Goal: Task Accomplishment & Management: Manage account settings

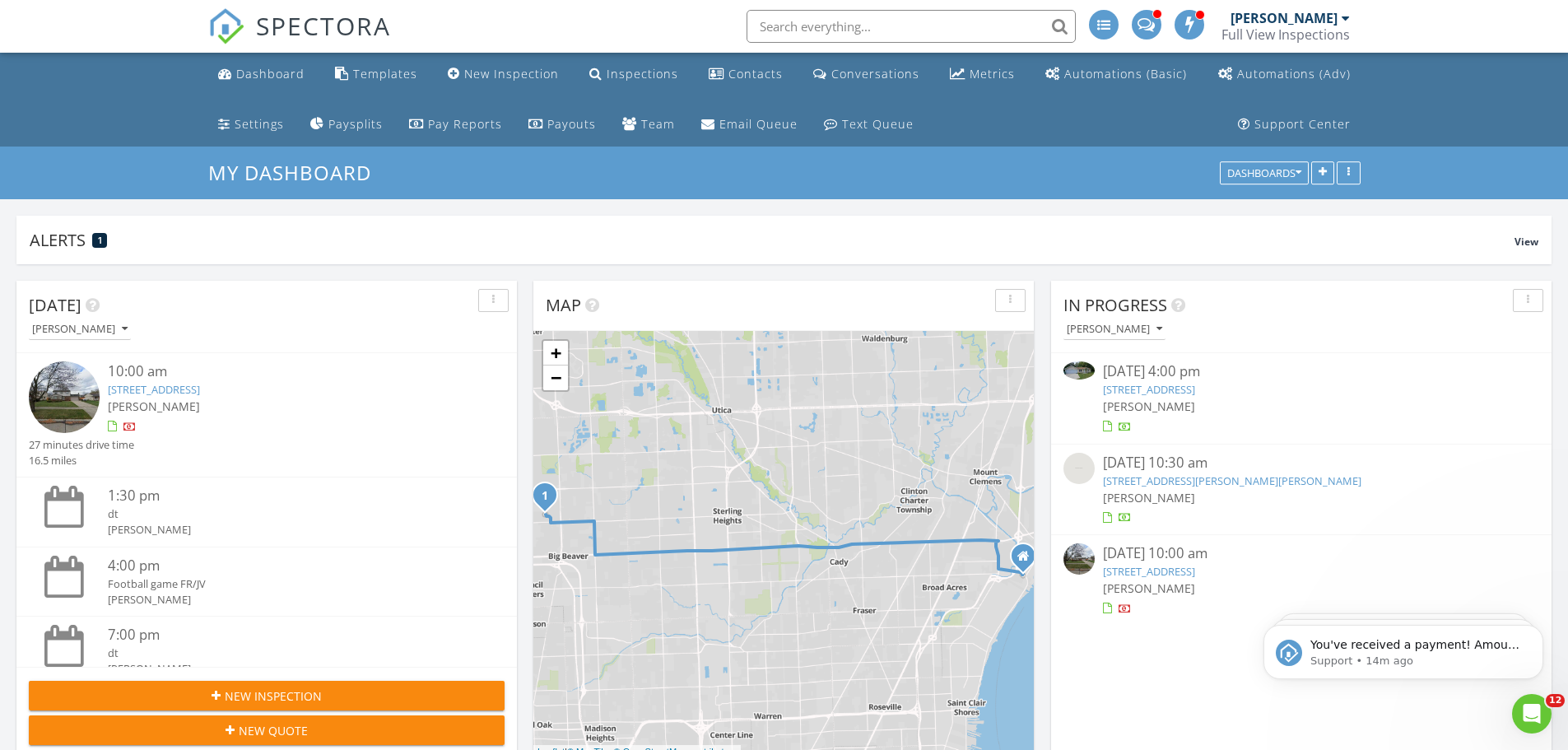
scroll to position [8, 8]
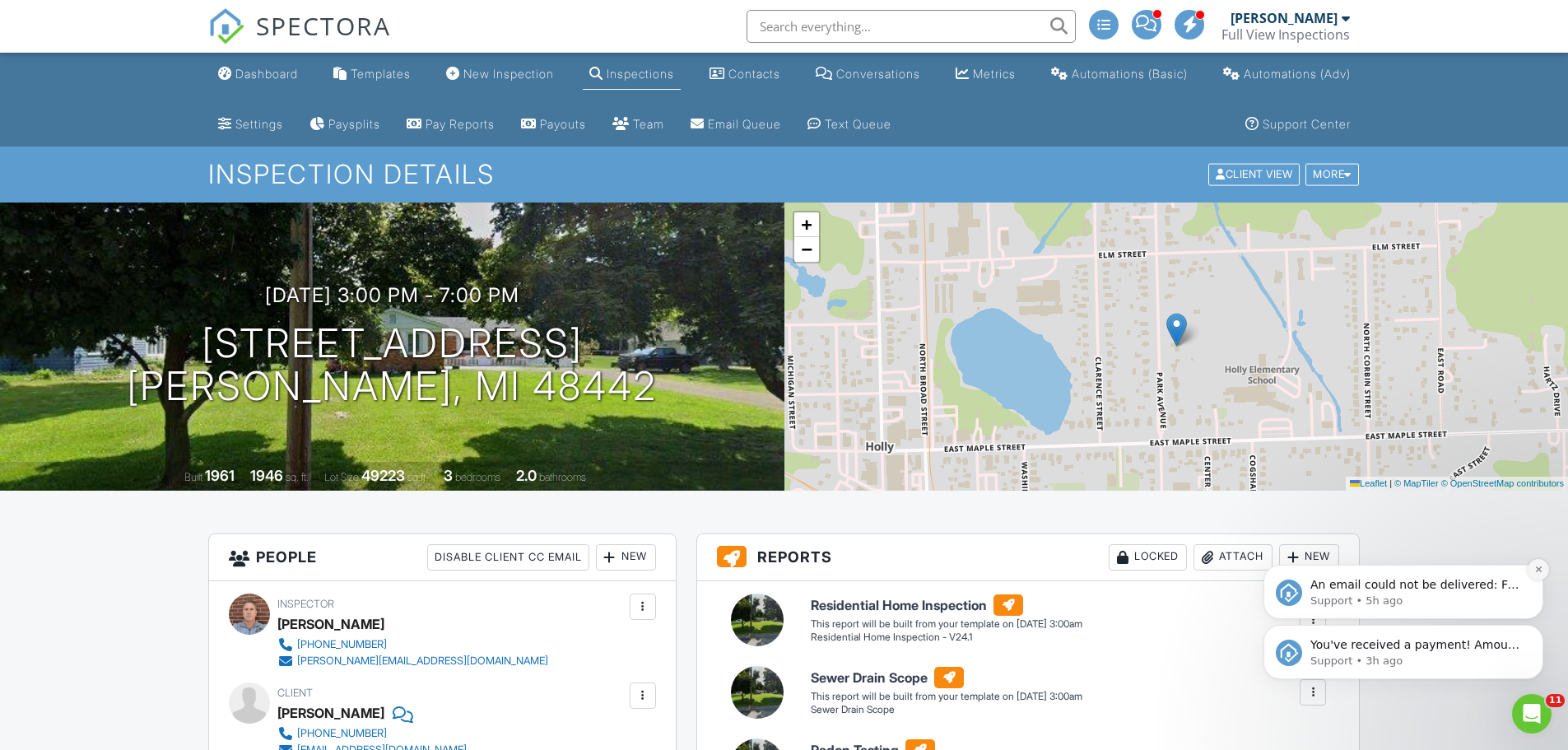
click at [1539, 567] on icon "Dismiss notification" at bounding box center [1540, 569] width 9 height 9
click at [1543, 630] on icon "Dismiss notification" at bounding box center [1540, 630] width 9 height 9
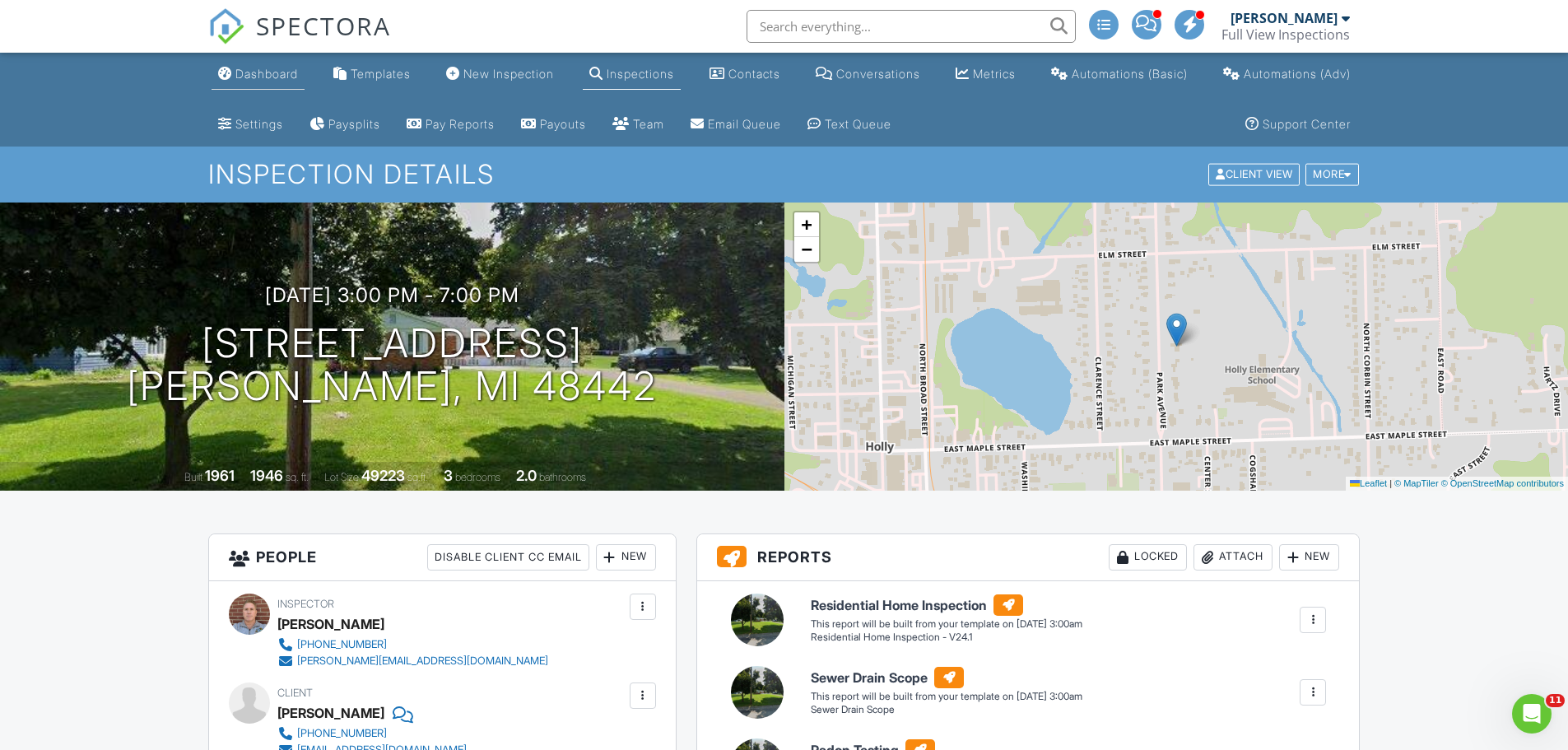
click at [262, 70] on div "Dashboard" at bounding box center [266, 73] width 62 height 14
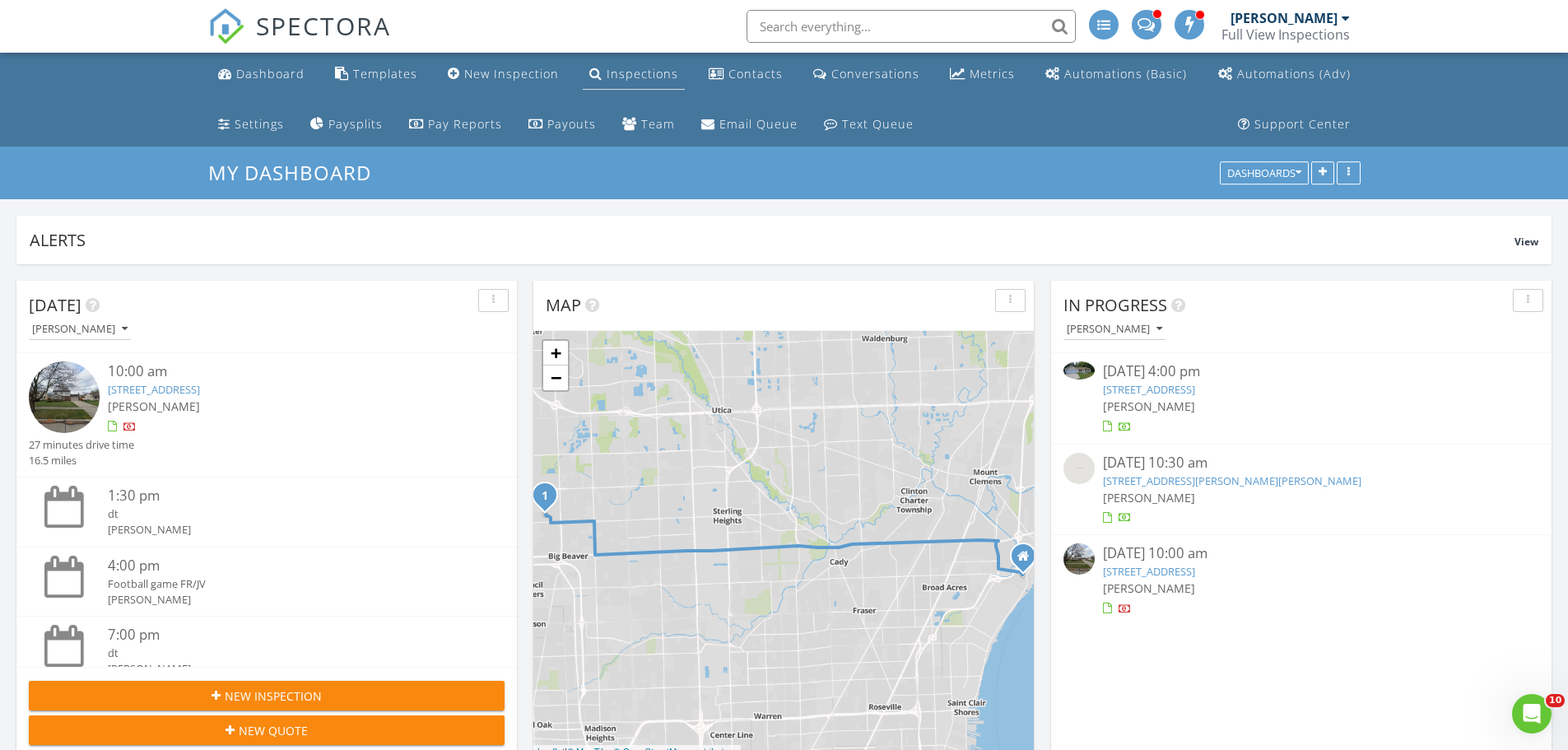
click at [642, 70] on div "Inspections" at bounding box center [643, 73] width 72 height 16
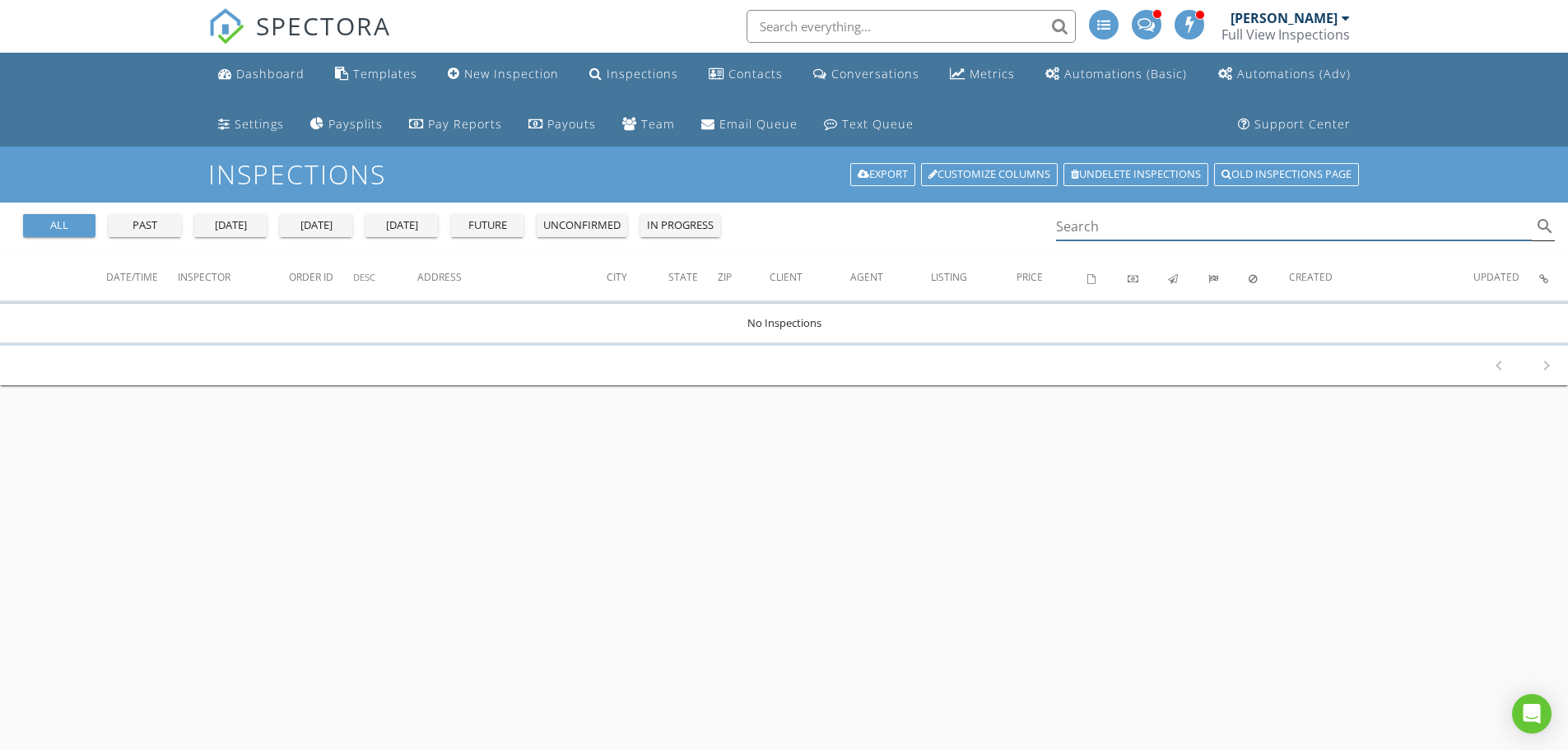
click at [1114, 231] on input "Search" at bounding box center [1294, 227] width 476 height 28
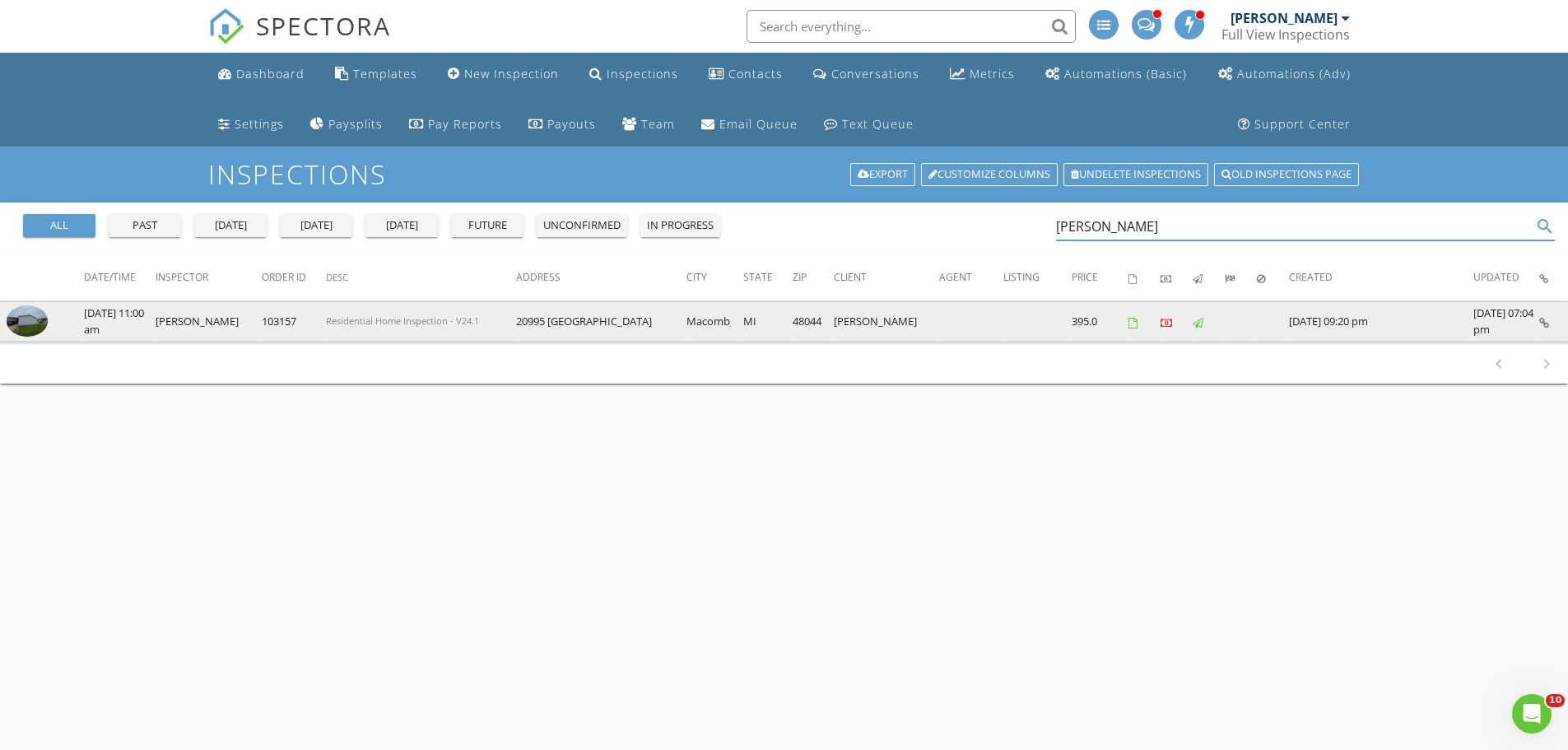
type input "kevin scoll"
click at [28, 320] on img at bounding box center [27, 321] width 41 height 31
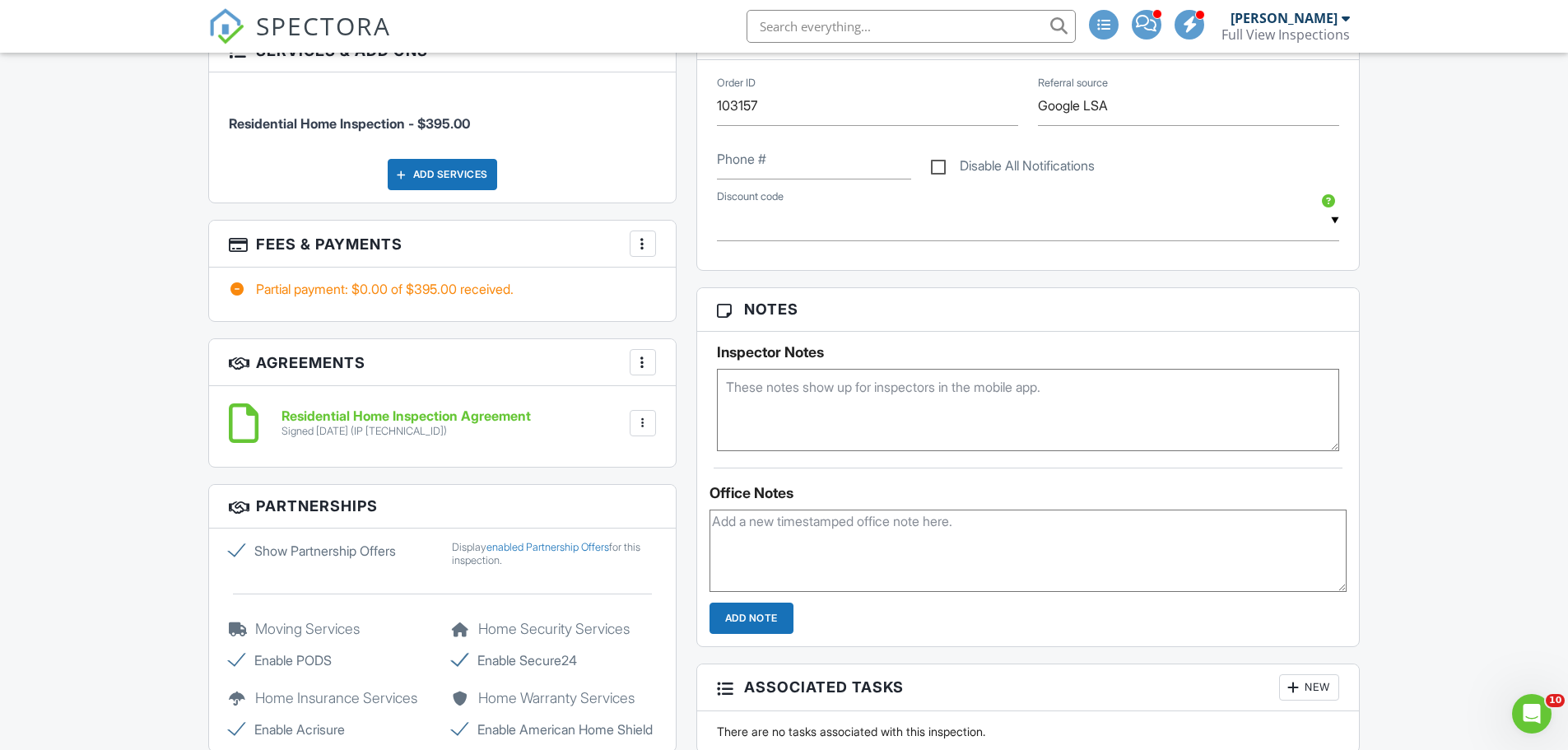
click at [641, 240] on div at bounding box center [643, 243] width 17 height 17
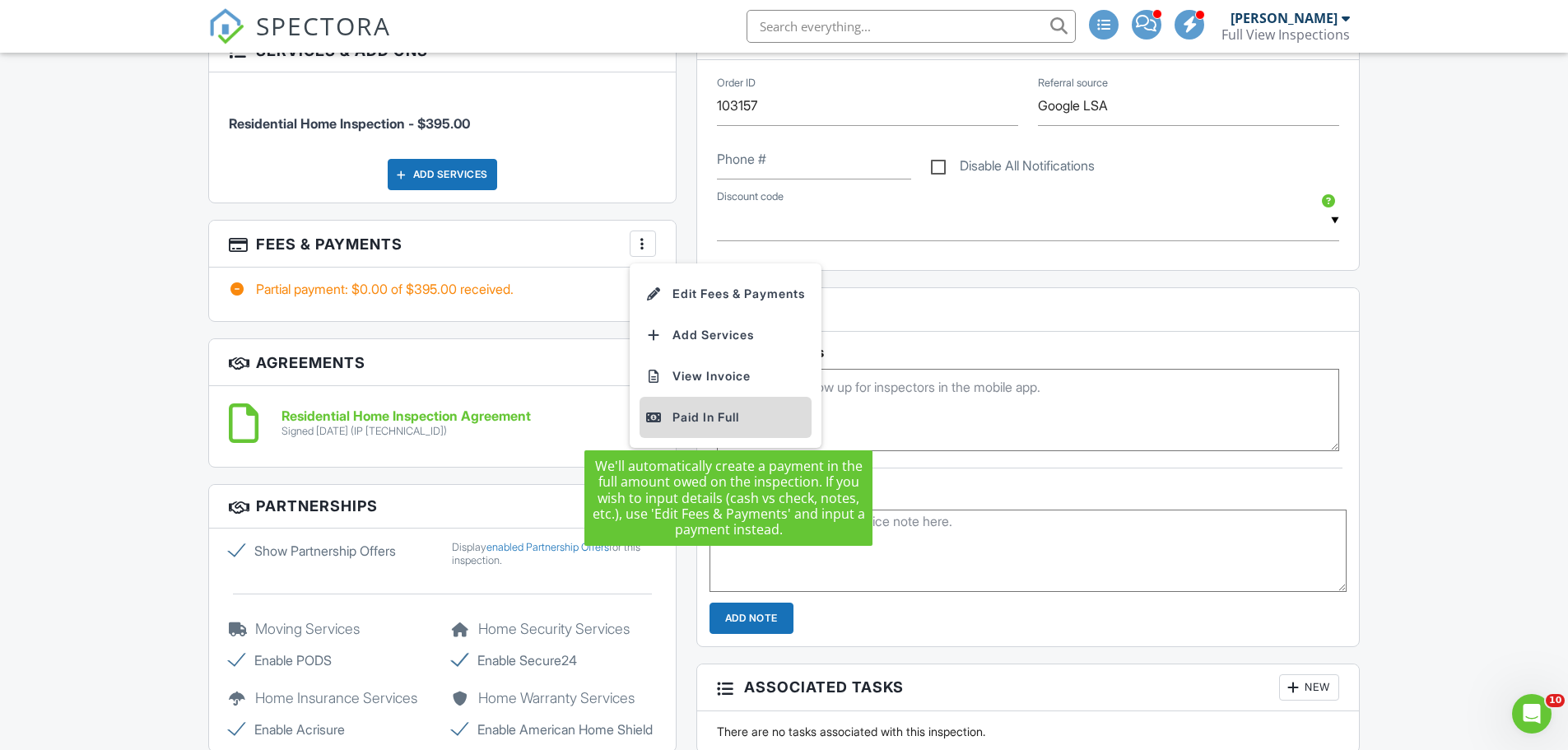
click at [703, 419] on div "Paid In Full" at bounding box center [725, 418] width 159 height 20
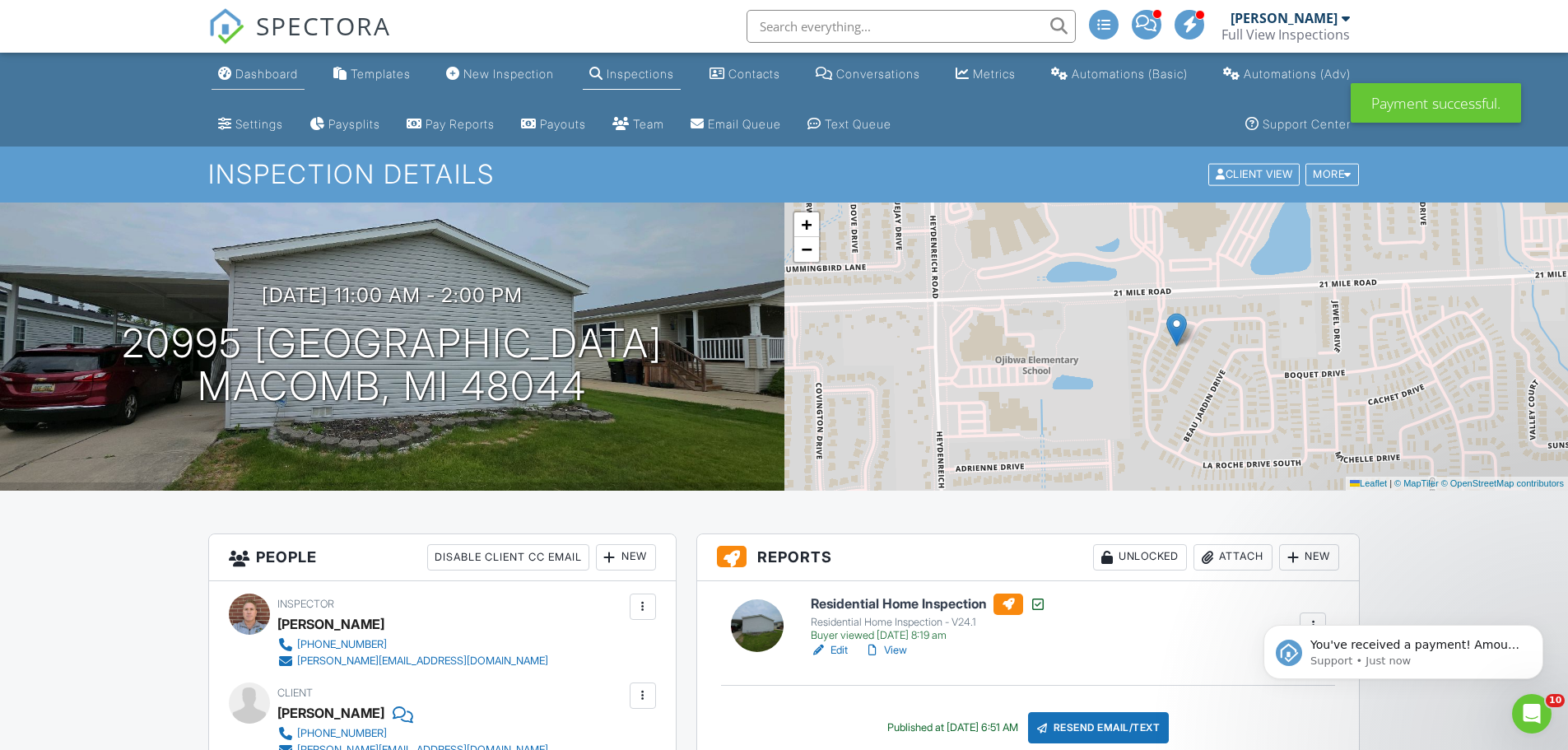
click at [259, 69] on div "Dashboard" at bounding box center [266, 73] width 62 height 14
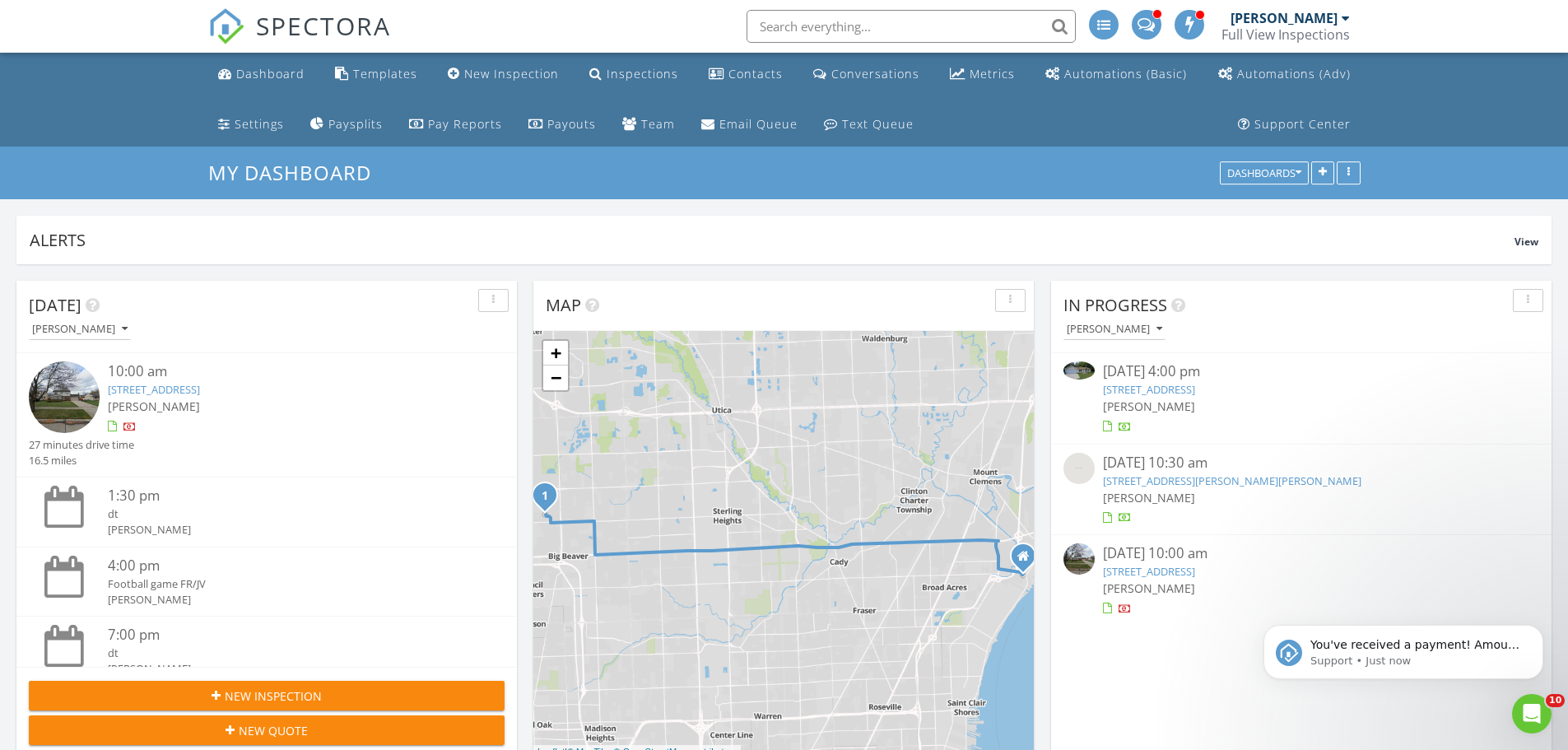
click at [1195, 573] on link "4451 Cypress Dr, Troy, MI 48085" at bounding box center [1149, 571] width 92 height 15
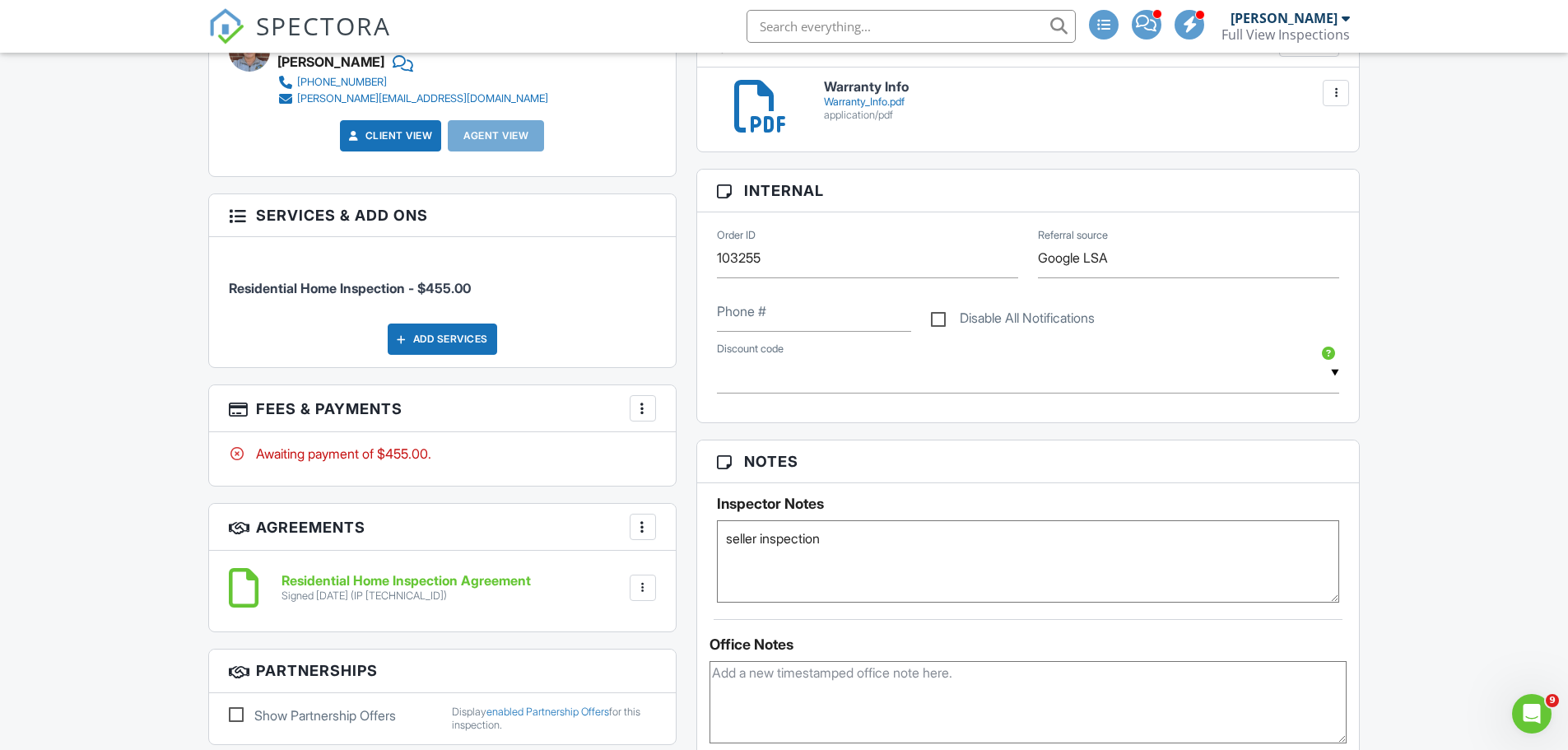
click at [639, 411] on div at bounding box center [643, 409] width 17 height 17
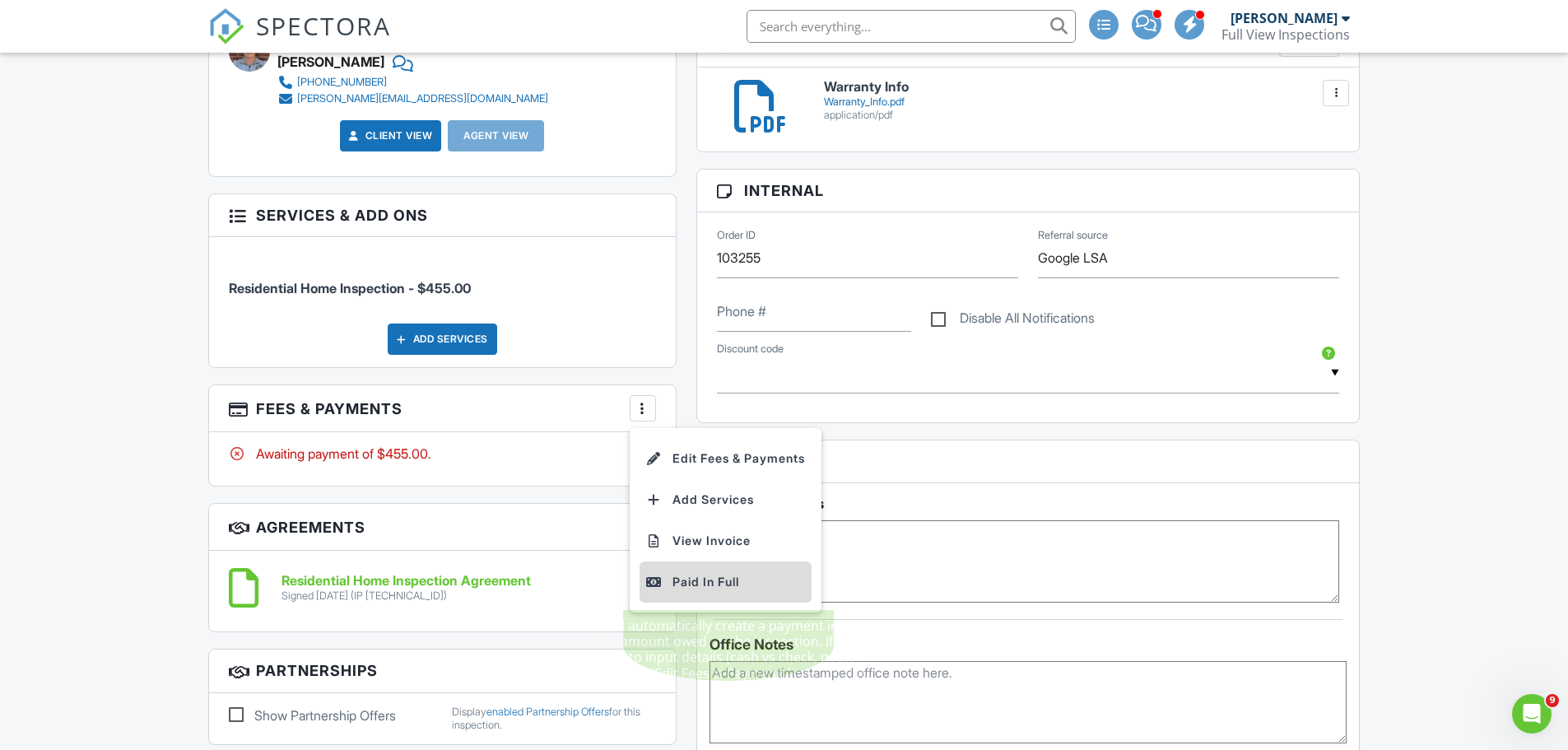
click at [727, 583] on div "Paid In Full" at bounding box center [725, 582] width 159 height 20
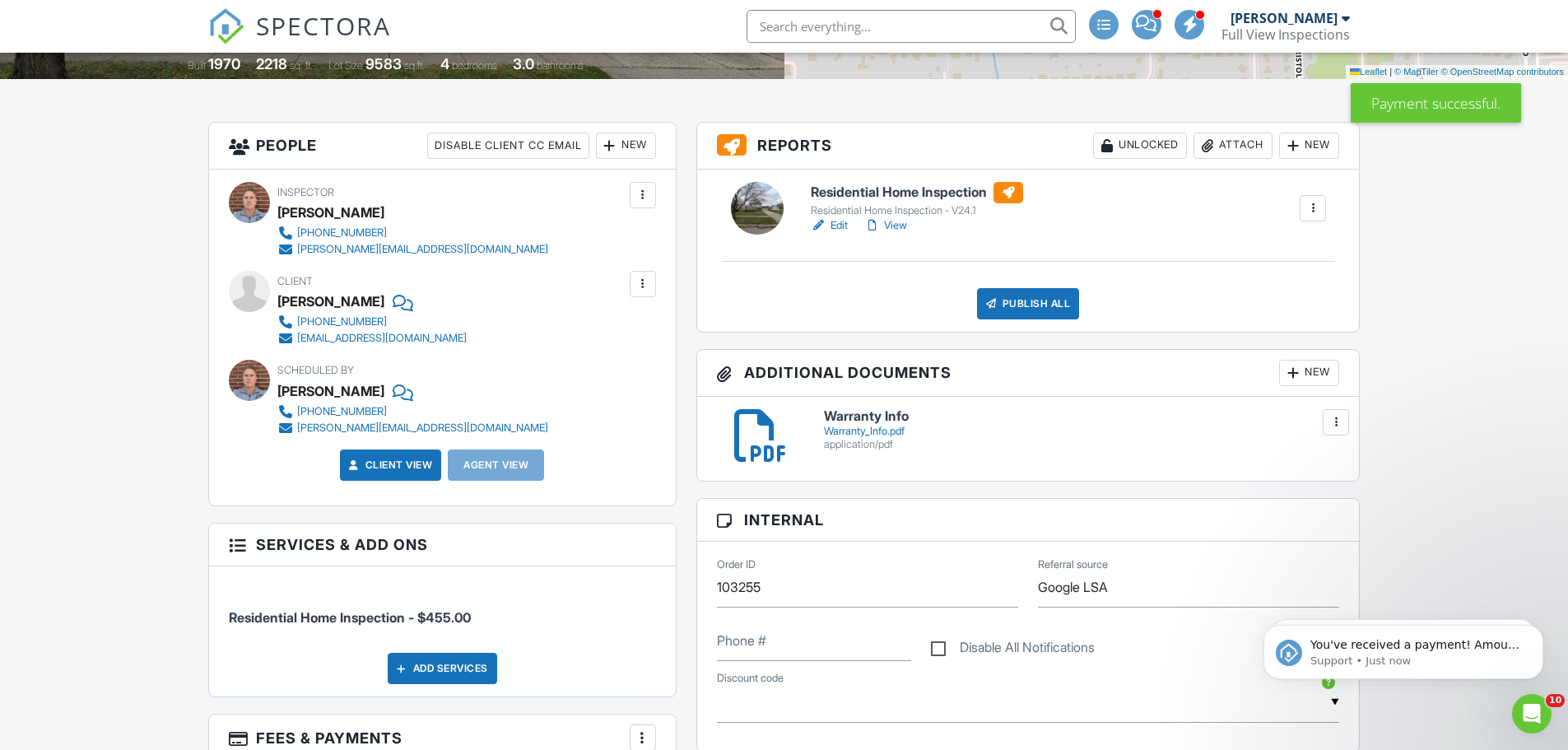
click at [1335, 425] on div at bounding box center [1337, 422] width 17 height 17
click at [1313, 494] on link "Delete" at bounding box center [1303, 495] width 61 height 18
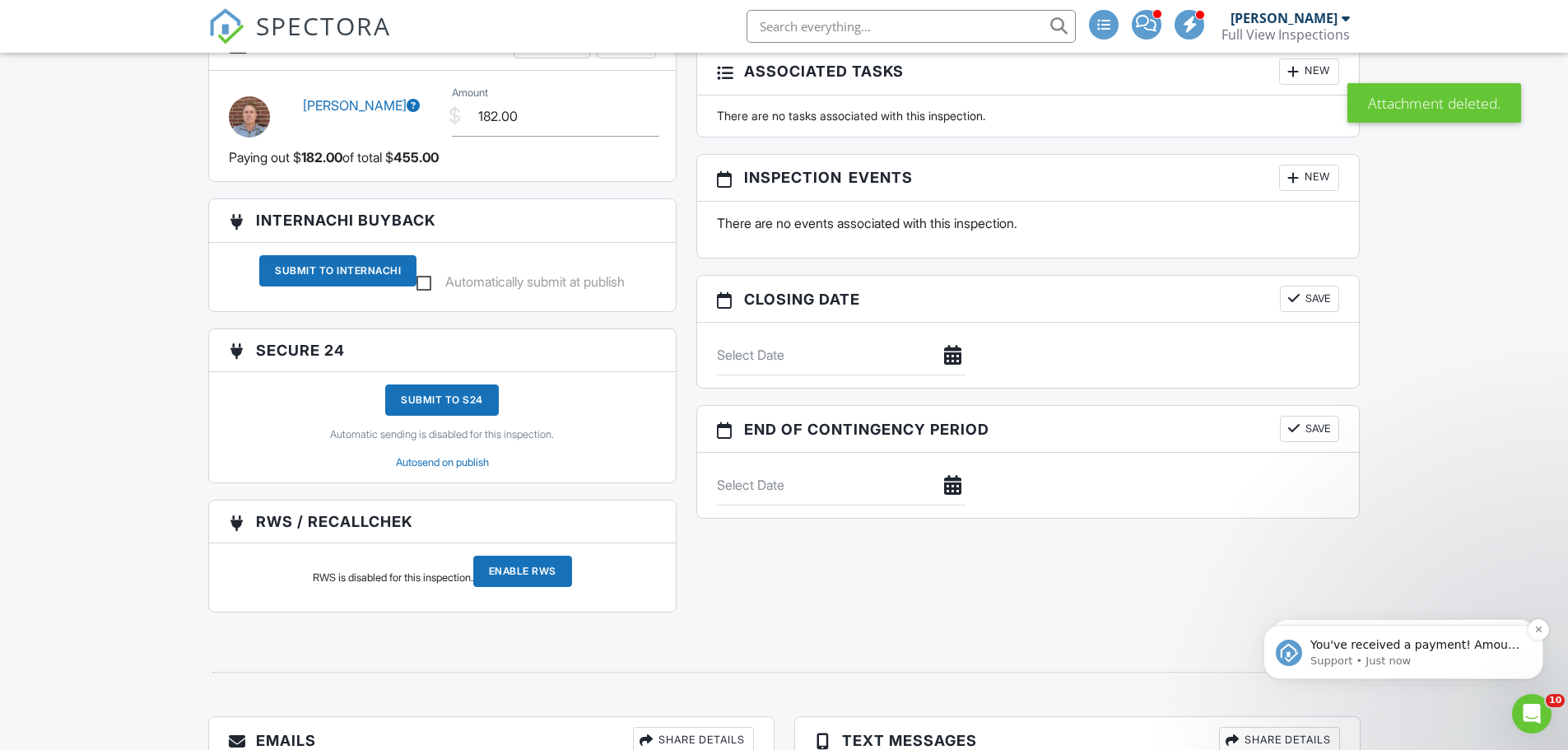
scroll to position [1482, 0]
click at [1532, 625] on button "Dismiss notification" at bounding box center [1538, 629] width 21 height 21
click at [1540, 632] on icon "Dismiss notification" at bounding box center [1540, 630] width 9 height 9
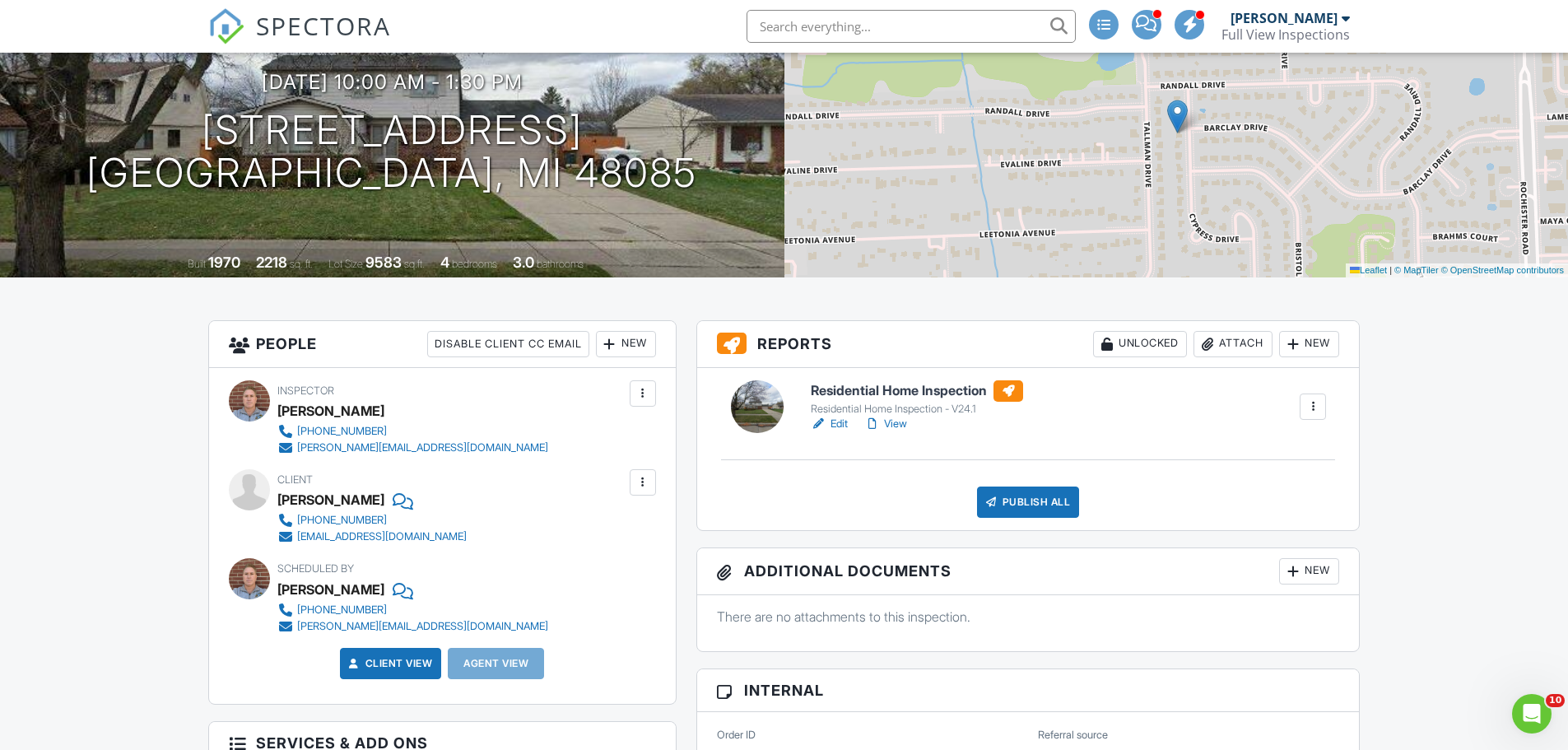
scroll to position [164, 0]
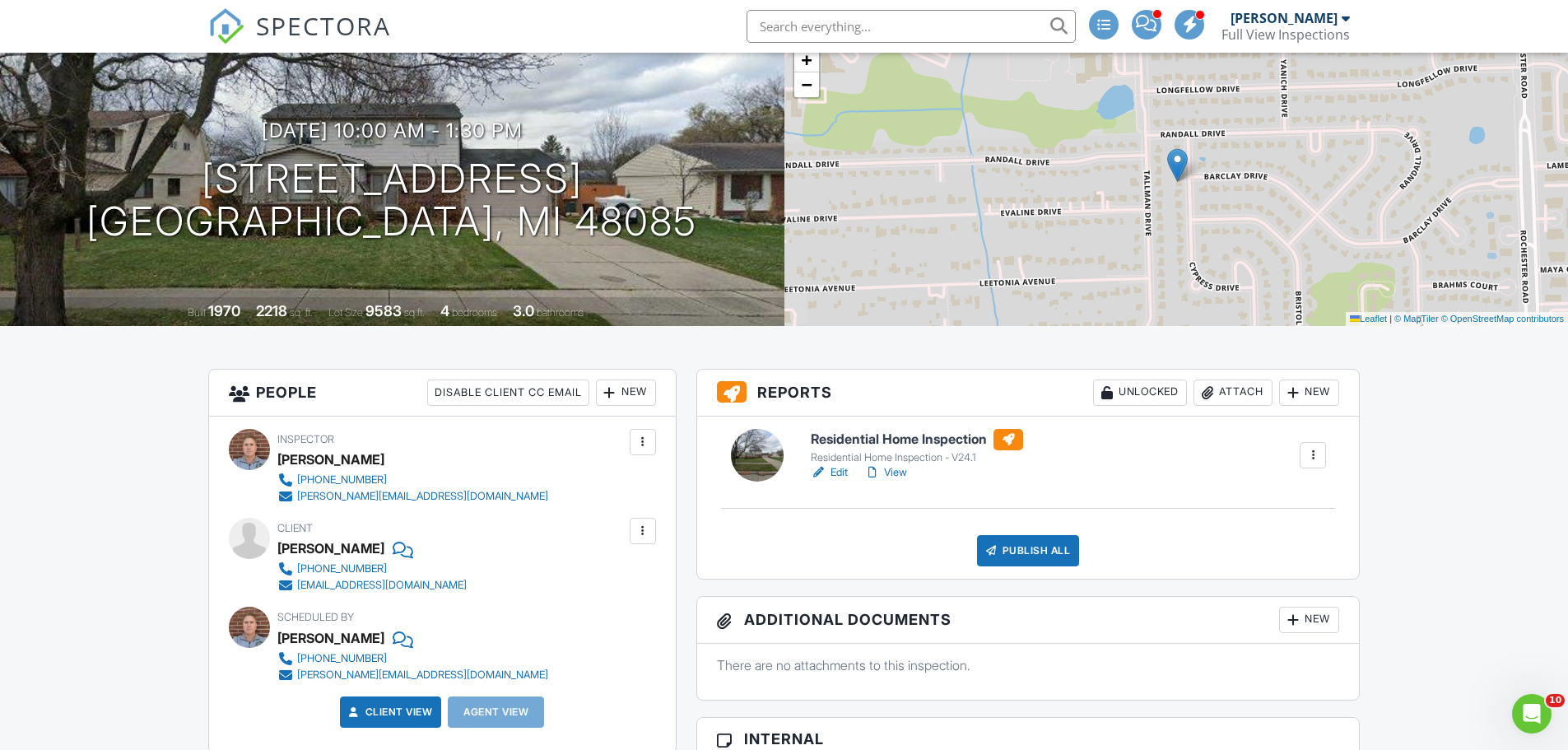
click at [842, 473] on link "Edit" at bounding box center [829, 473] width 37 height 17
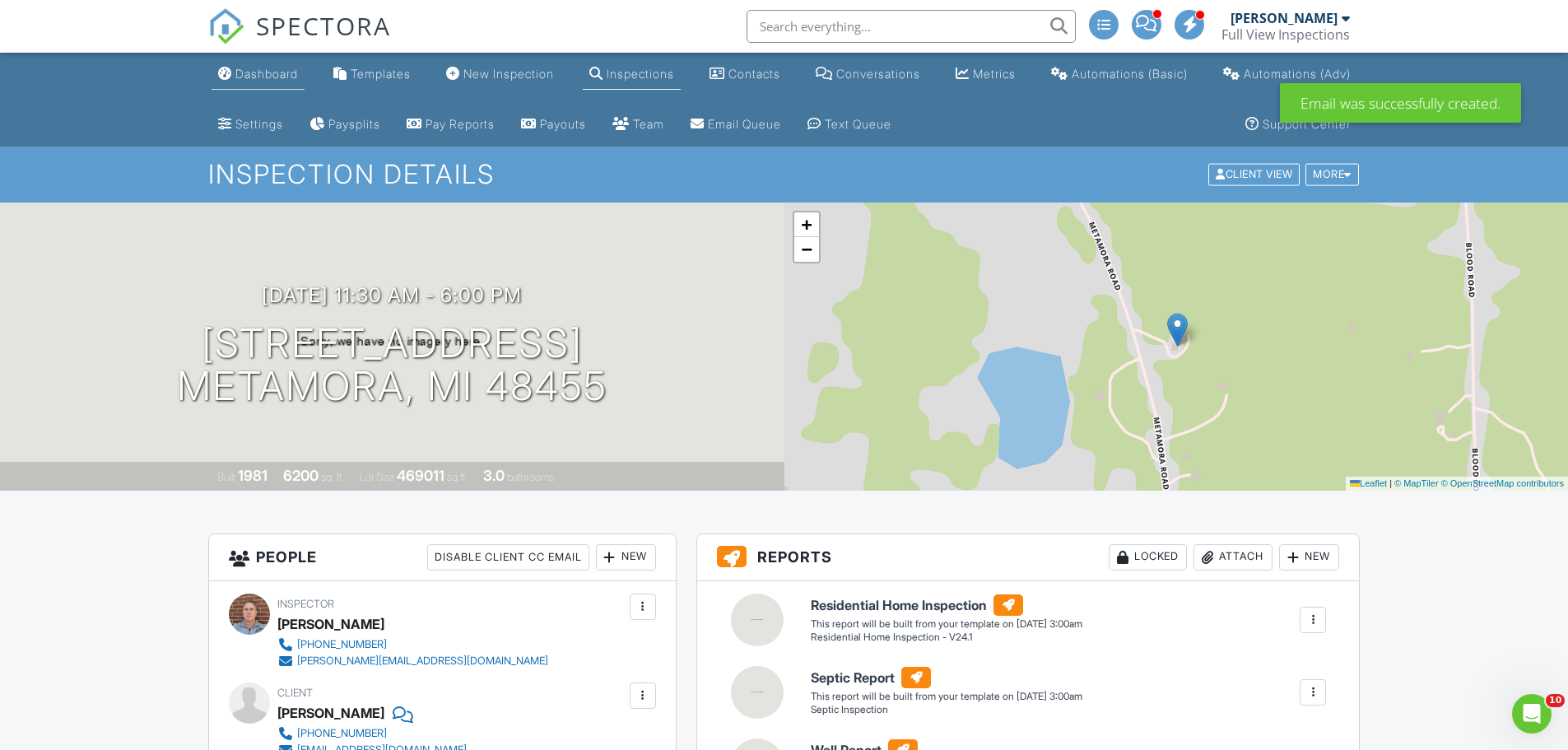
click at [254, 80] on link "Dashboard" at bounding box center [257, 74] width 93 height 30
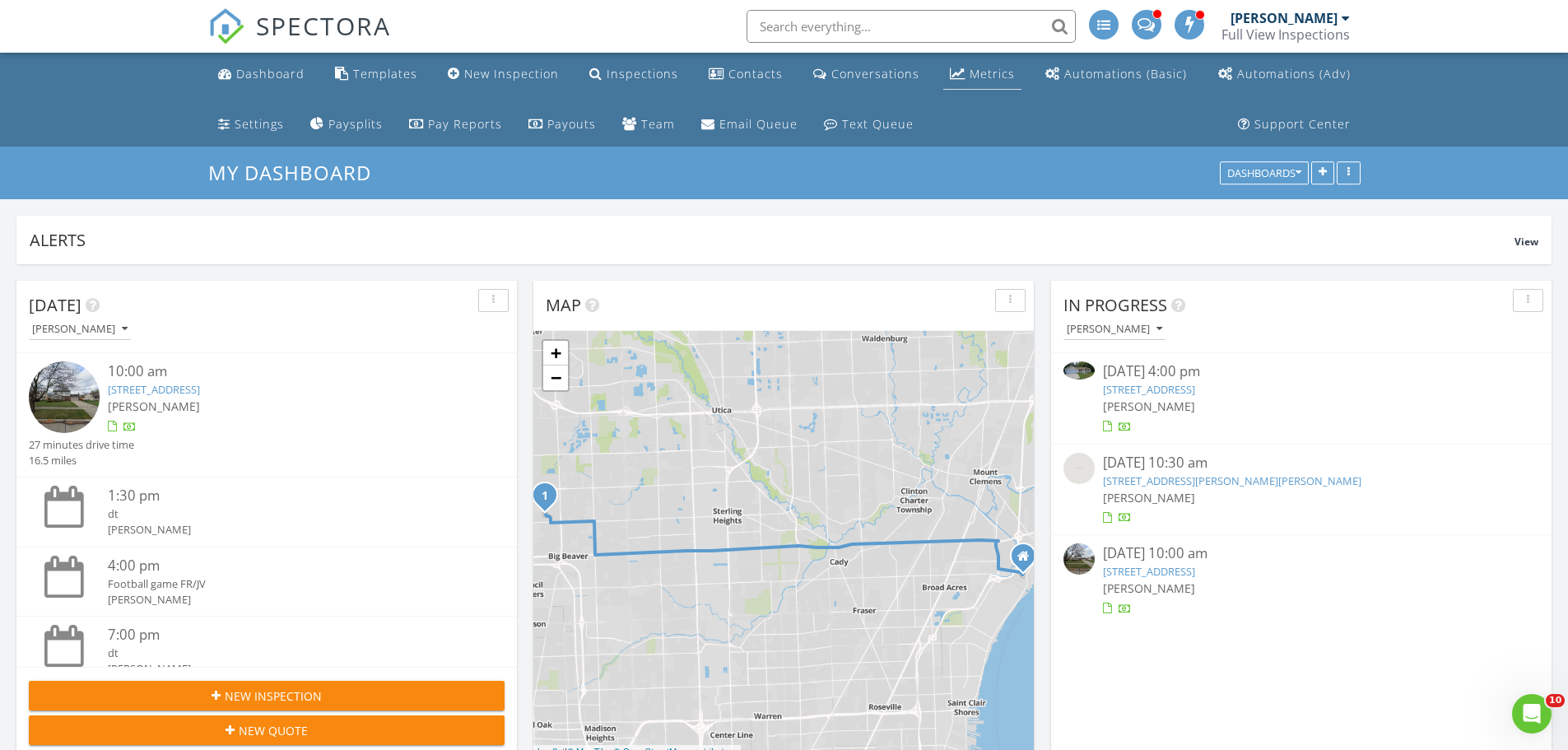
click at [986, 76] on div "Metrics" at bounding box center [991, 73] width 45 height 16
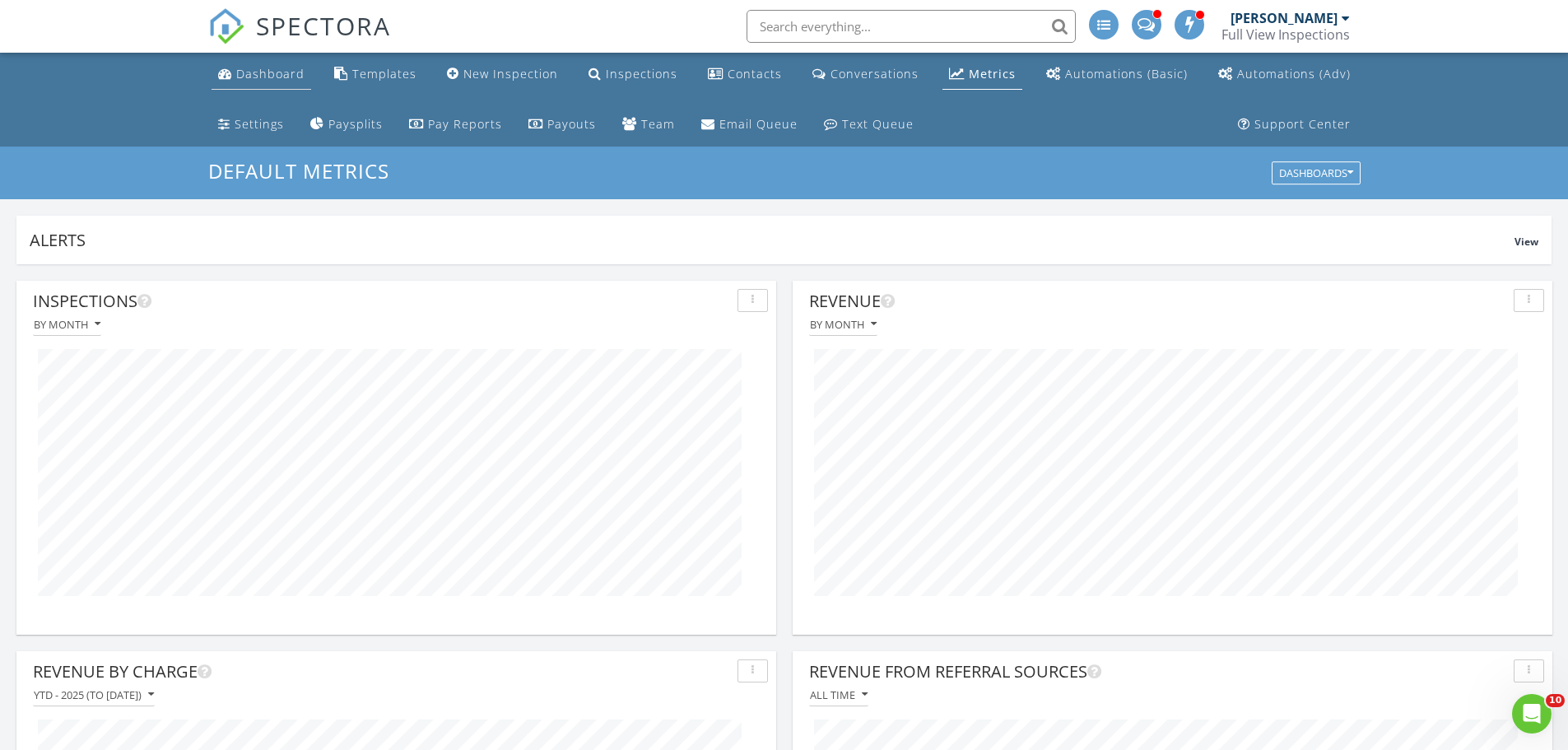
click at [249, 74] on div "Dashboard" at bounding box center [270, 73] width 68 height 16
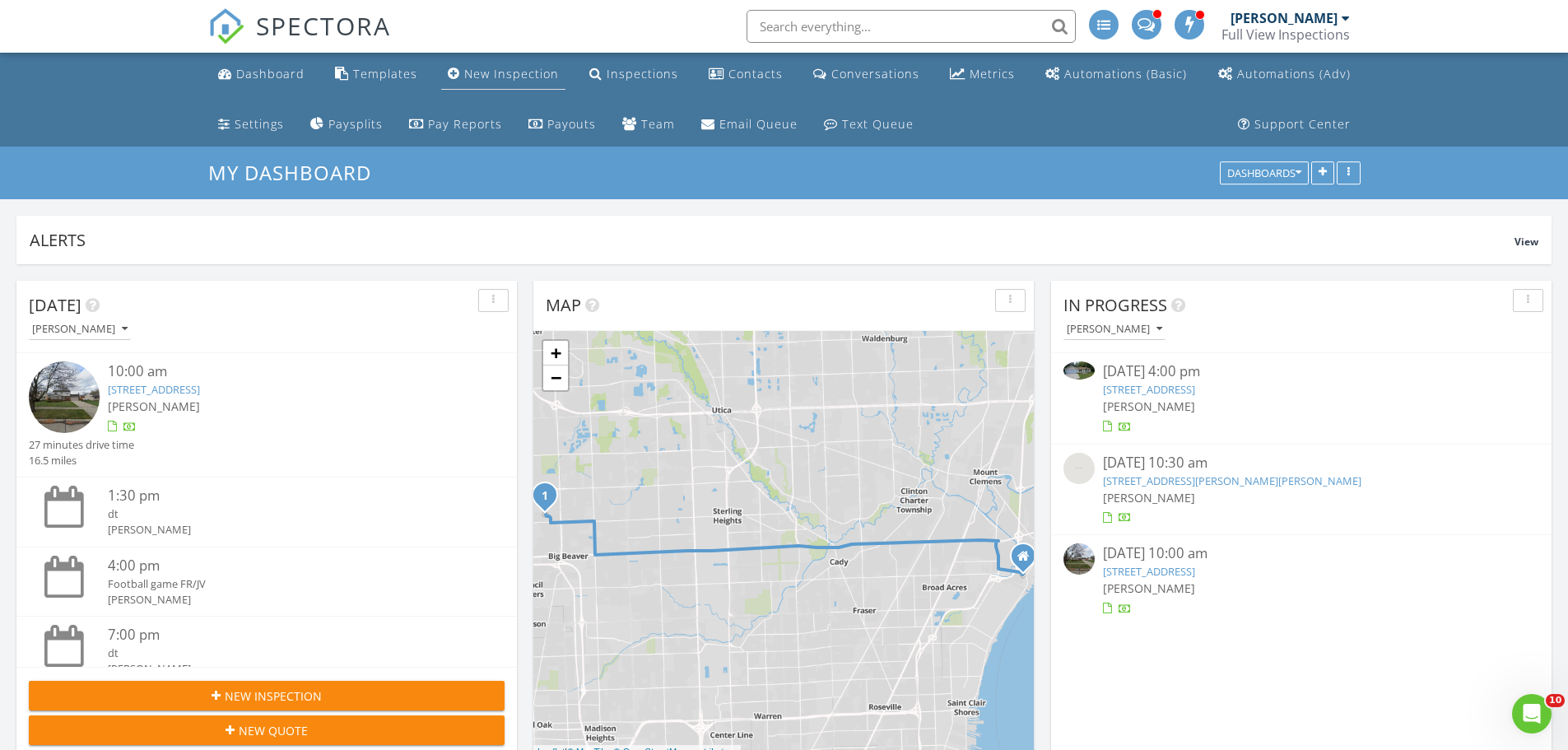
click at [507, 74] on div "New Inspection" at bounding box center [511, 73] width 95 height 16
click at [1195, 570] on link "4451 Cypress Dr, Troy, MI 48085" at bounding box center [1149, 571] width 92 height 15
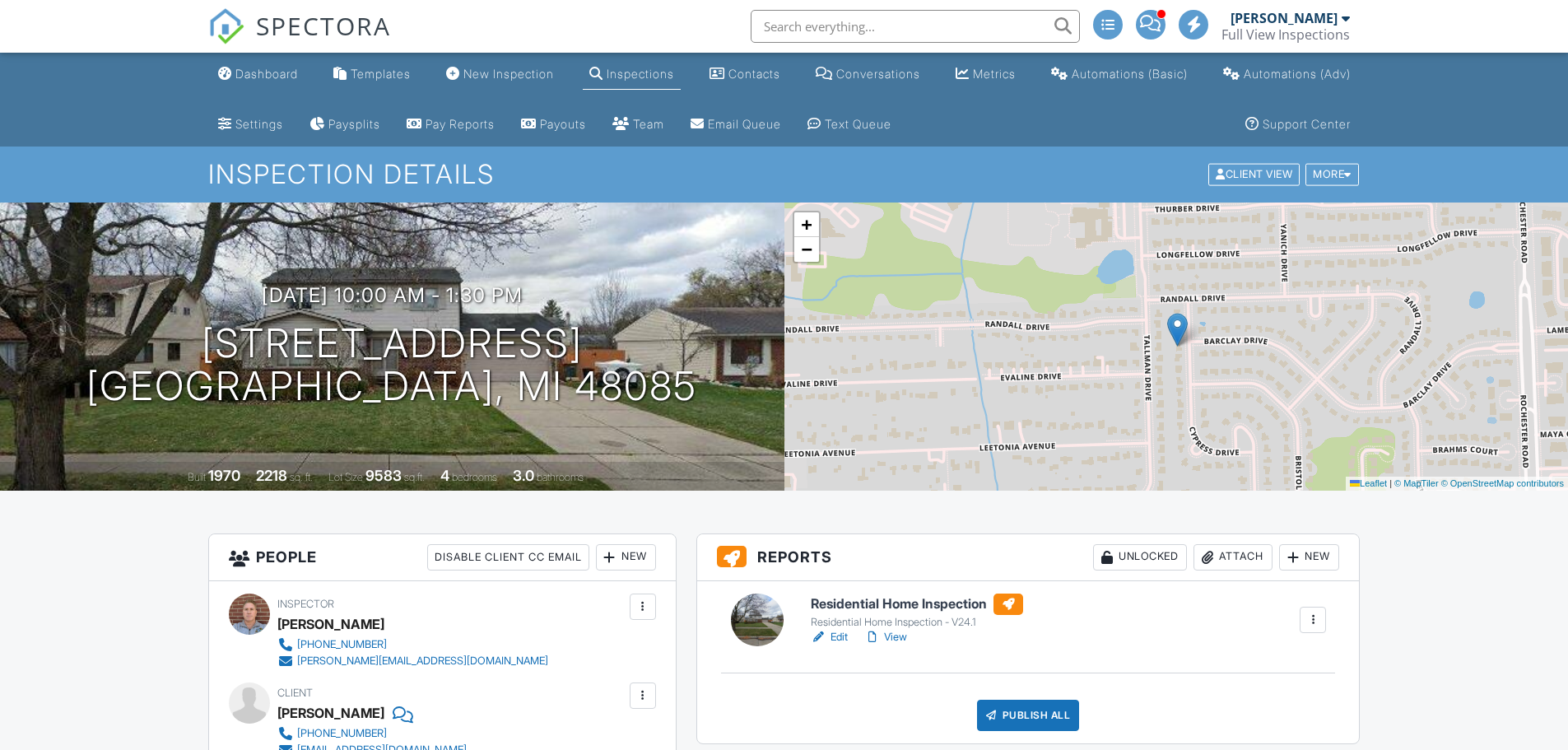
click at [895, 639] on link "View" at bounding box center [886, 637] width 43 height 17
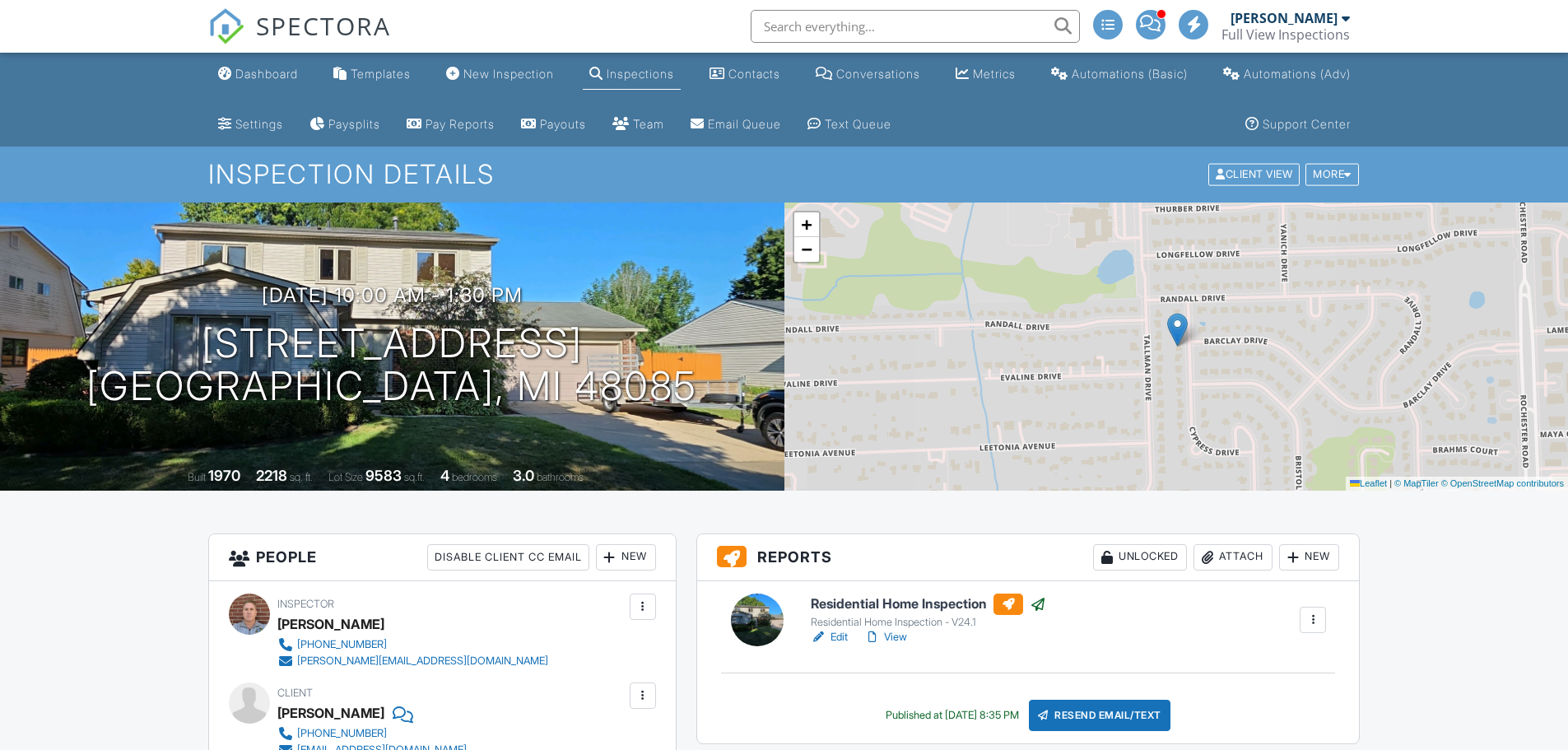
click at [258, 73] on div "Dashboard" at bounding box center [266, 73] width 62 height 14
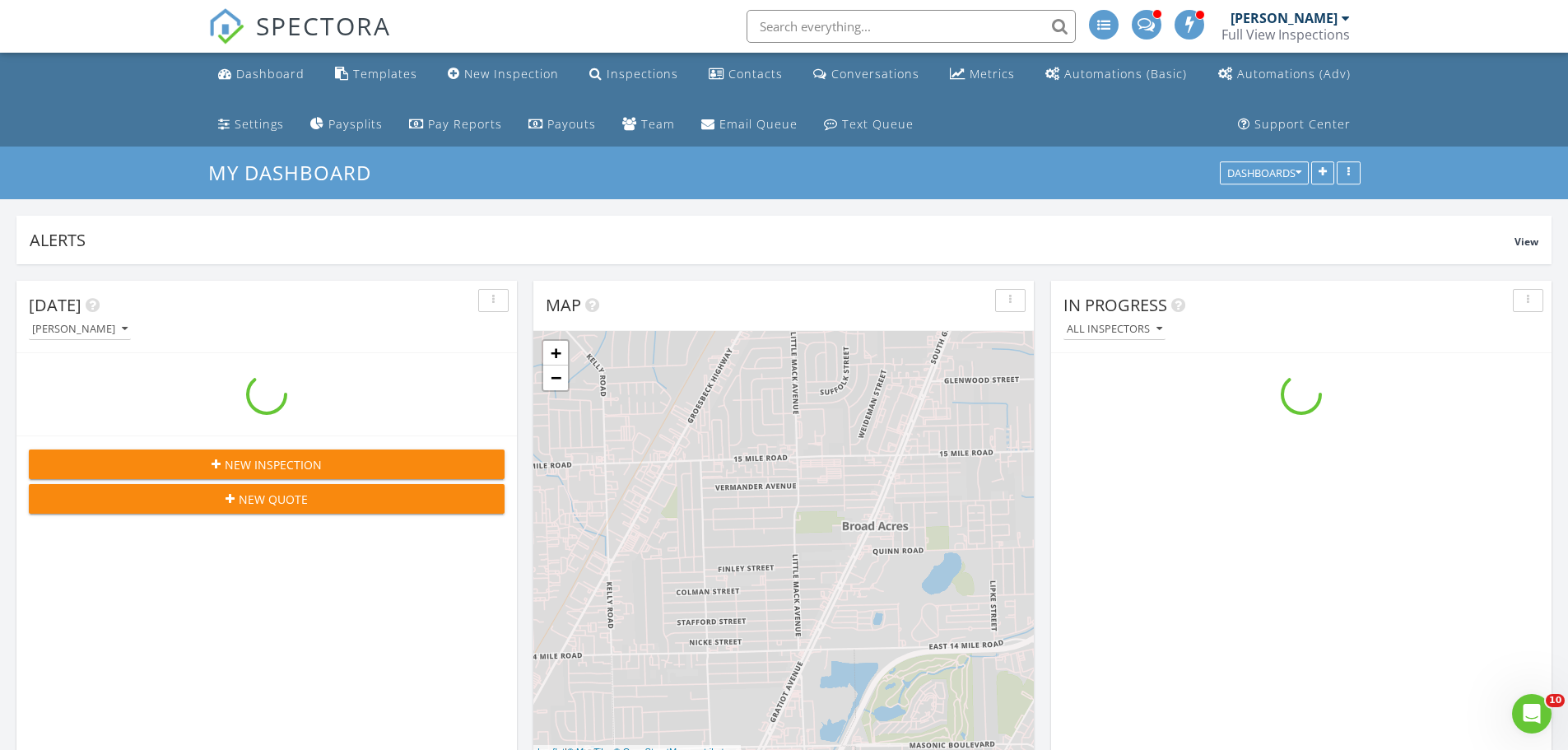
scroll to position [1688, 1594]
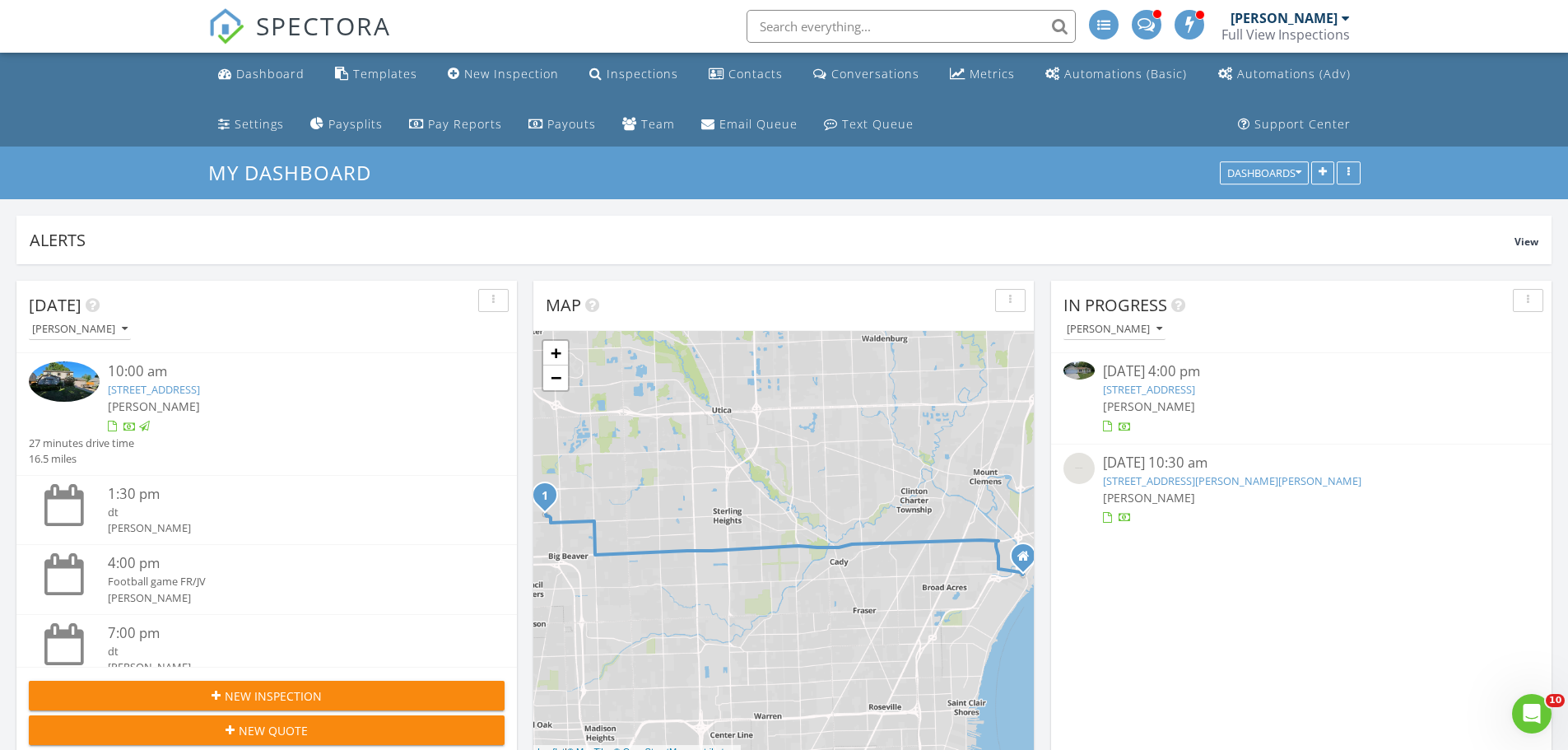
click at [1219, 476] on link "121 Dinkel Dr, Howell, MI 48843" at bounding box center [1233, 481] width 259 height 15
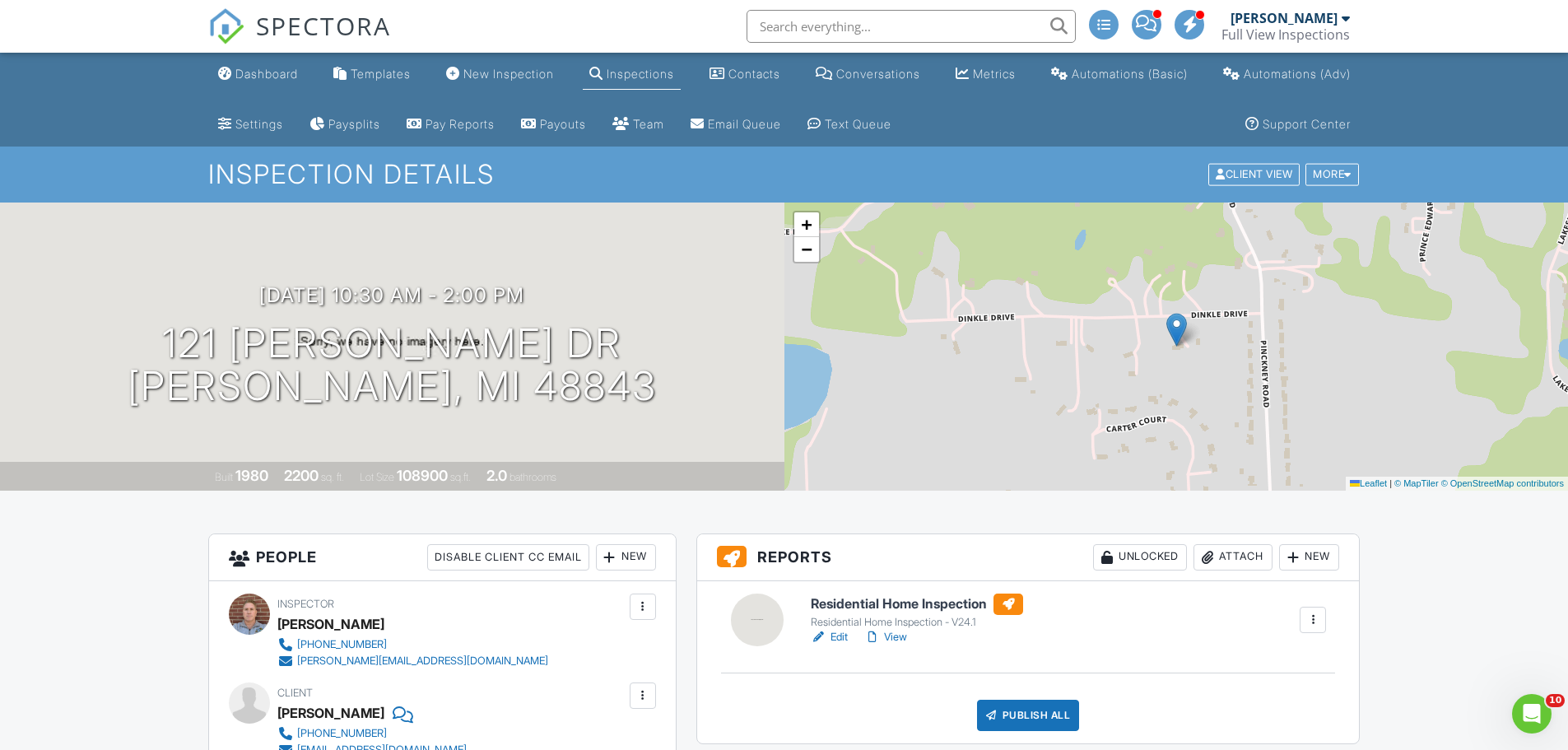
click at [834, 634] on link "Edit" at bounding box center [829, 637] width 37 height 17
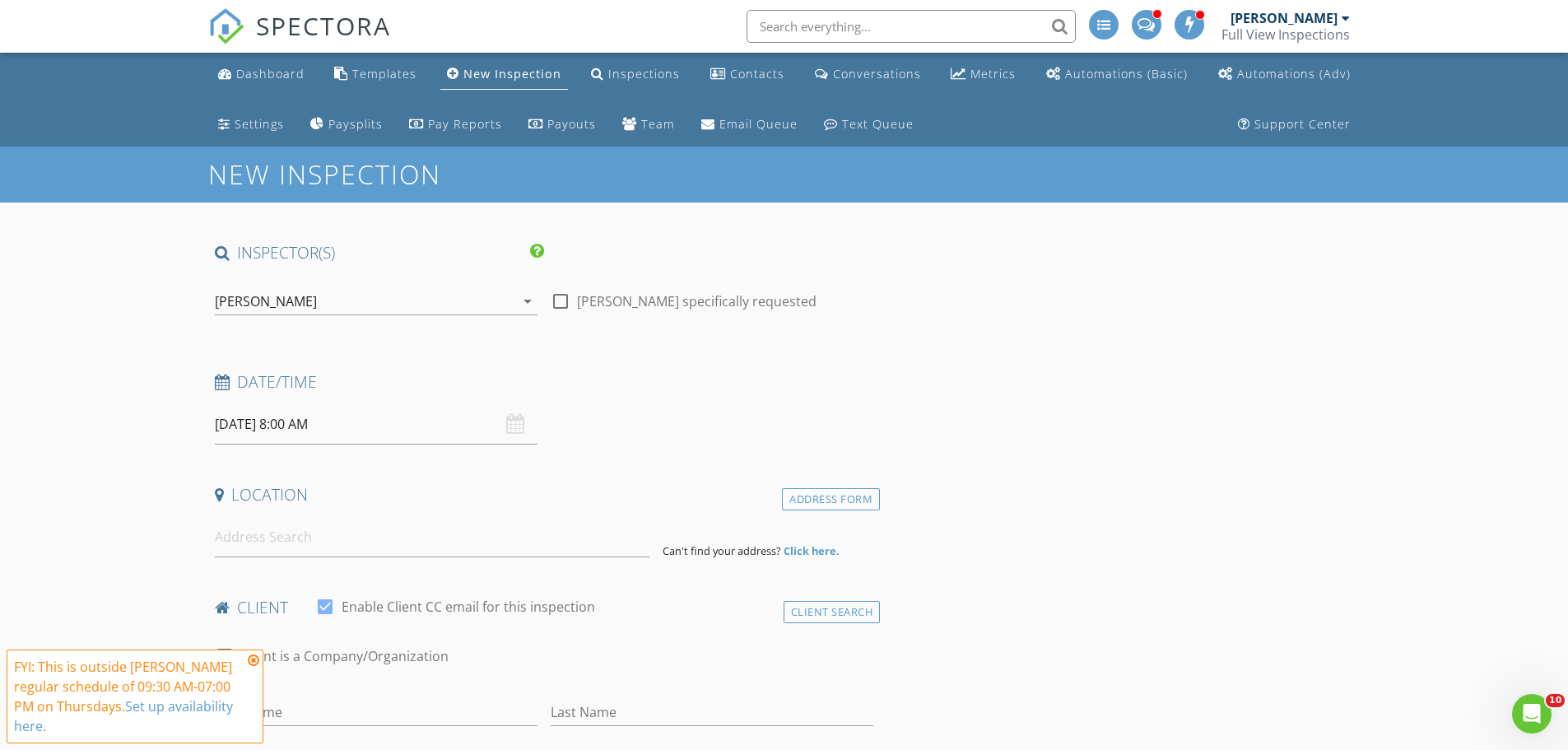
click at [254, 661] on icon at bounding box center [253, 660] width 12 height 13
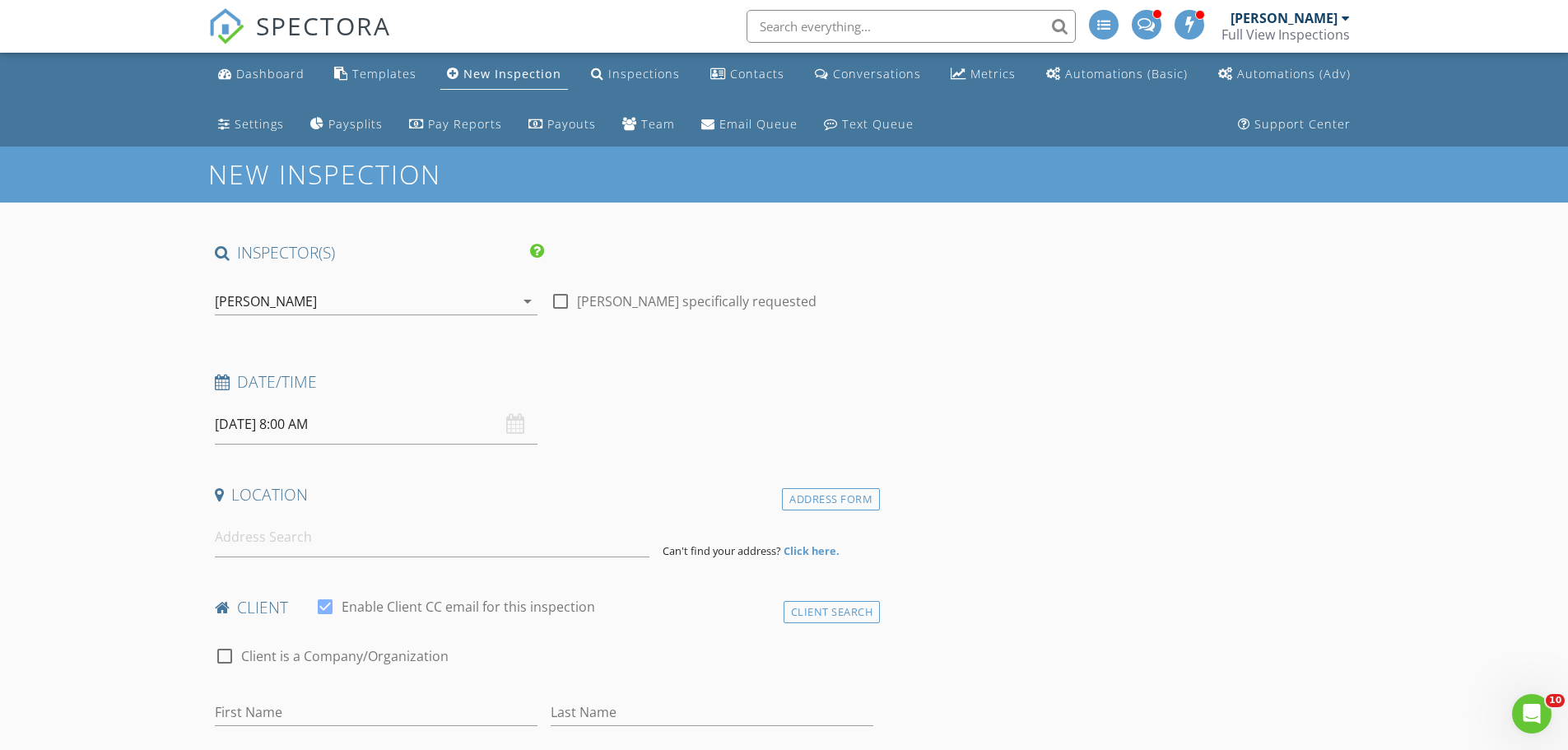
click at [292, 416] on input "08/28/2025 8:00 AM" at bounding box center [376, 424] width 323 height 40
type input "10"
type input "[DATE] 10:00 AM"
click at [274, 536] on input at bounding box center [432, 537] width 435 height 40
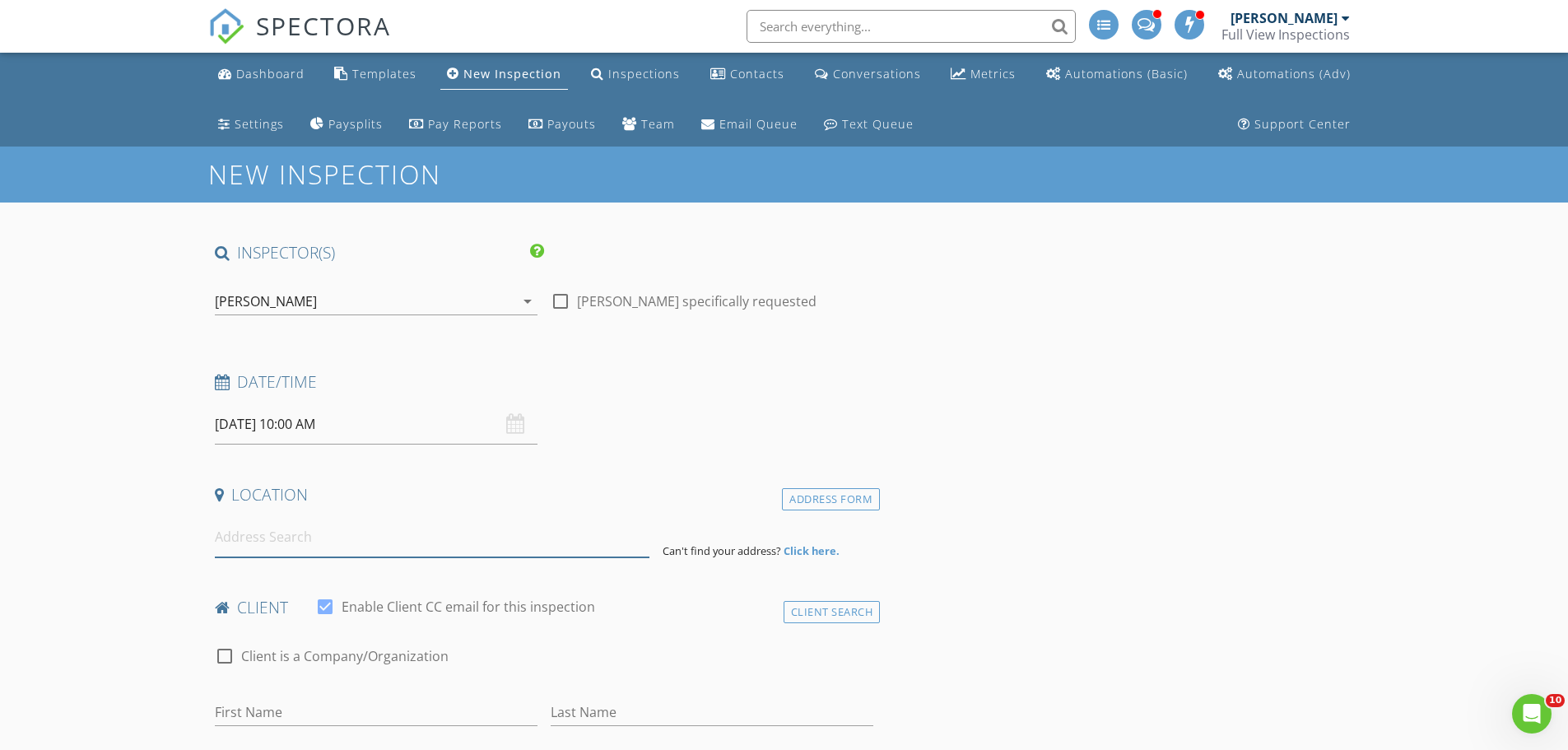
paste input "54343 Heron Circle Chesterfield, MI 48075"
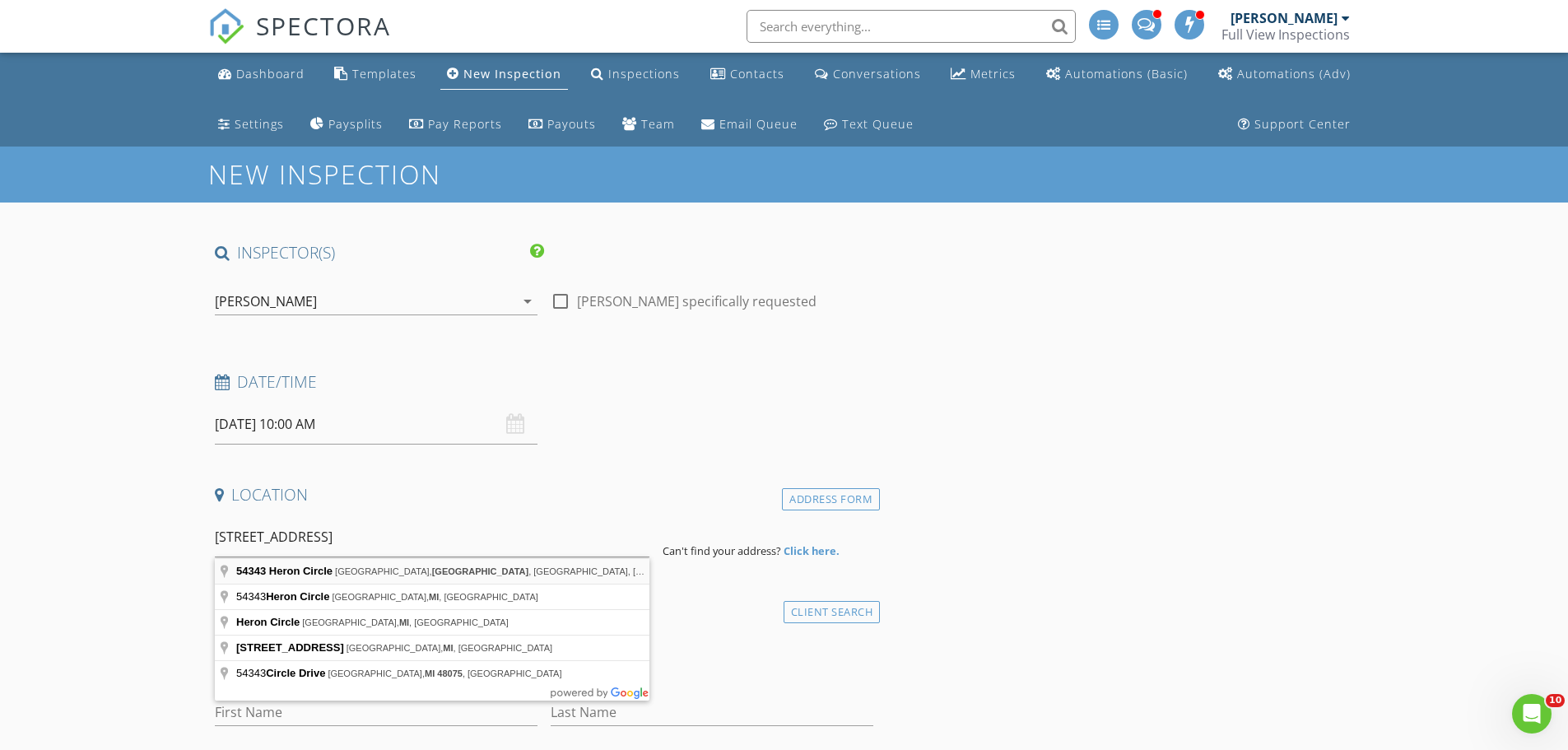
type input "54343 Heron Circle, New Baltimore, Chesterfield Township, MI, USA"
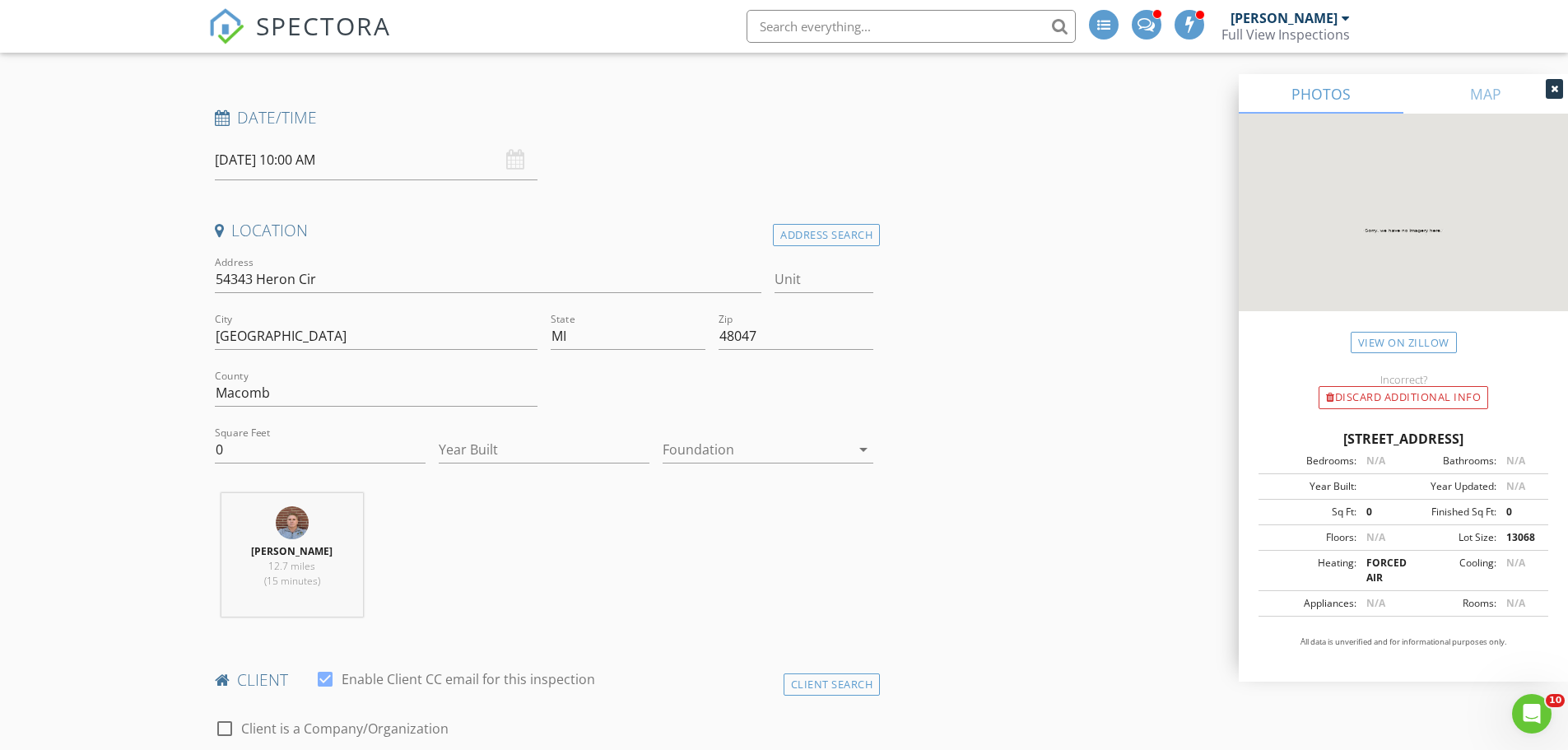
scroll to position [330, 0]
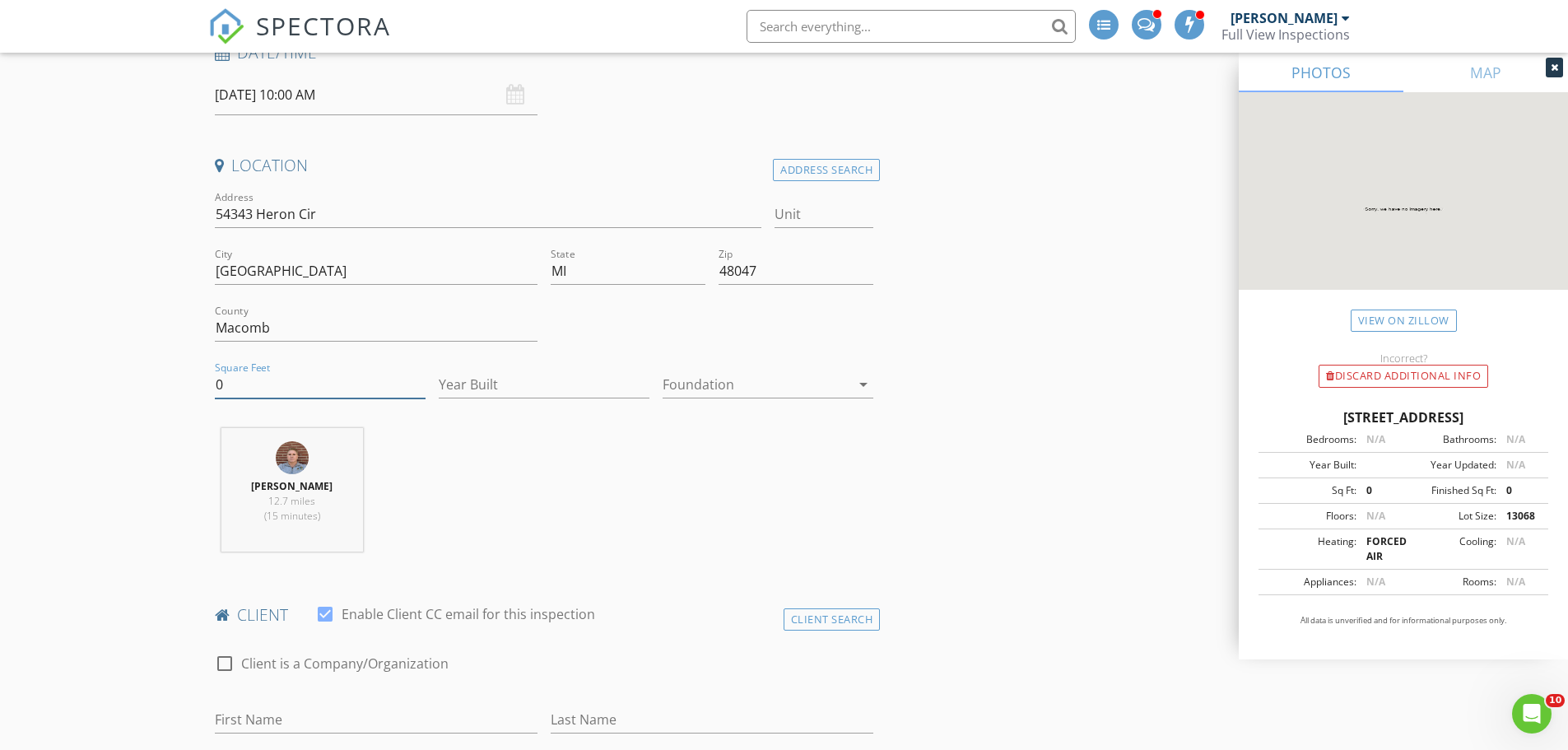
drag, startPoint x: 238, startPoint y: 389, endPoint x: 177, endPoint y: 387, distance: 61.0
type input "2200"
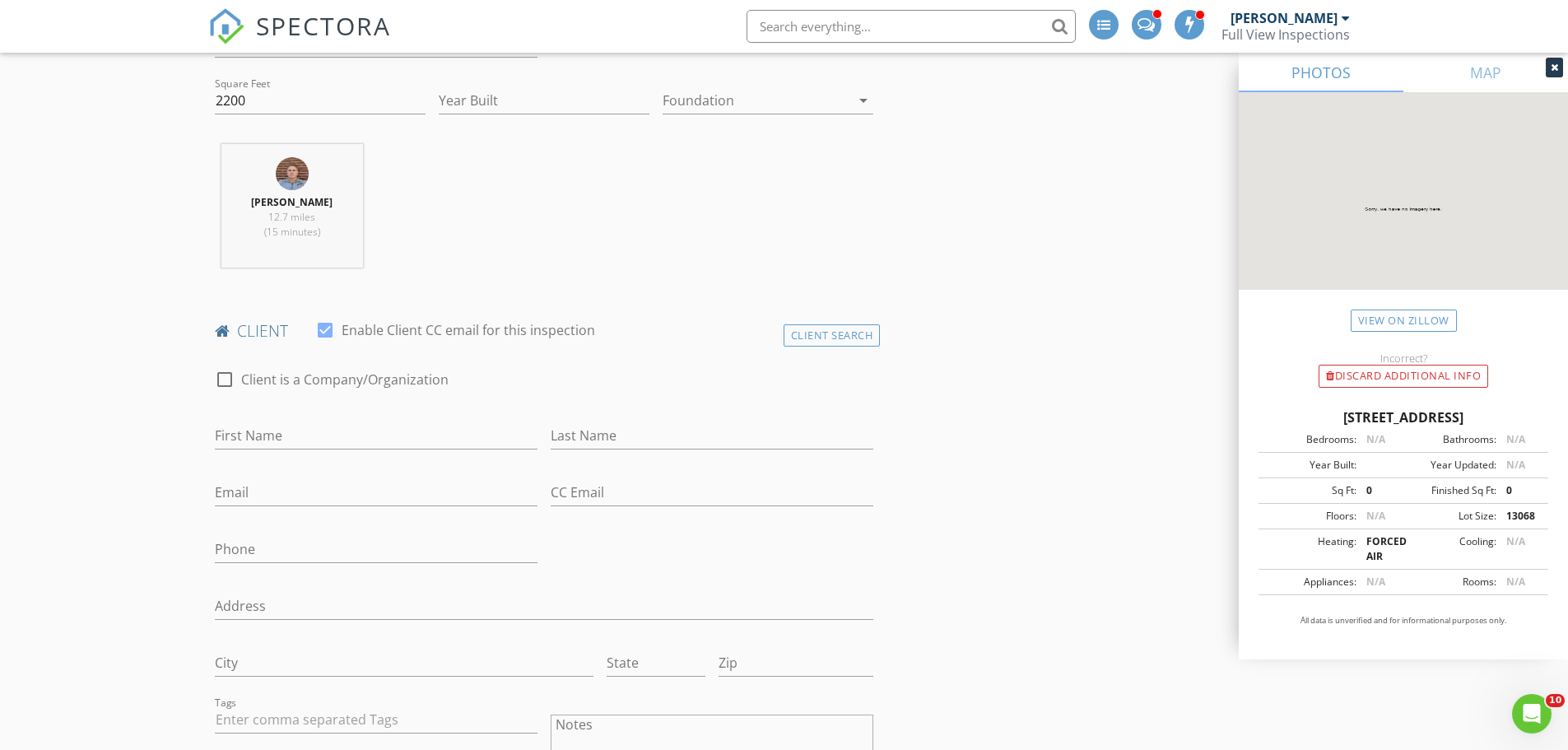
scroll to position [658, 0]
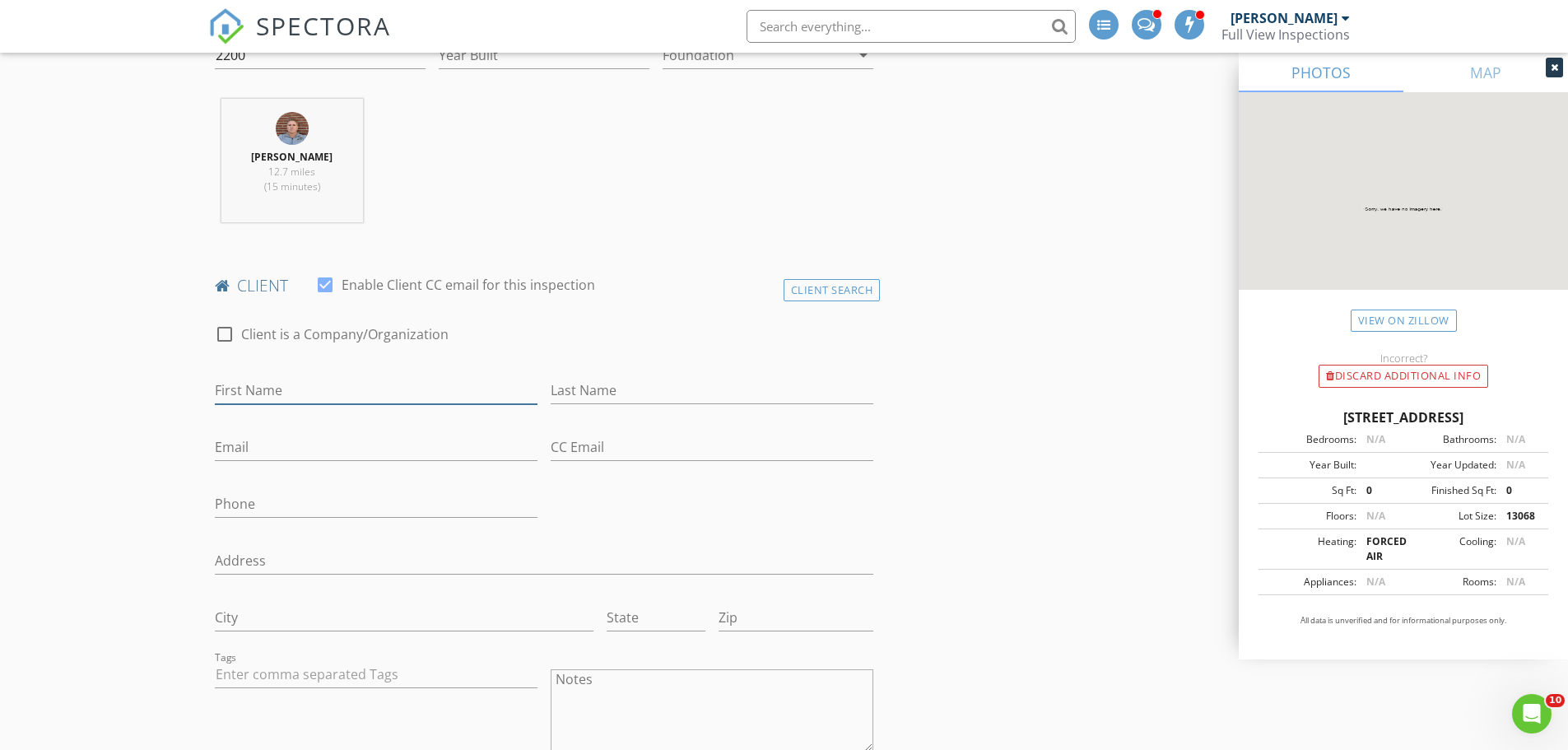
click at [286, 394] on input "First Name" at bounding box center [376, 391] width 323 height 28
type input "Larry"
type input "Young Sr."
click at [262, 504] on input "Phone" at bounding box center [376, 505] width 323 height 28
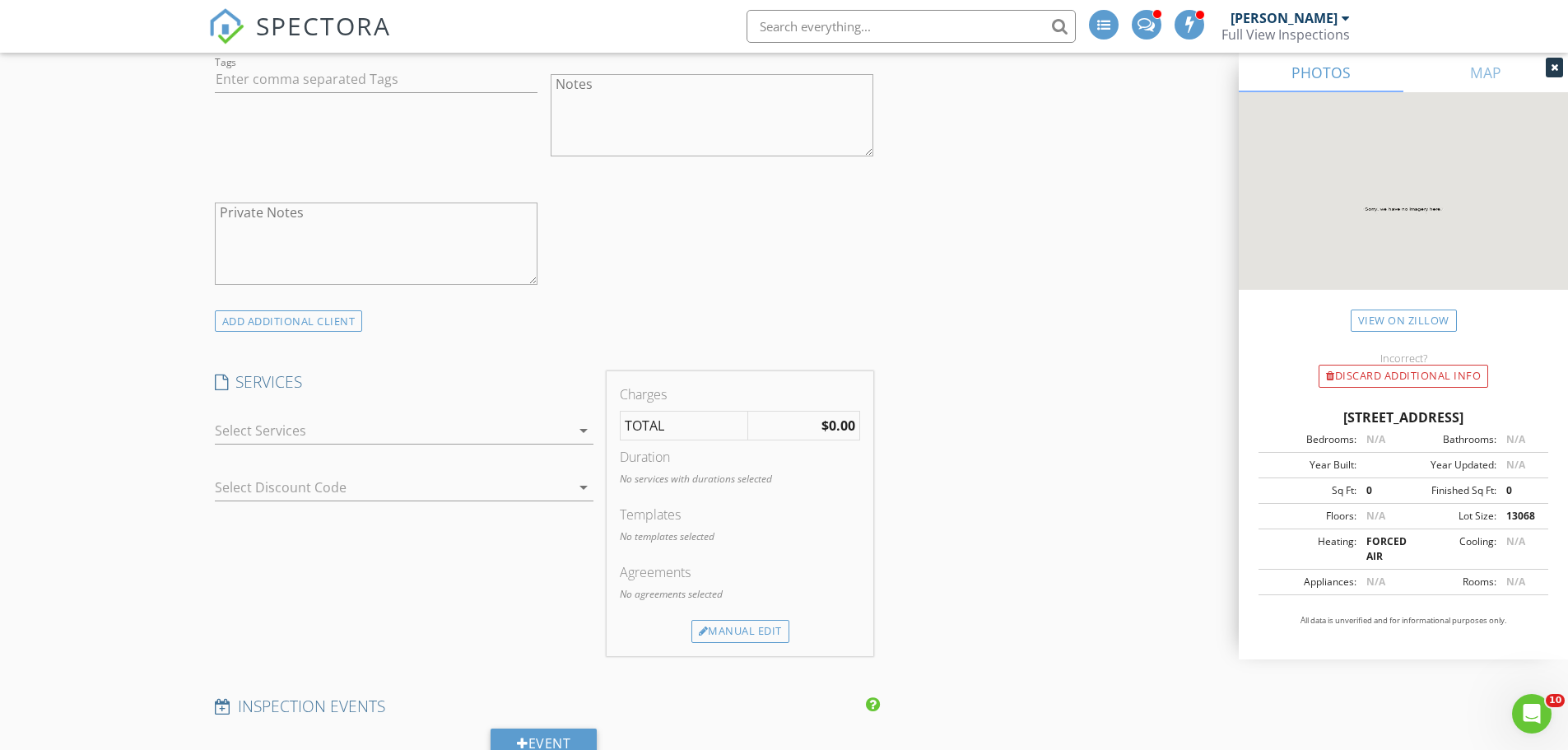
scroll to position [1317, 0]
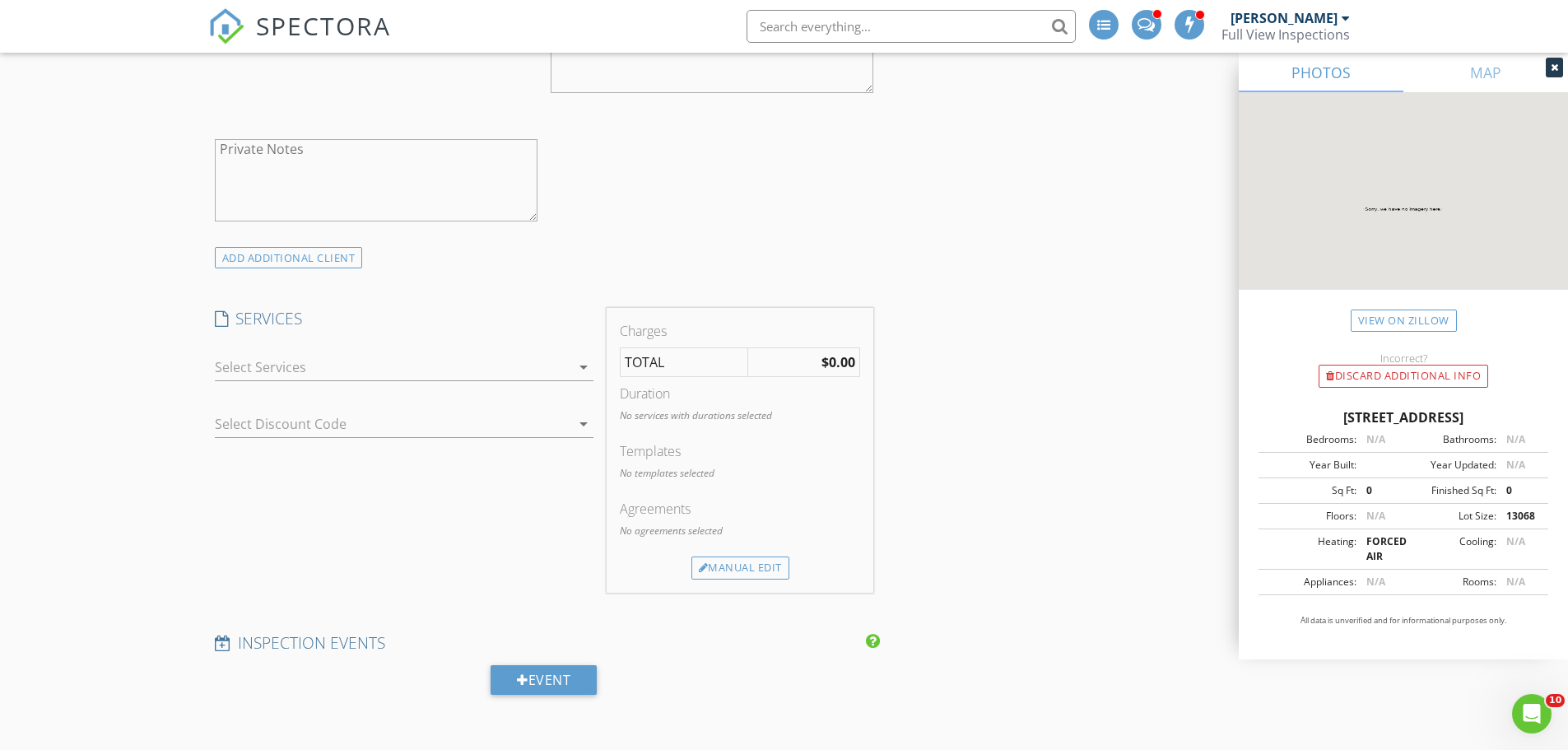
type input "586-850-3039"
click at [263, 363] on div at bounding box center [392, 367] width 355 height 27
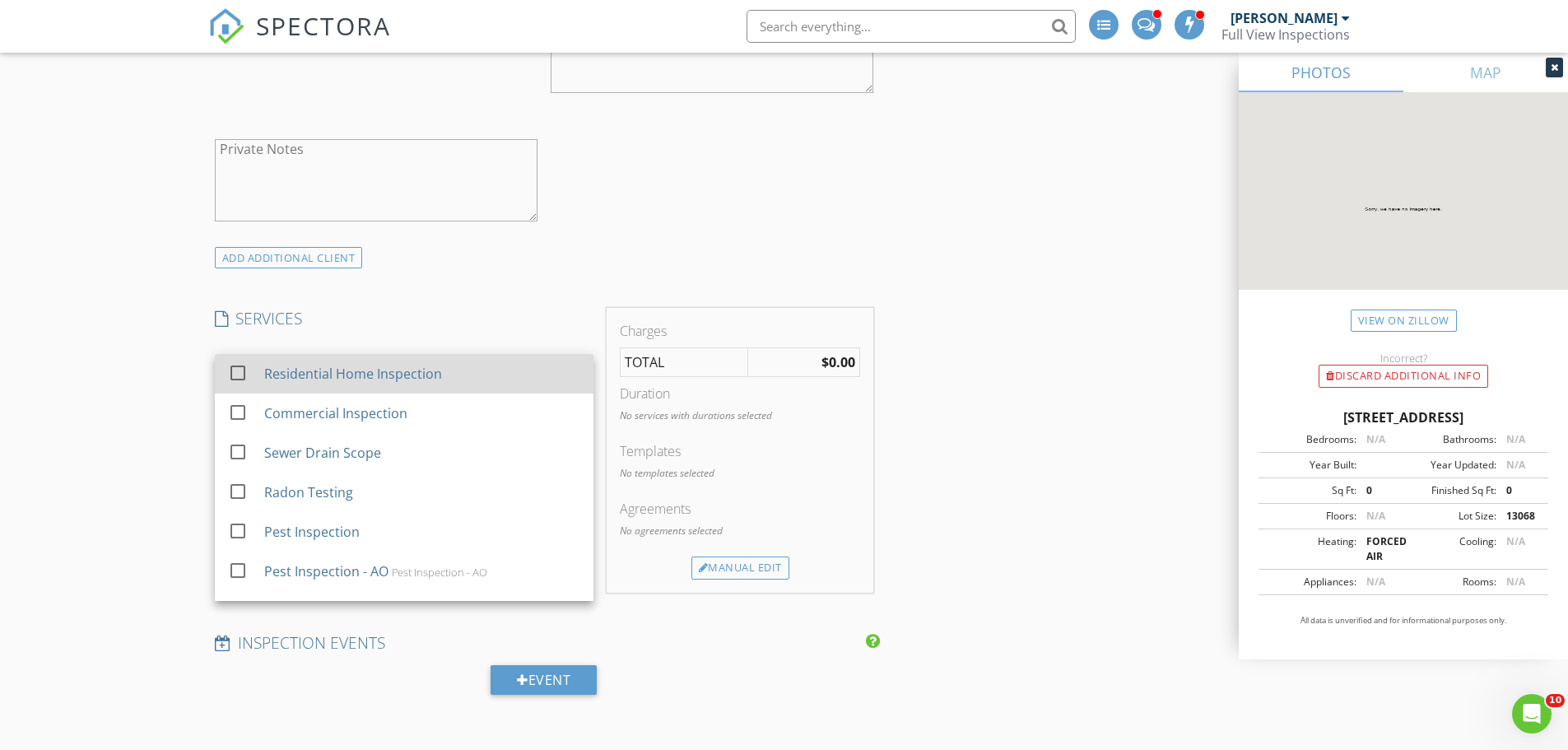
click at [228, 373] on div at bounding box center [238, 373] width 28 height 28
checkbox input "false"
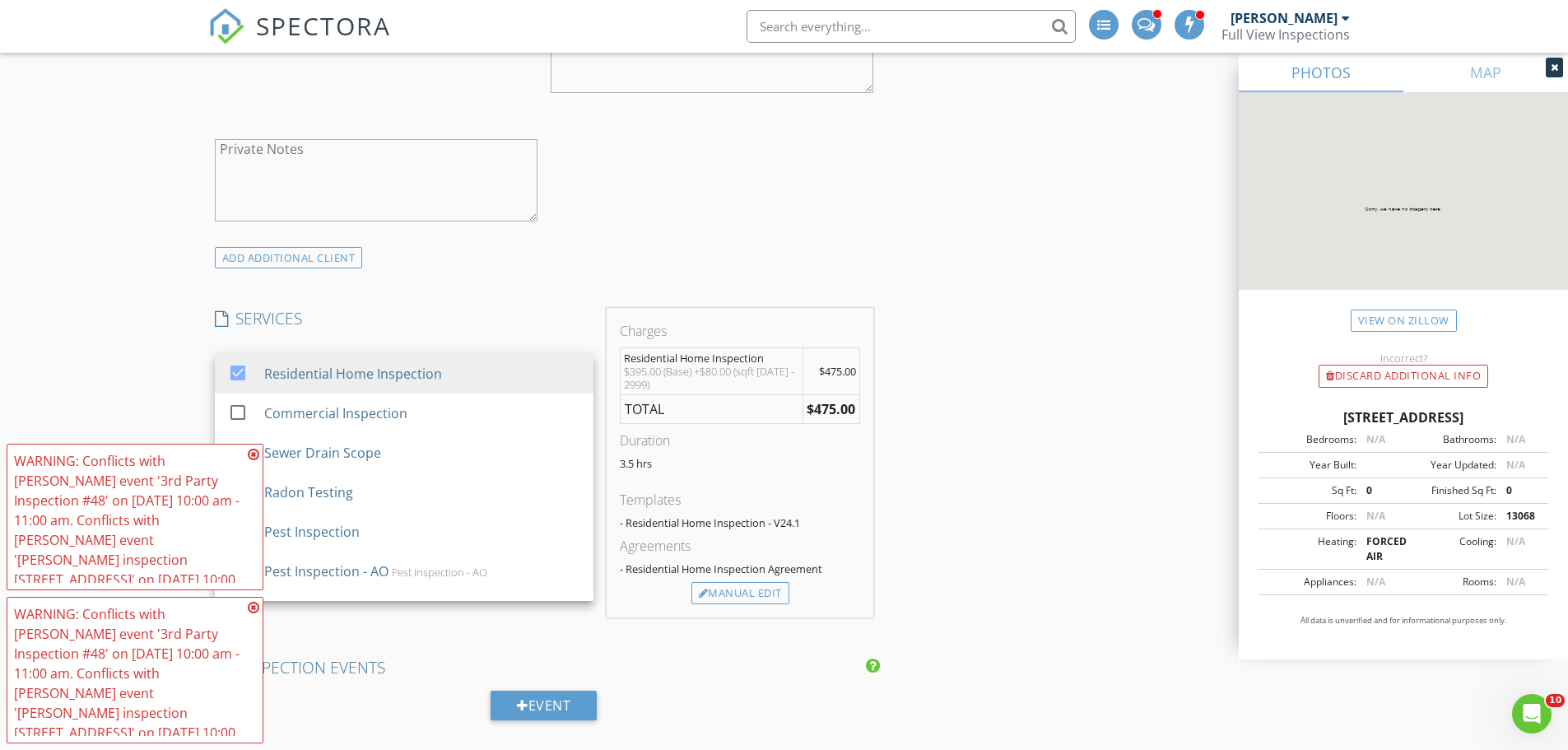
click at [200, 373] on div "New Inspection INSPECTOR(S) check_box Michael Ross PRIMARY check_box_outline_bl…" at bounding box center [784, 636] width 1568 height 3614
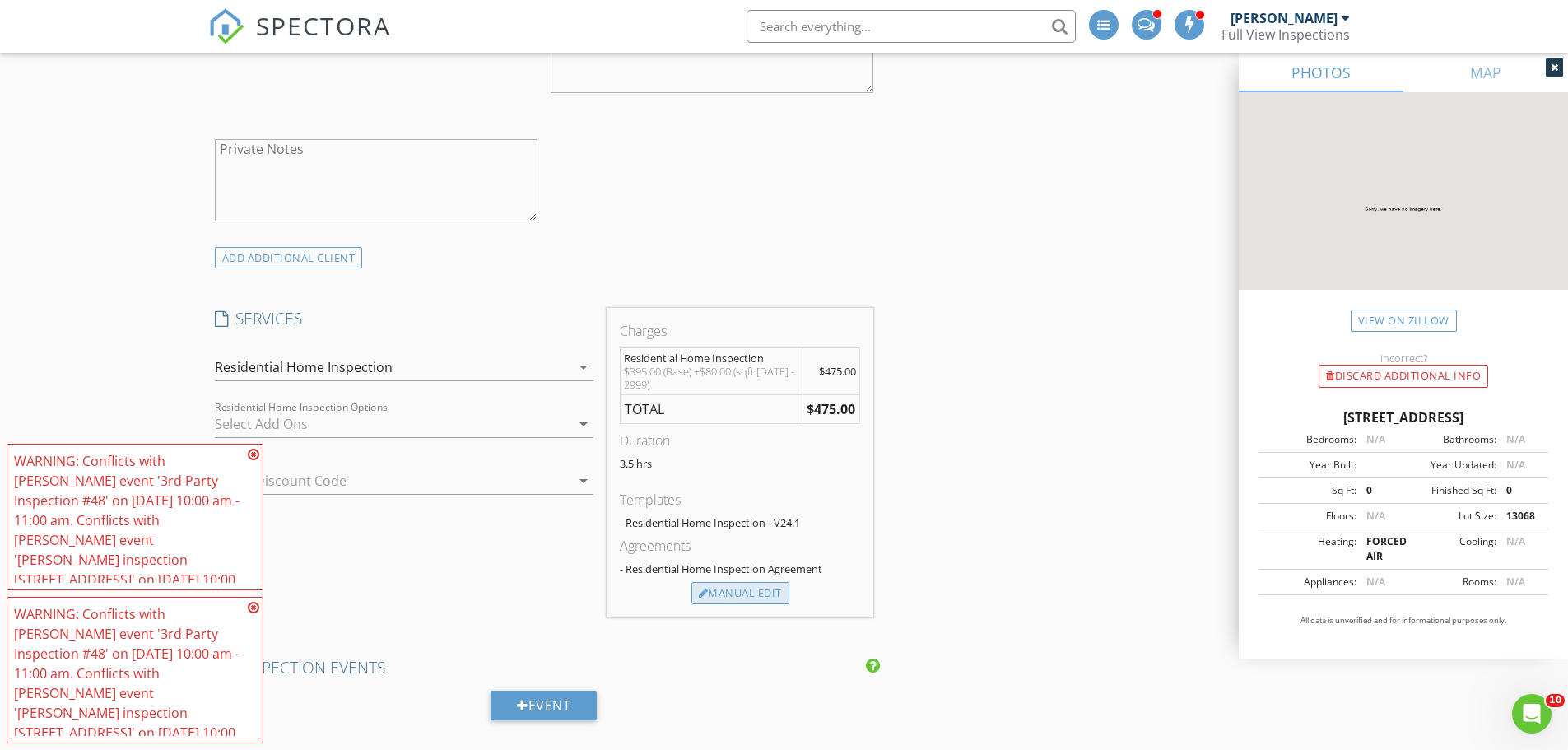
click at [733, 598] on div "Manual Edit" at bounding box center [740, 593] width 98 height 23
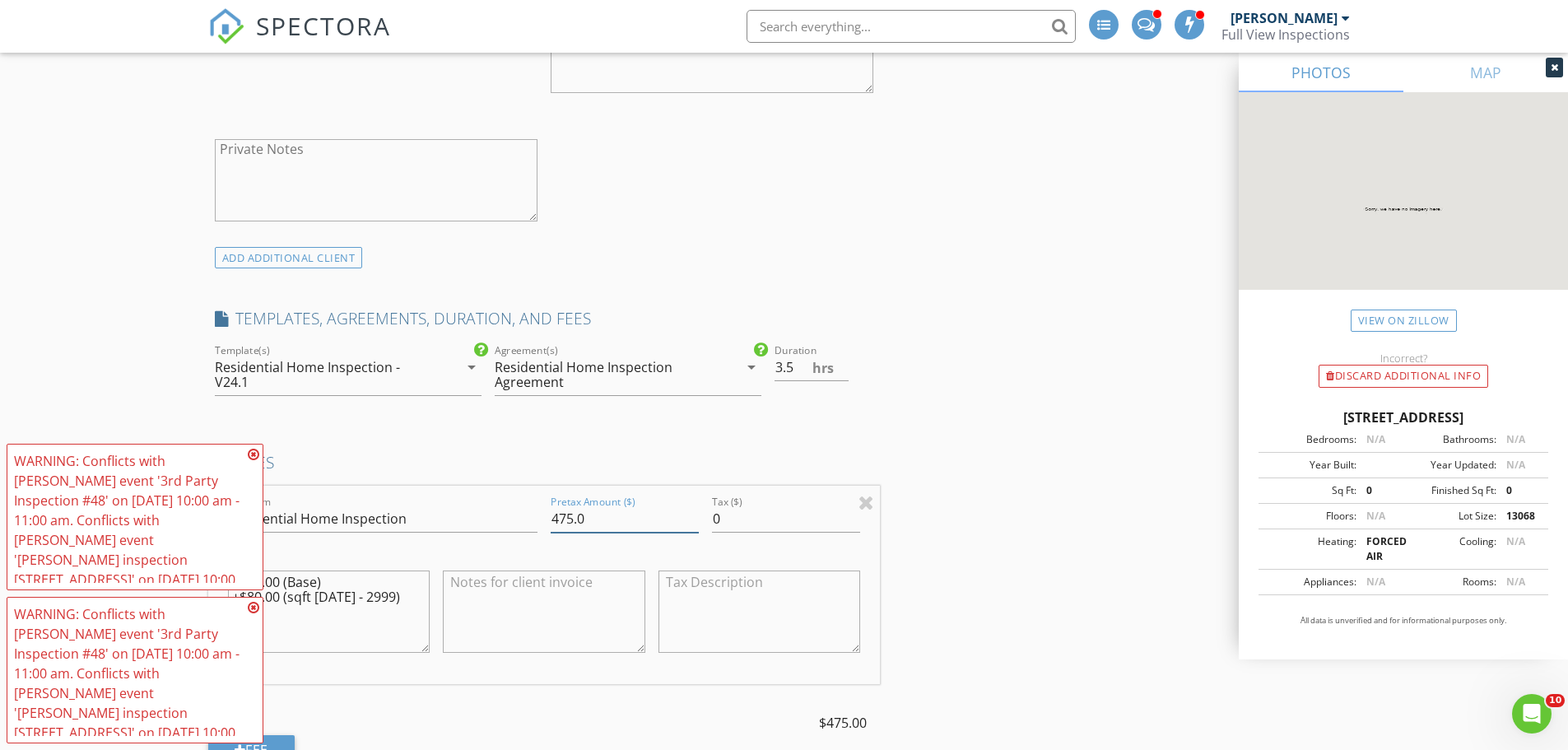
drag, startPoint x: 594, startPoint y: 517, endPoint x: 514, endPoint y: 518, distance: 80.0
click at [514, 518] on div "Line Item Residential Home Inspection Pretax Amount ($) 475.0 Tax ($) 0 $395.00…" at bounding box center [544, 585] width 673 height 198
type input "455"
click at [1055, 506] on div "INSPECTOR(S) check_box Michael Ross PRIMARY check_box_outline_blank Maverick Sa…" at bounding box center [785, 750] width 1153 height 3650
drag, startPoint x: 407, startPoint y: 600, endPoint x: 300, endPoint y: 588, distance: 107.7
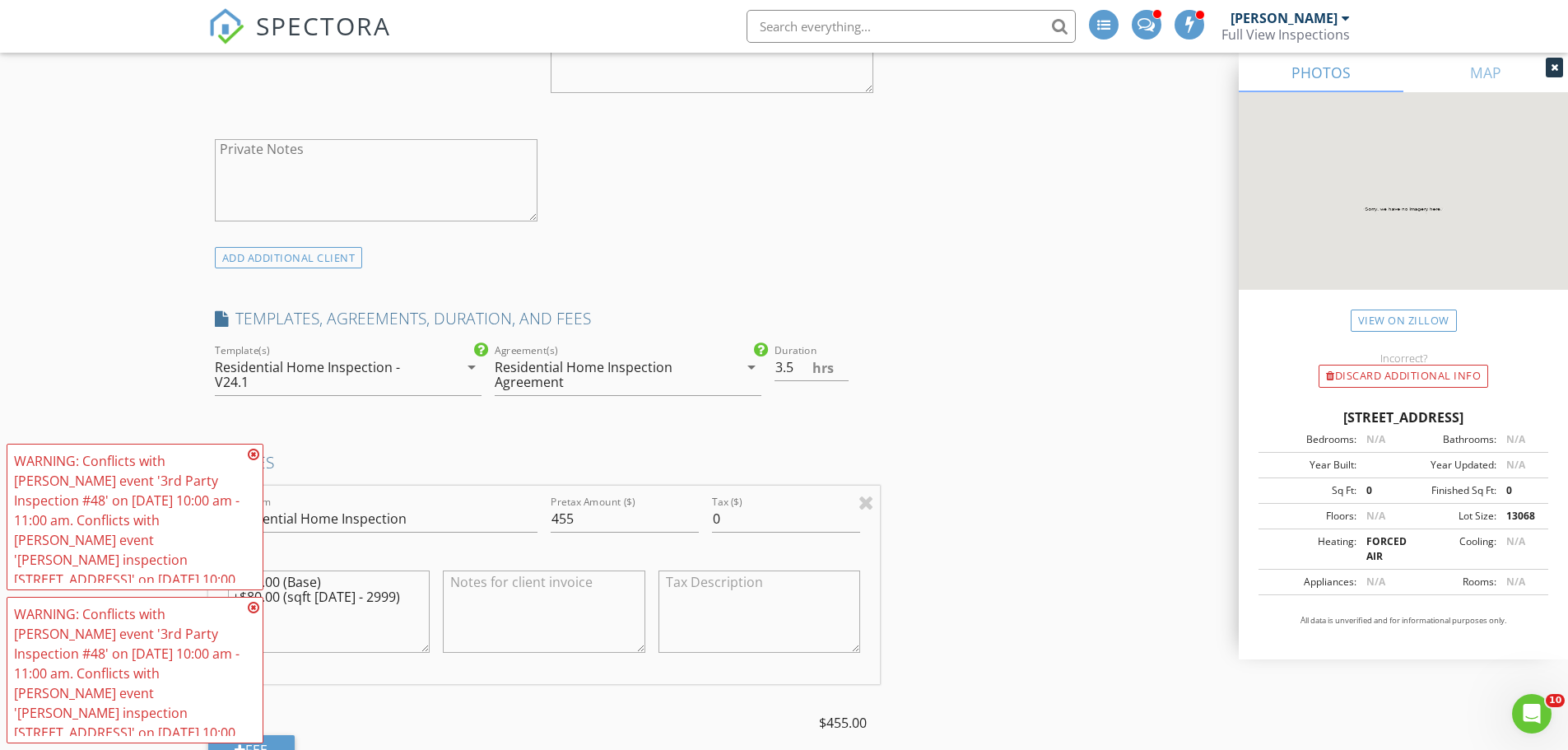
click at [300, 588] on textarea "$395.00 (Base) +$80.00 (sqft 2000 - 2999)" at bounding box center [329, 611] width 203 height 83
click at [255, 454] on icon at bounding box center [253, 454] width 12 height 13
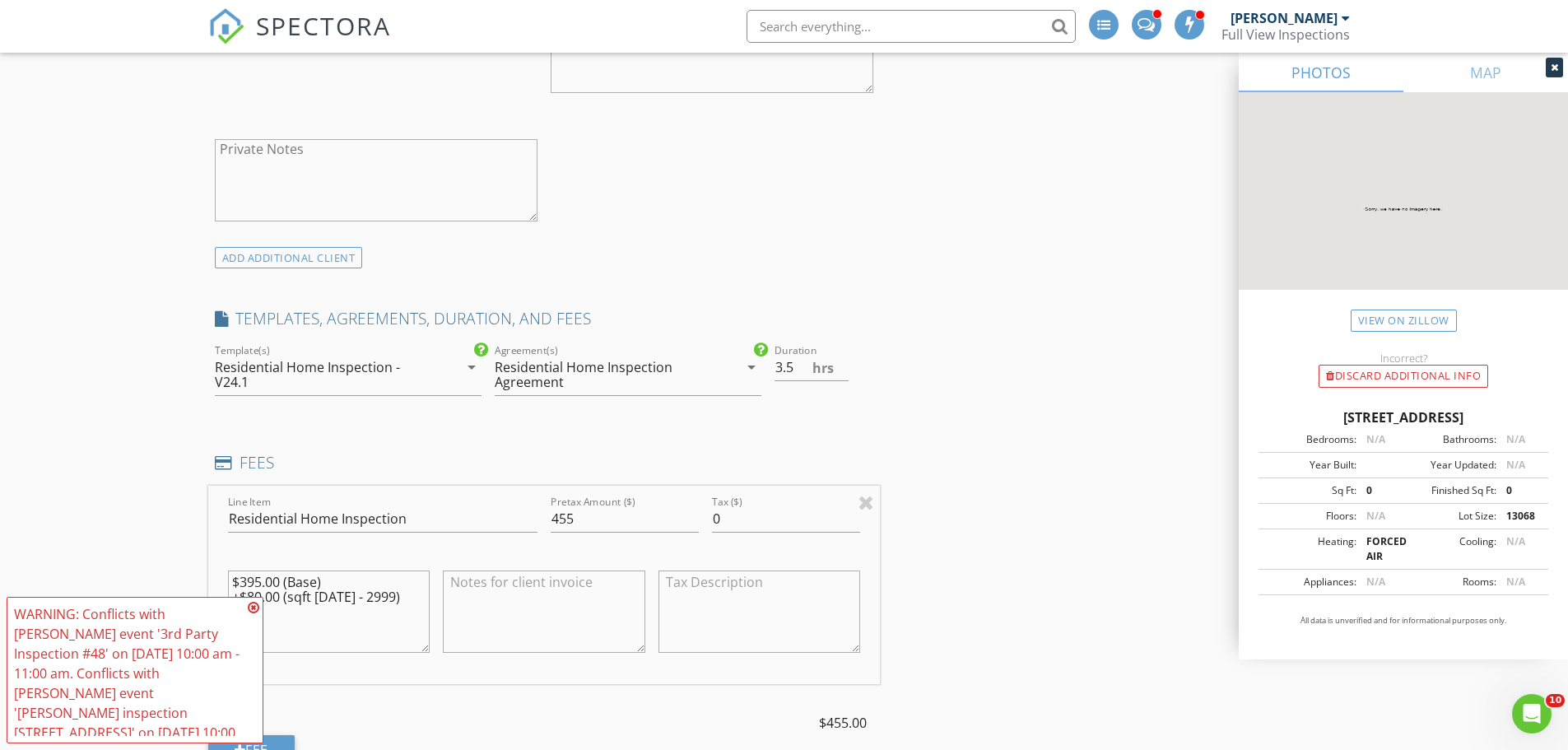
click at [253, 608] on icon at bounding box center [253, 608] width 12 height 13
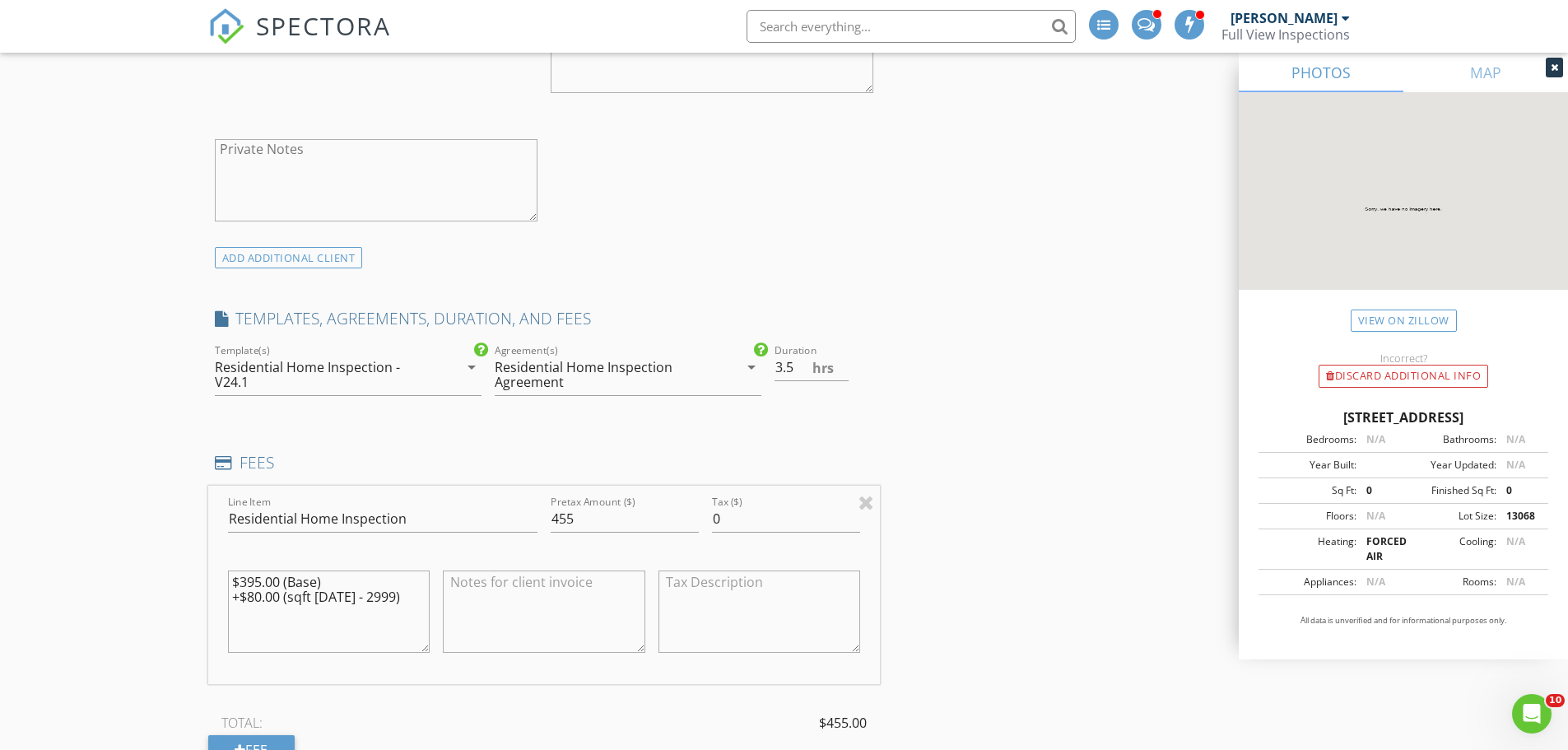
drag, startPoint x: 384, startPoint y: 594, endPoint x: 232, endPoint y: 568, distance: 154.2
click at [232, 568] on div "$395.00 (Base) +$80.00 (sqft 2000 - 2999)" at bounding box center [329, 612] width 203 height 99
click at [157, 548] on div "New Inspection INSPECTOR(S) check_box Michael Ross PRIMARY check_box_outline_bl…" at bounding box center [784, 722] width 1568 height 3784
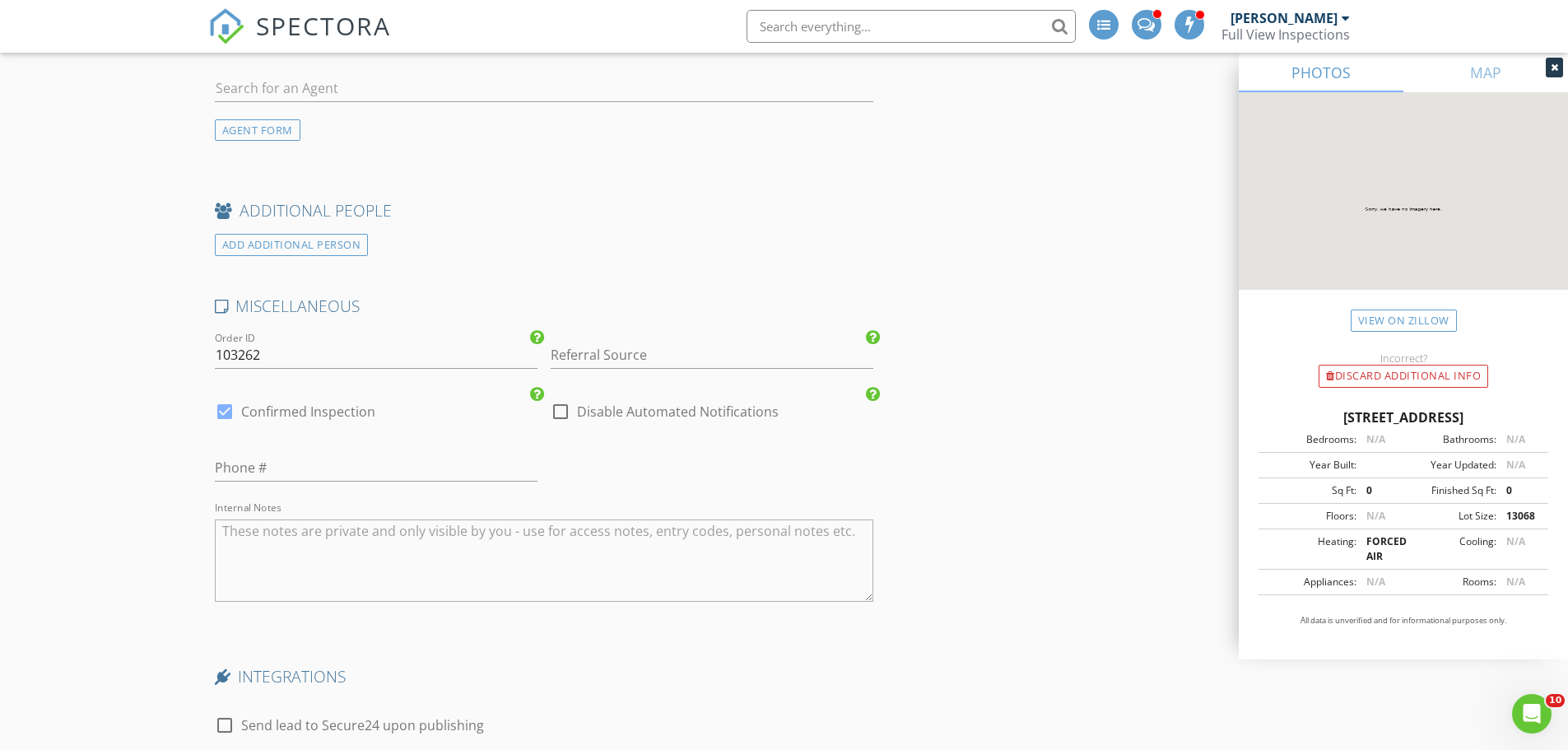
scroll to position [2635, 0]
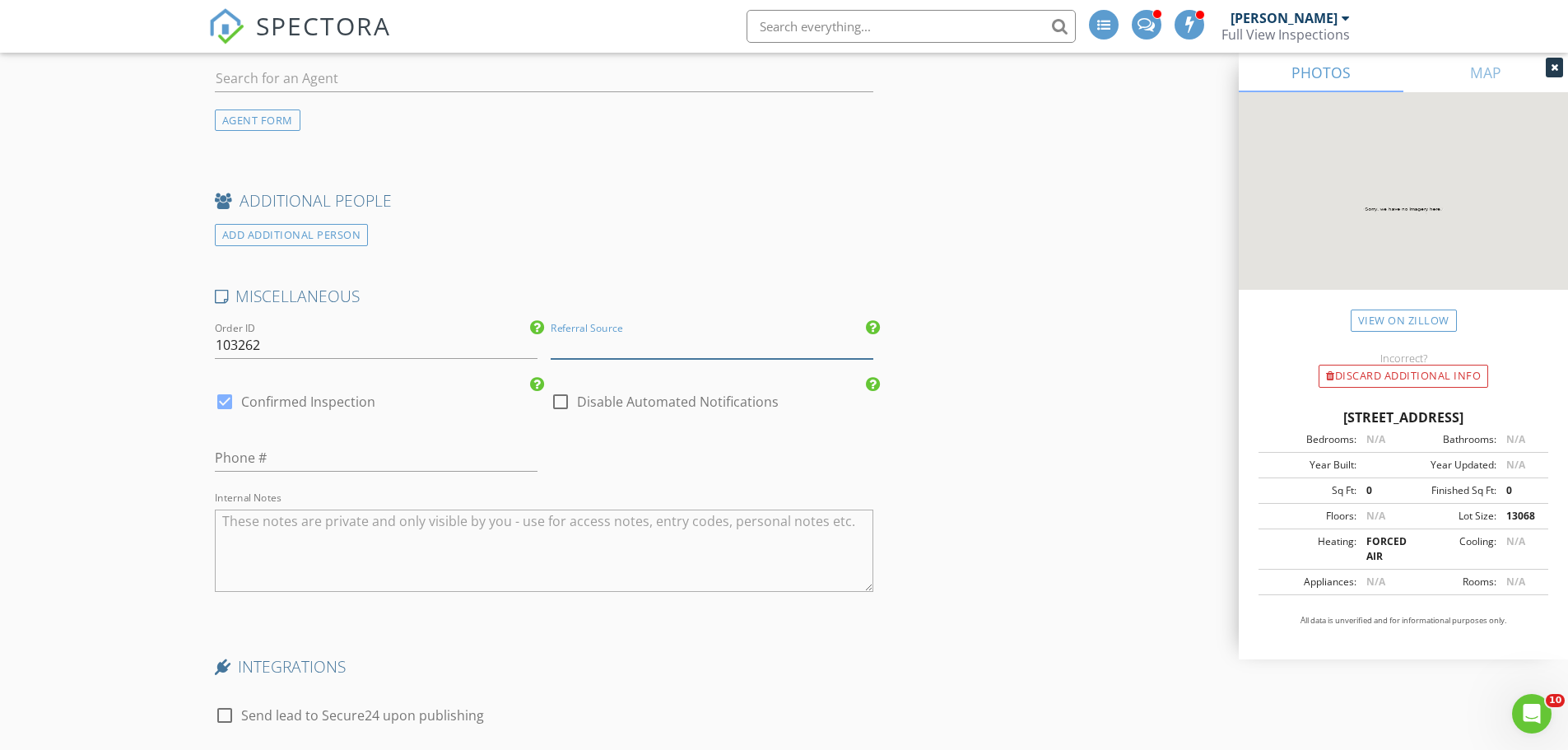
click at [653, 347] on input "Referral Source" at bounding box center [712, 345] width 323 height 28
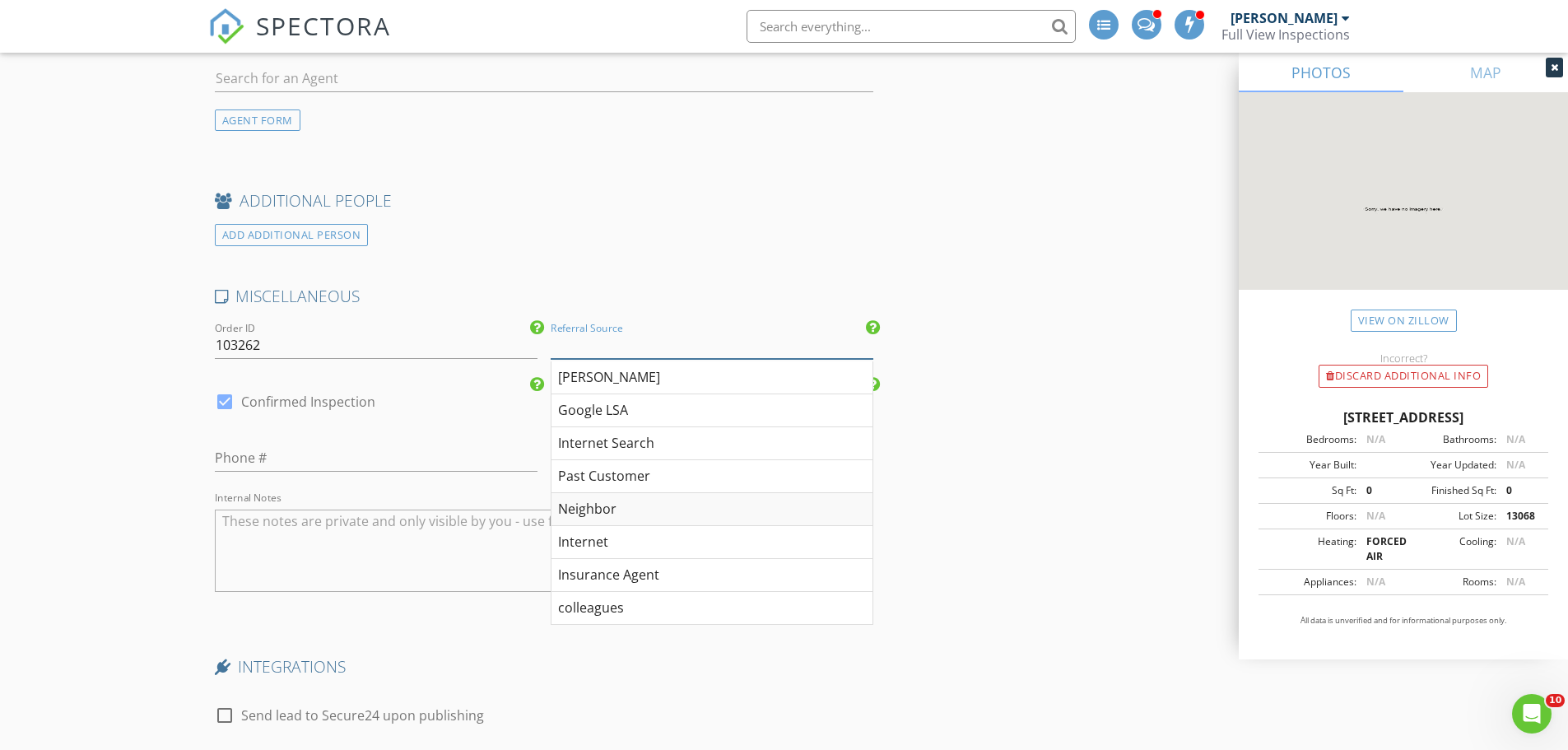
scroll to position [2716, 0]
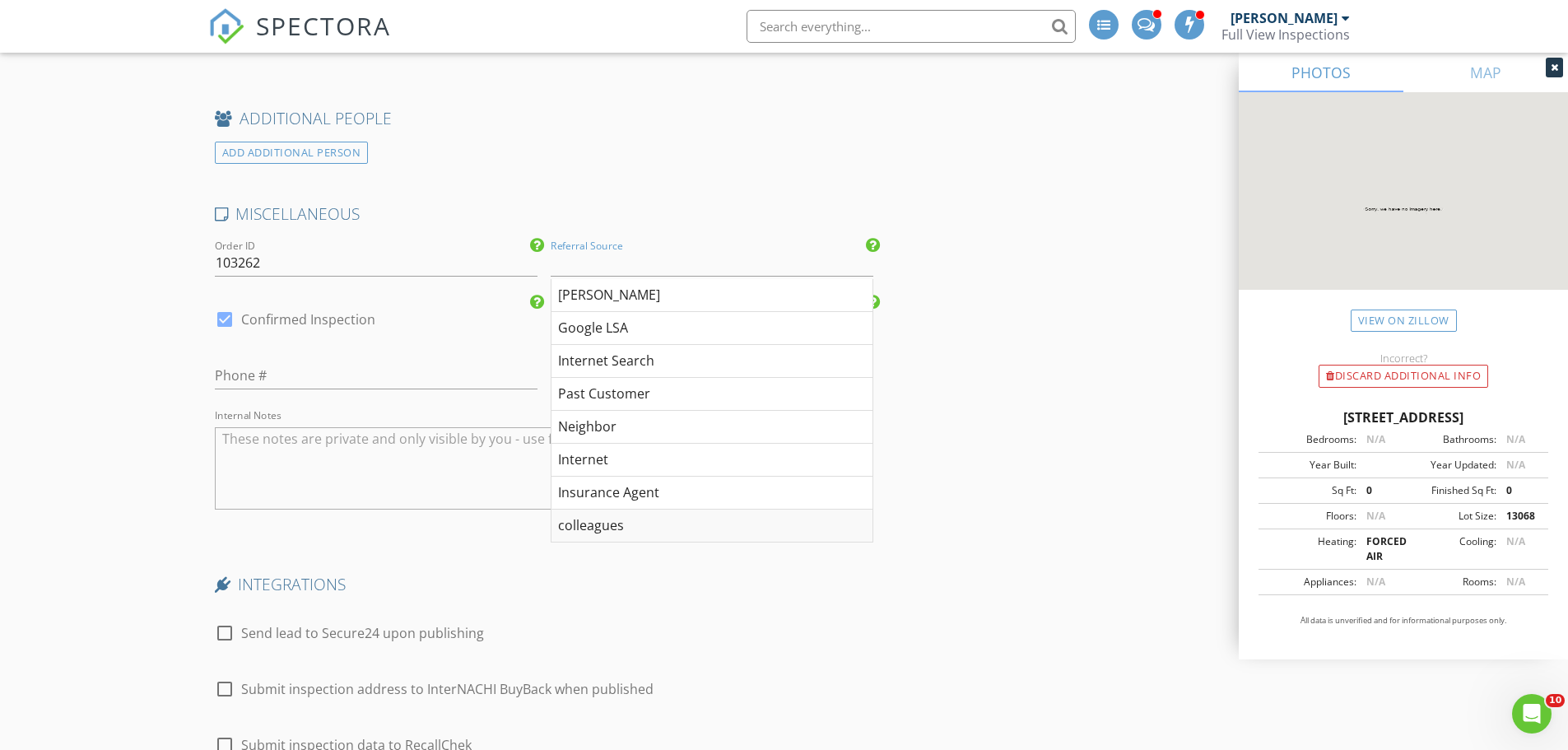
click at [624, 526] on div "colleagues" at bounding box center [712, 526] width 321 height 33
type input "colleagues"
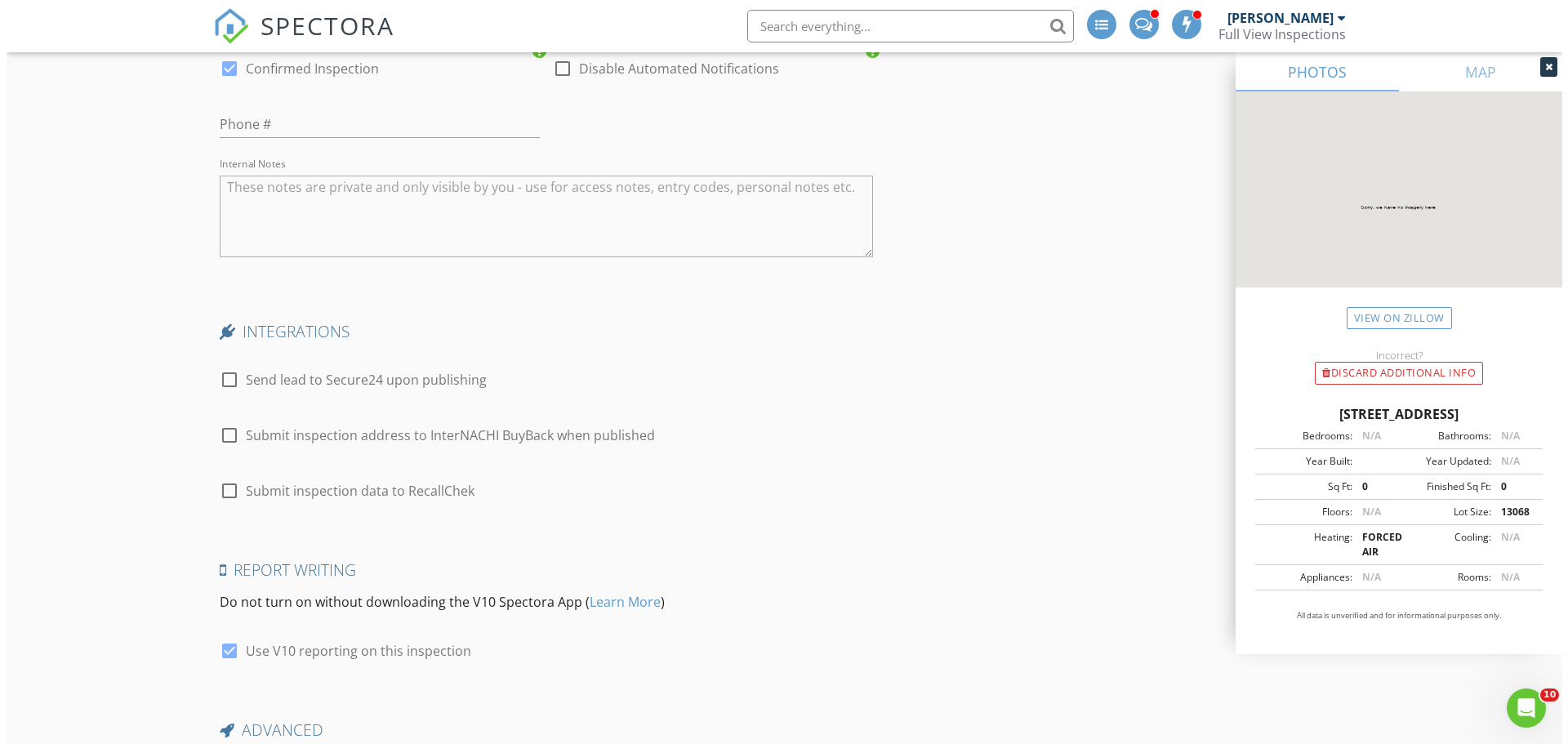
scroll to position [3154, 0]
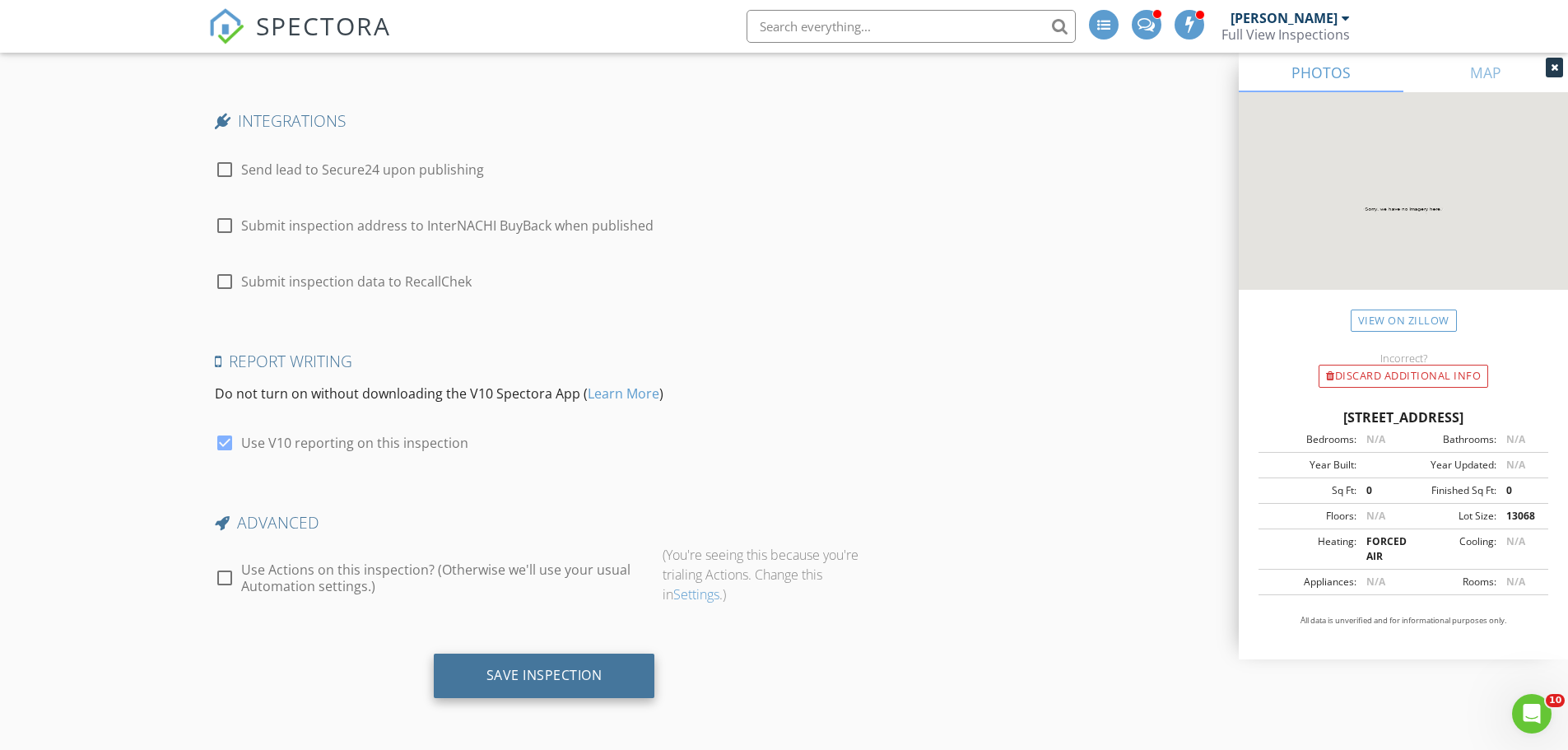
click at [508, 666] on div "Save Inspection" at bounding box center [544, 675] width 116 height 17
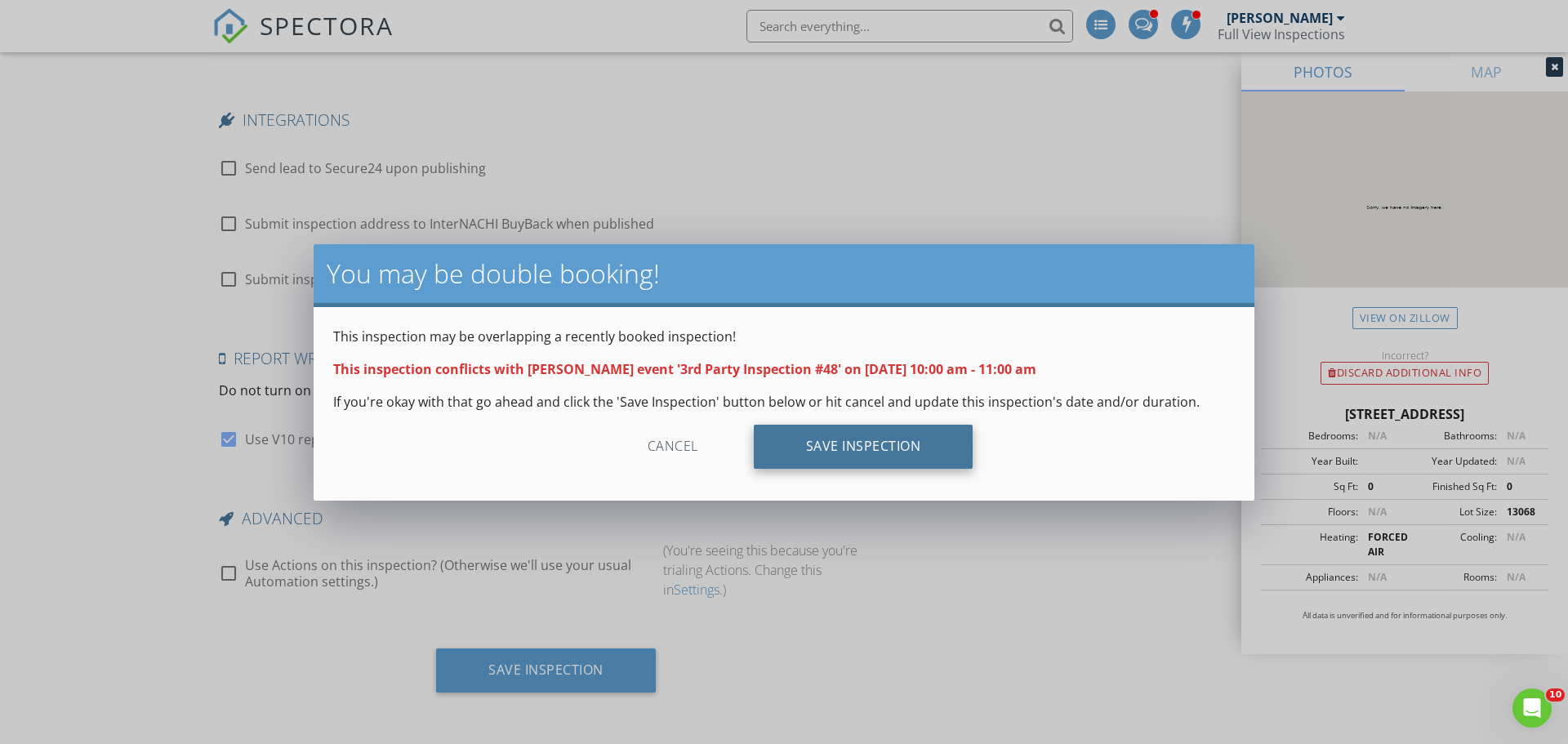
click at [874, 450] on div "Save Inspection" at bounding box center [863, 446] width 219 height 44
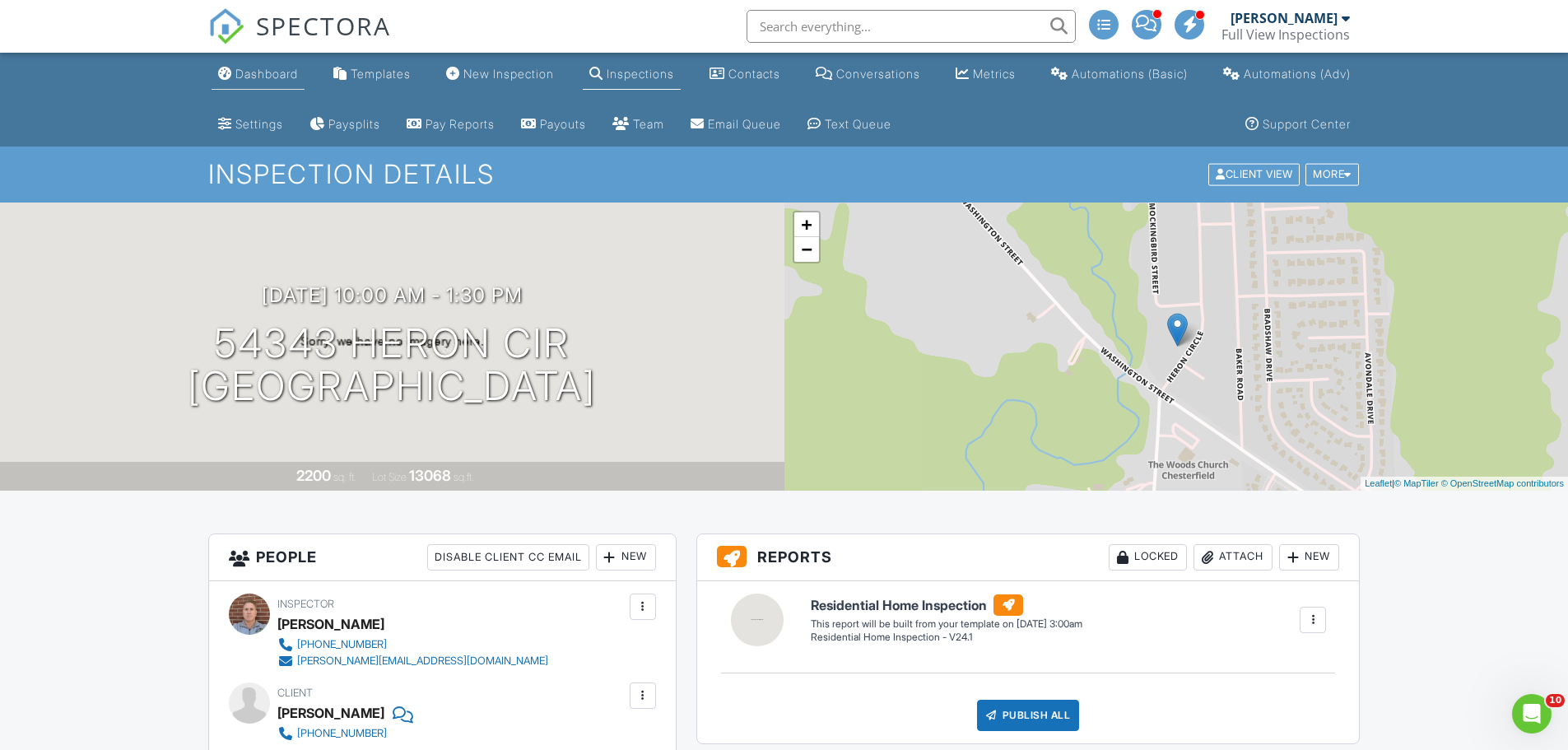
click at [267, 73] on div "Dashboard" at bounding box center [266, 73] width 62 height 14
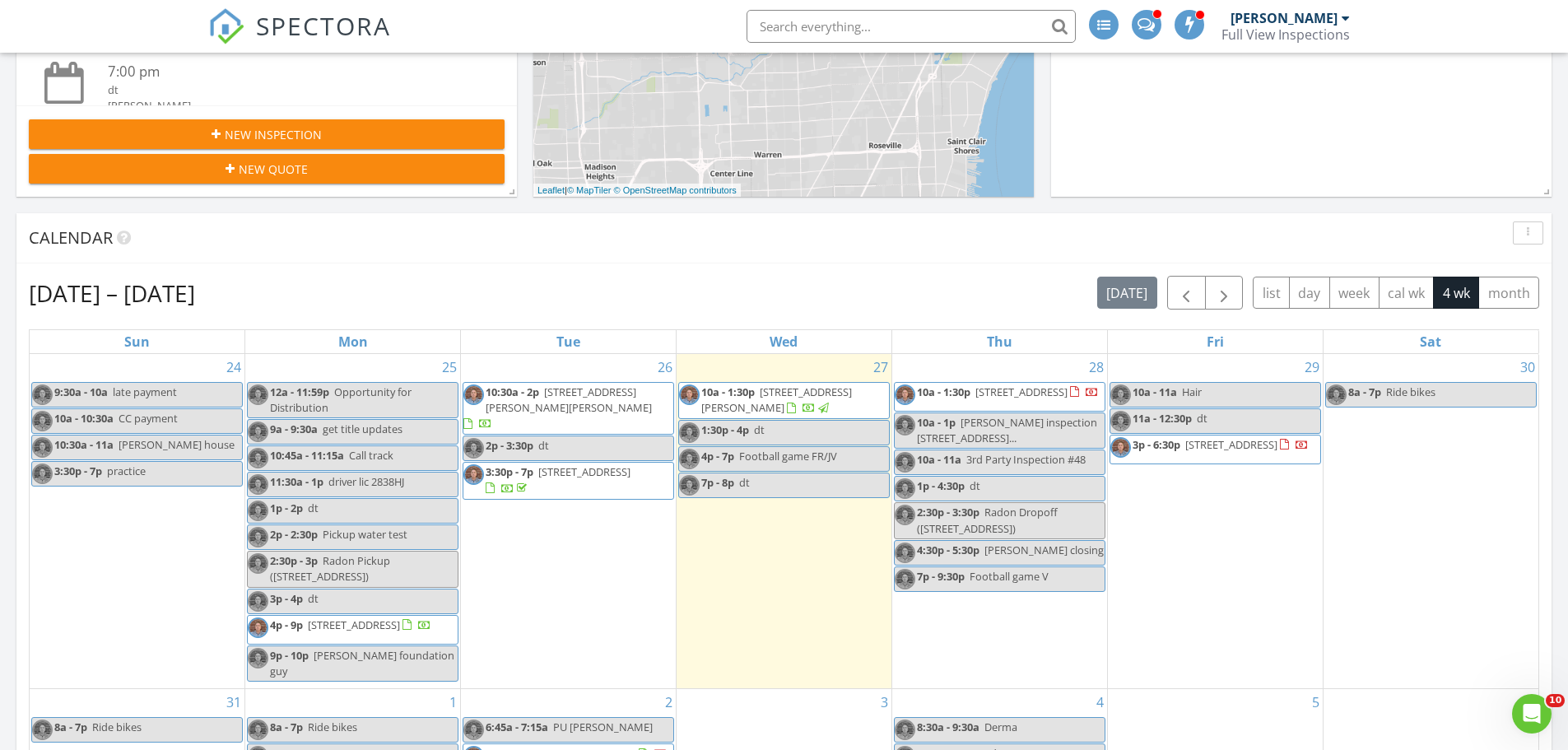
scroll to position [576, 0]
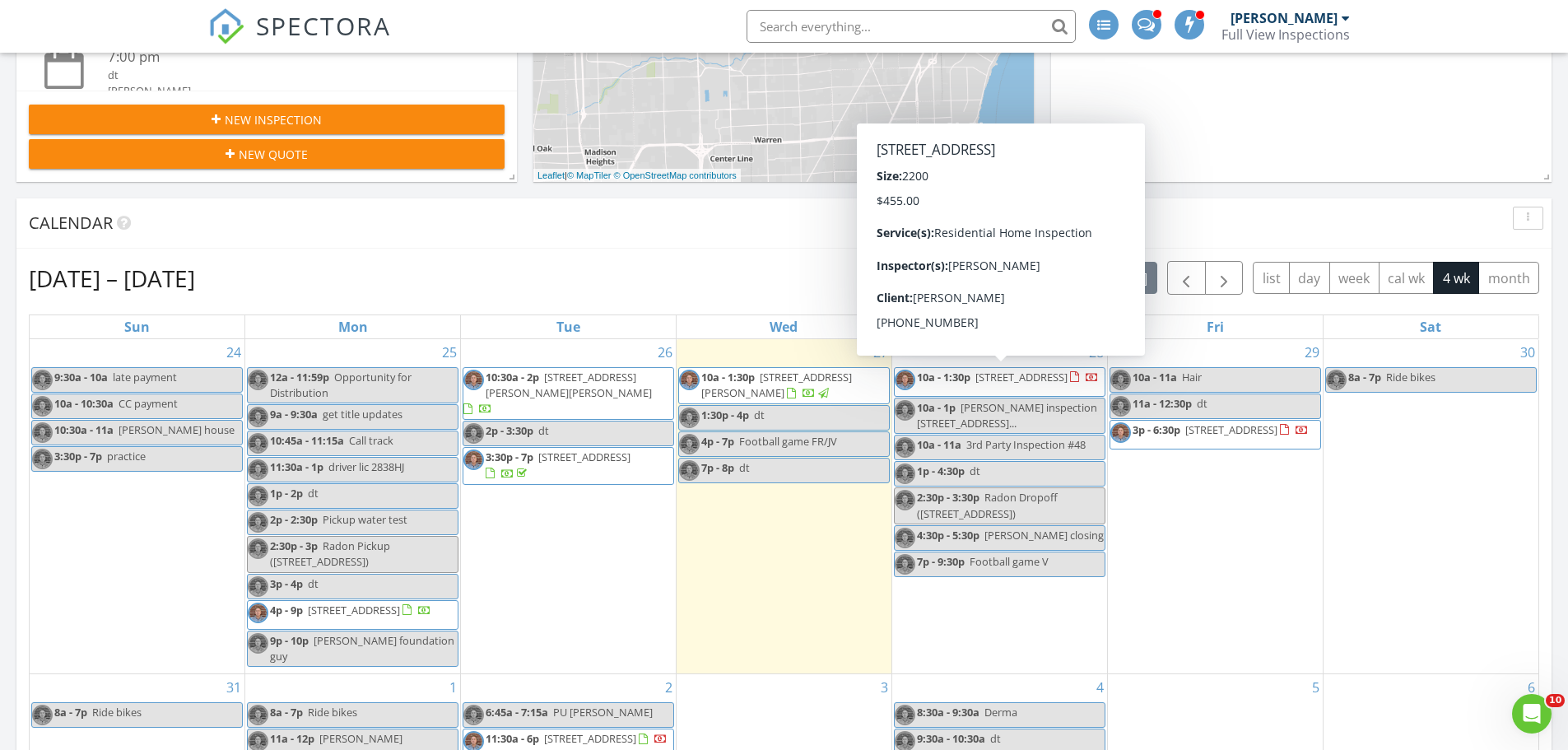
click at [1030, 379] on span "54343 Heron Cir, New Baltimore 48047" at bounding box center [1022, 377] width 92 height 15
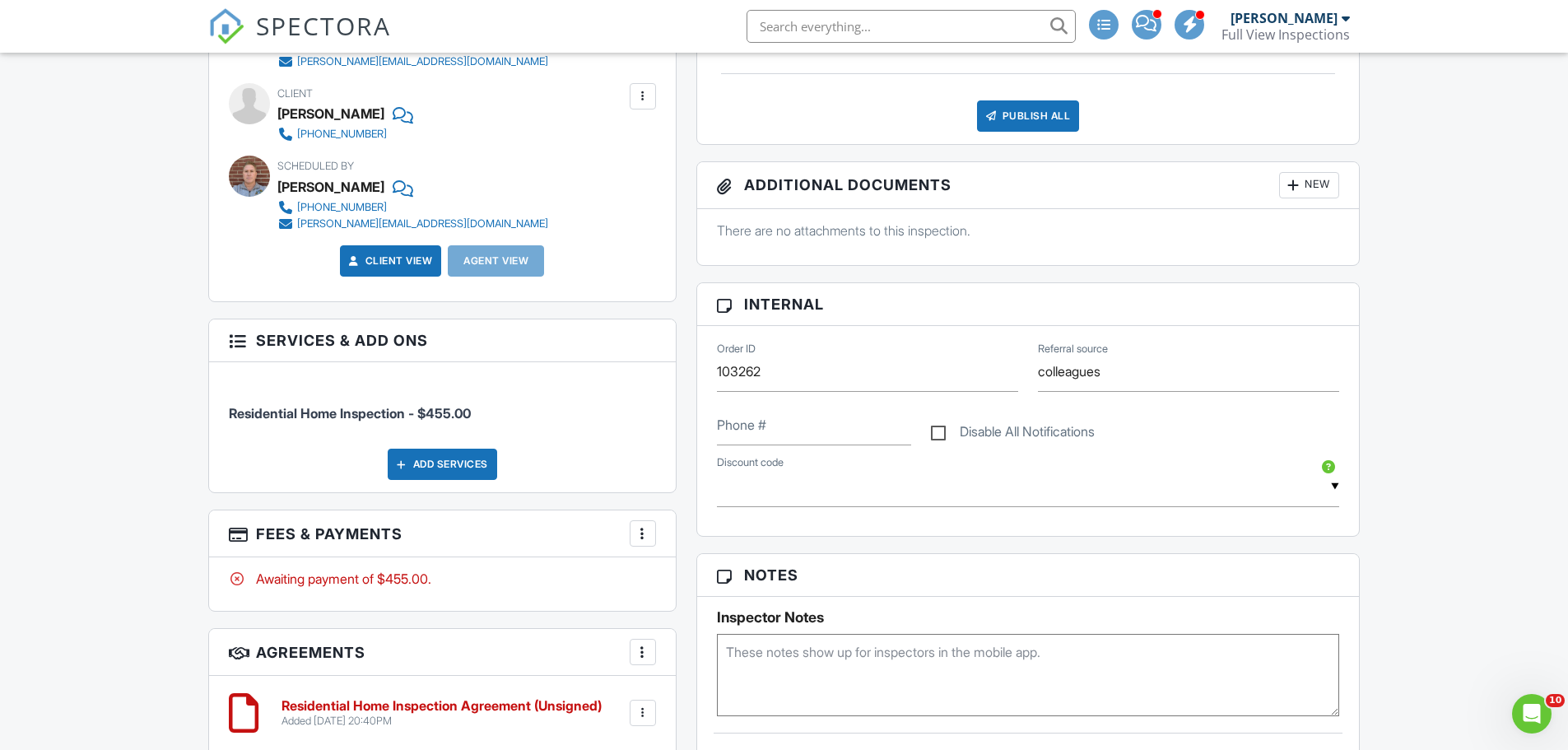
scroll to position [1093, 0]
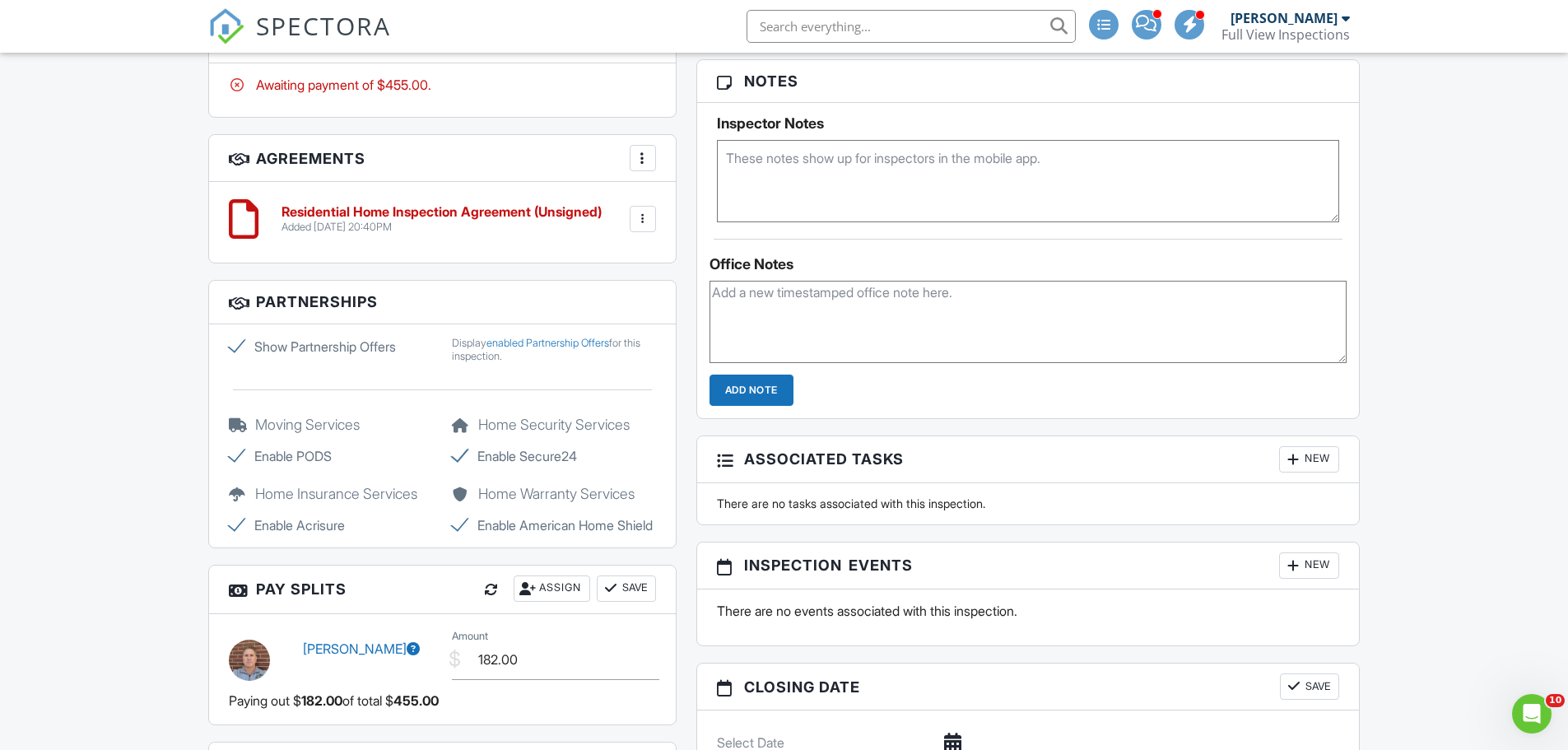
click at [235, 346] on label "Show Partnership Offers" at bounding box center [330, 347] width 204 height 20
checkbox input "false"
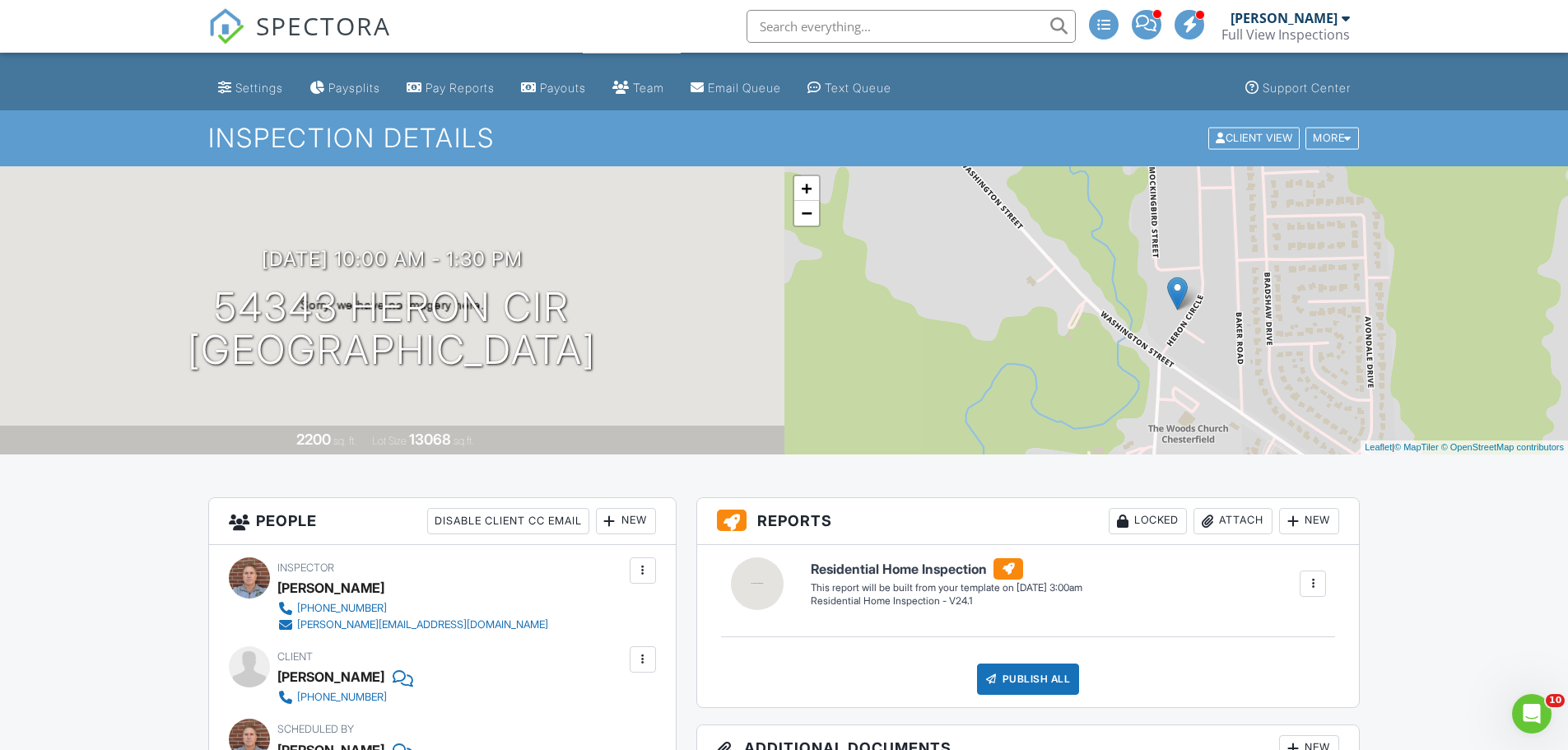
scroll to position [0, 0]
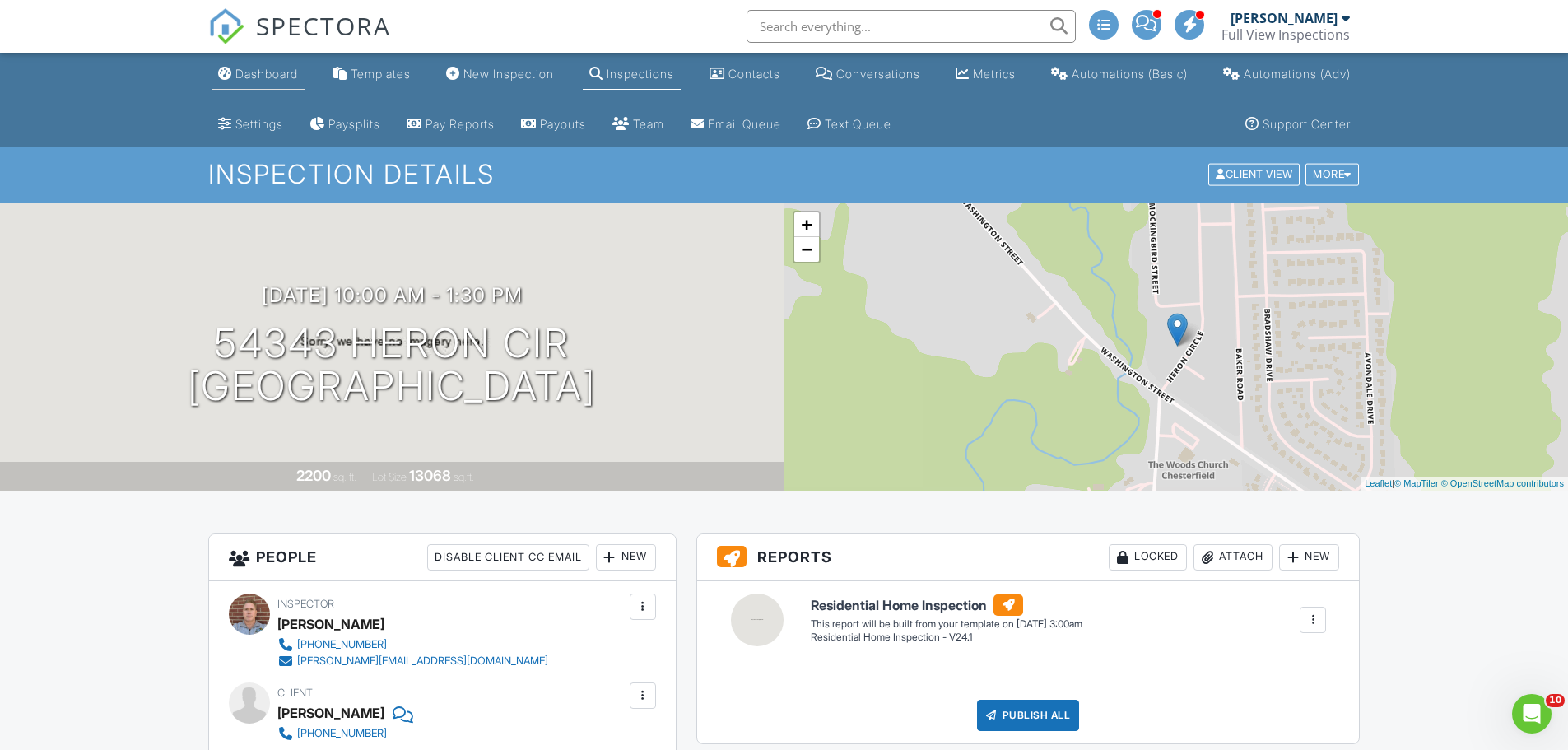
click at [272, 81] on link "Dashboard" at bounding box center [257, 74] width 93 height 30
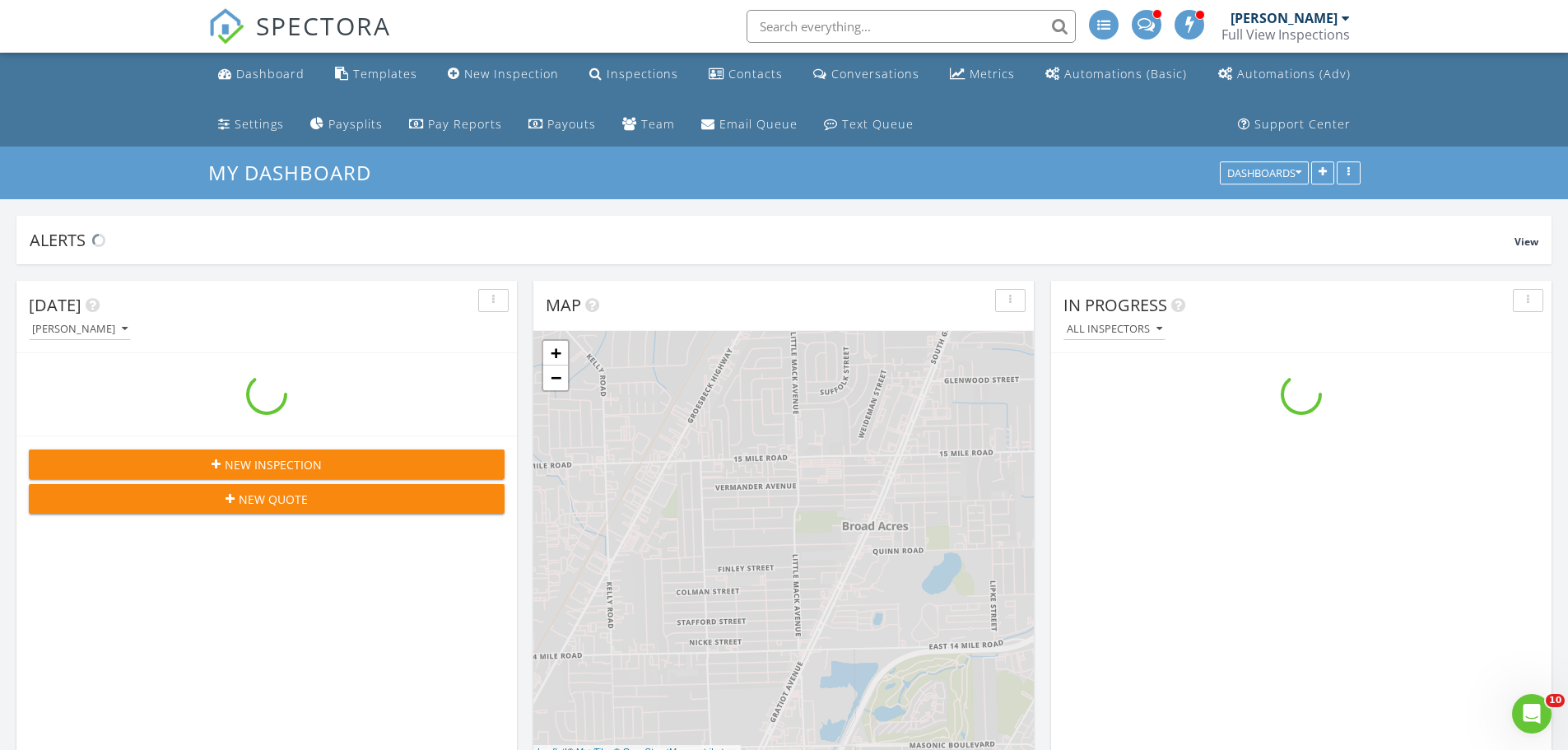
scroll to position [1688, 1594]
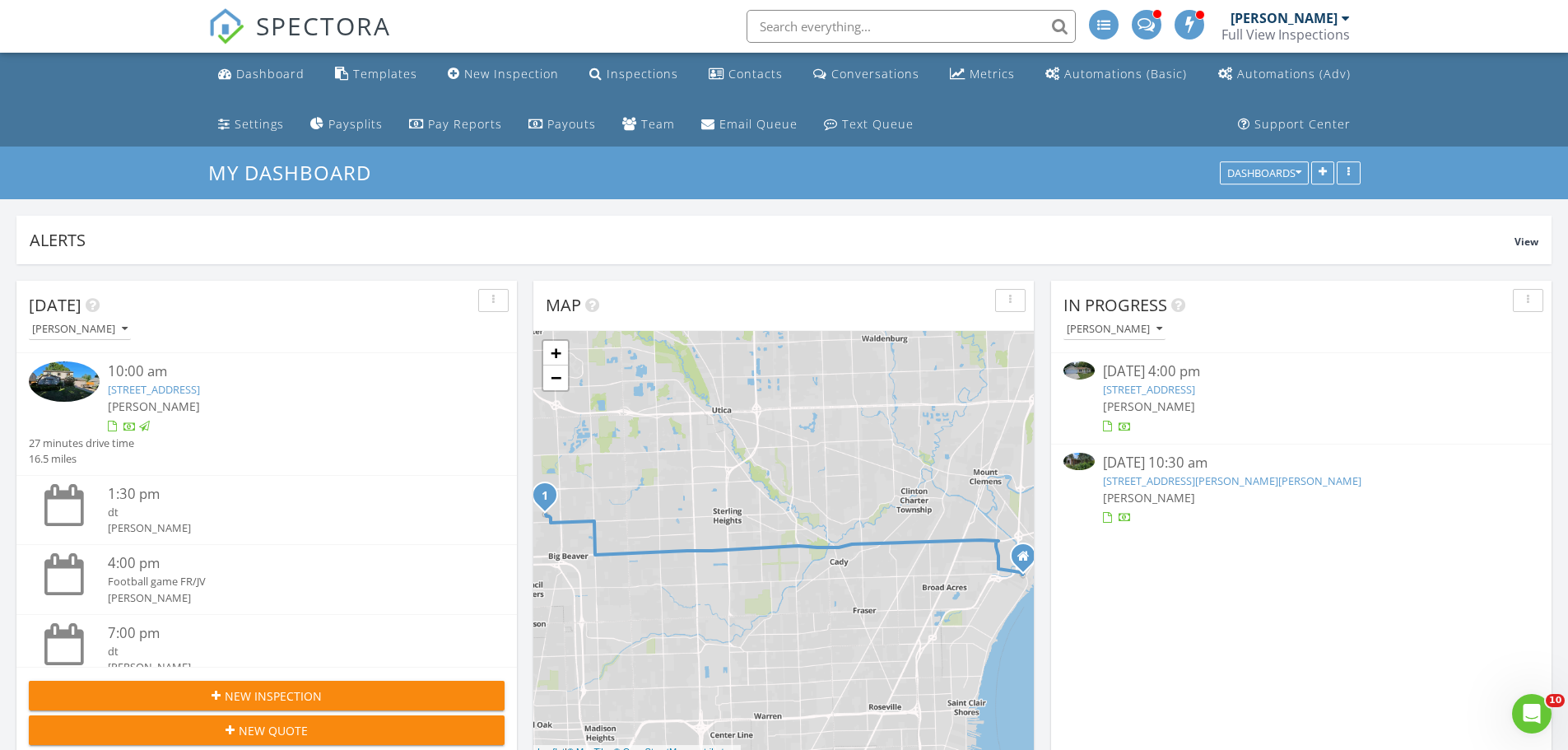
click at [364, 368] on div "10:00 am" at bounding box center [286, 372] width 357 height 20
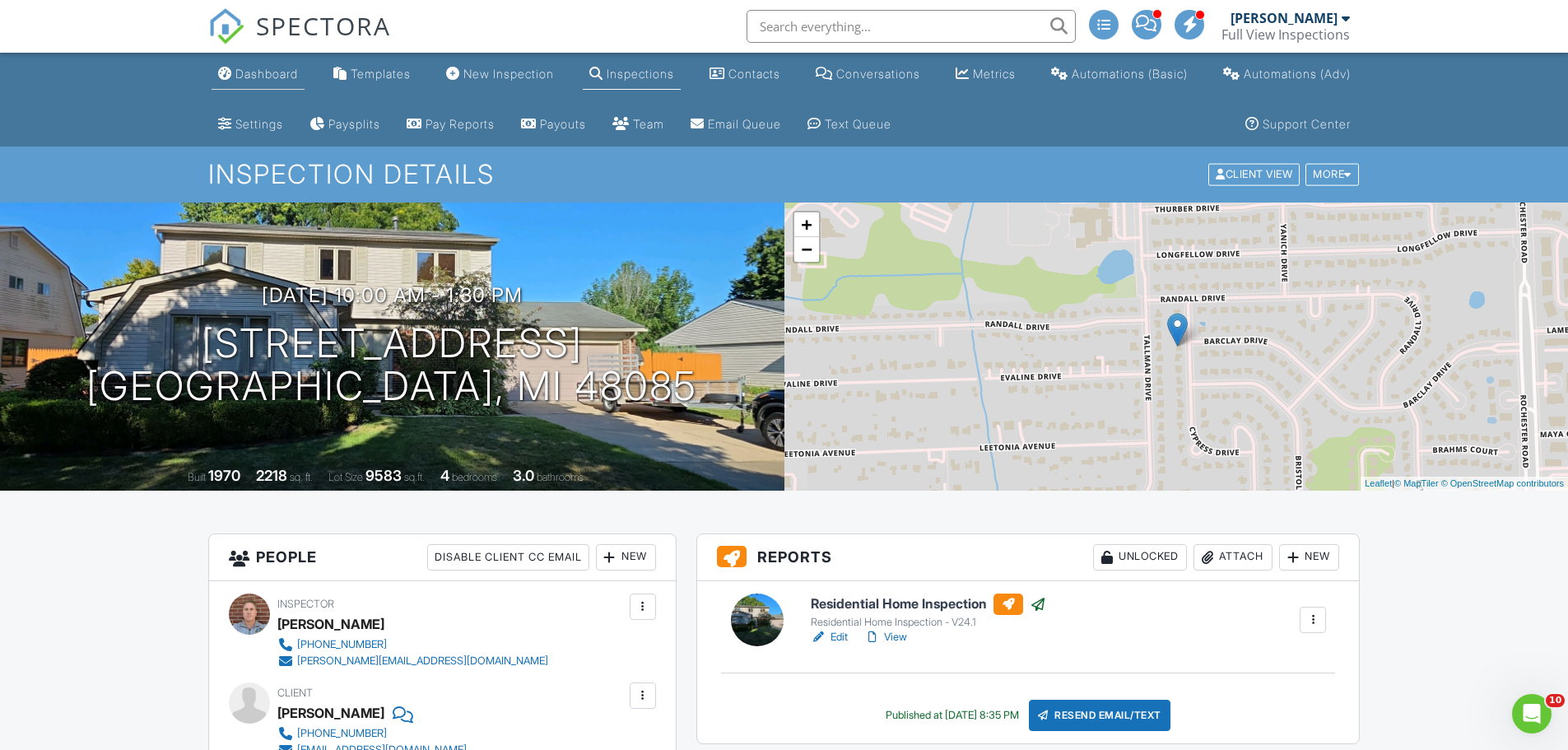
click at [269, 68] on div "Dashboard" at bounding box center [266, 73] width 62 height 14
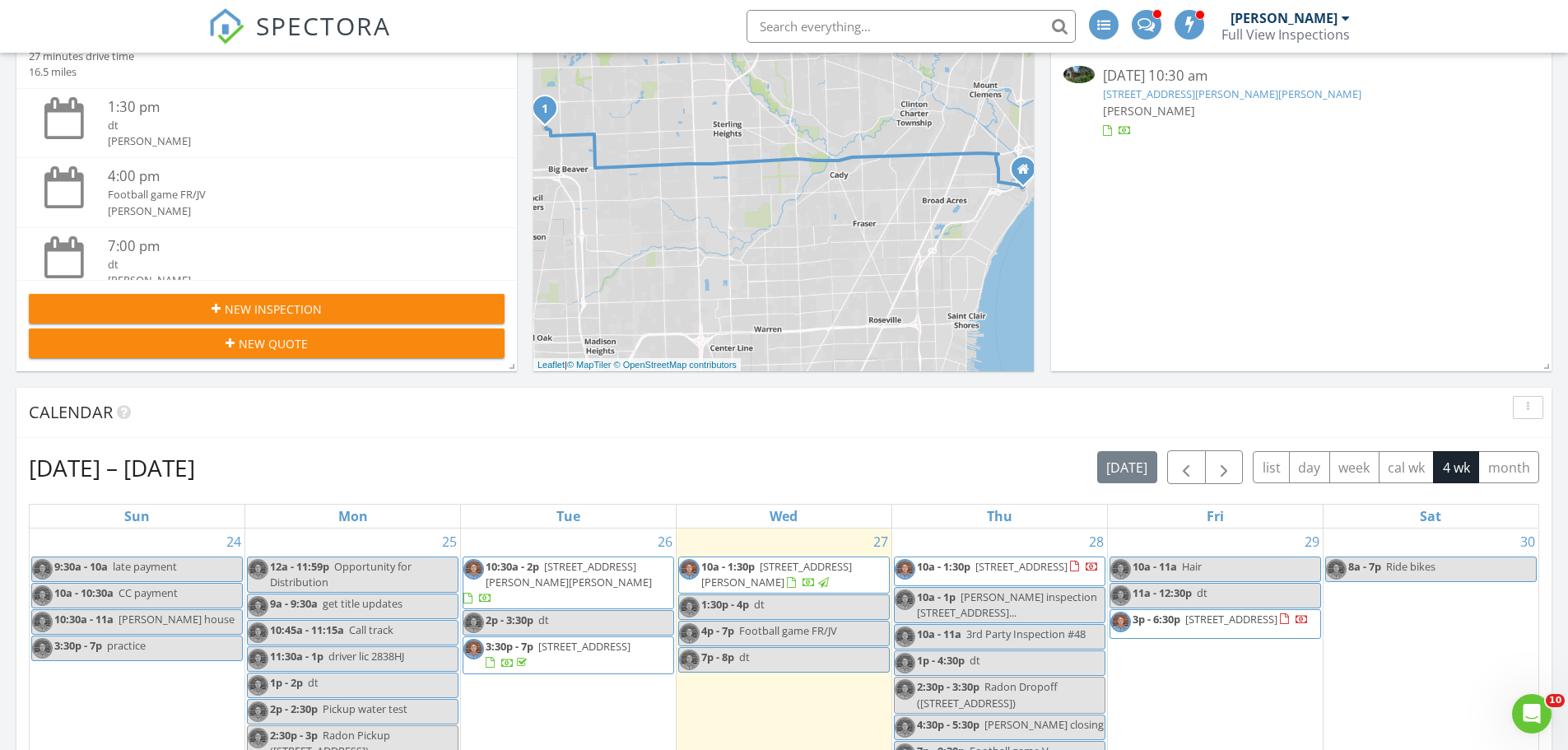
scroll to position [411, 0]
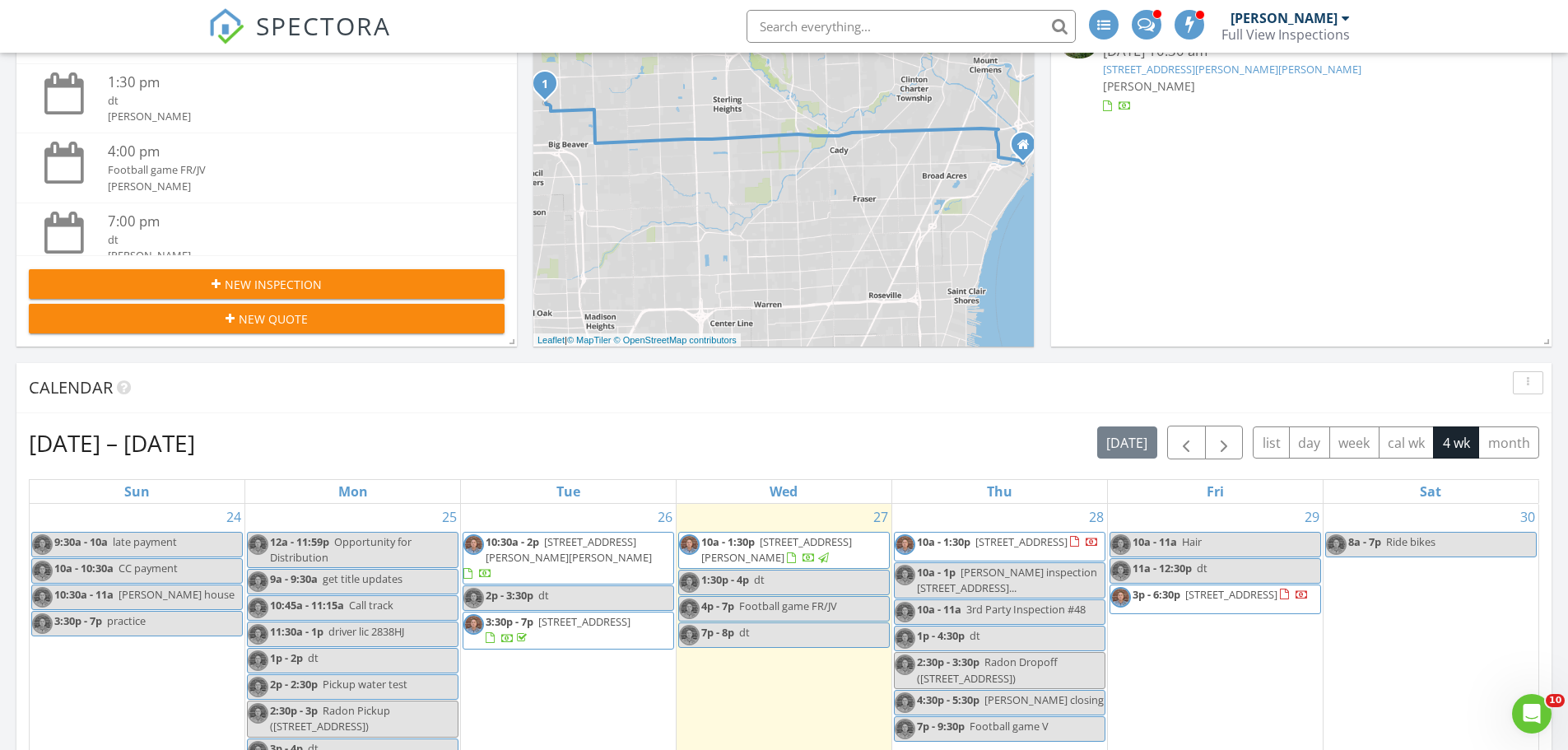
click at [993, 544] on span "54343 Heron Cir, New Baltimore 48047" at bounding box center [1022, 542] width 92 height 15
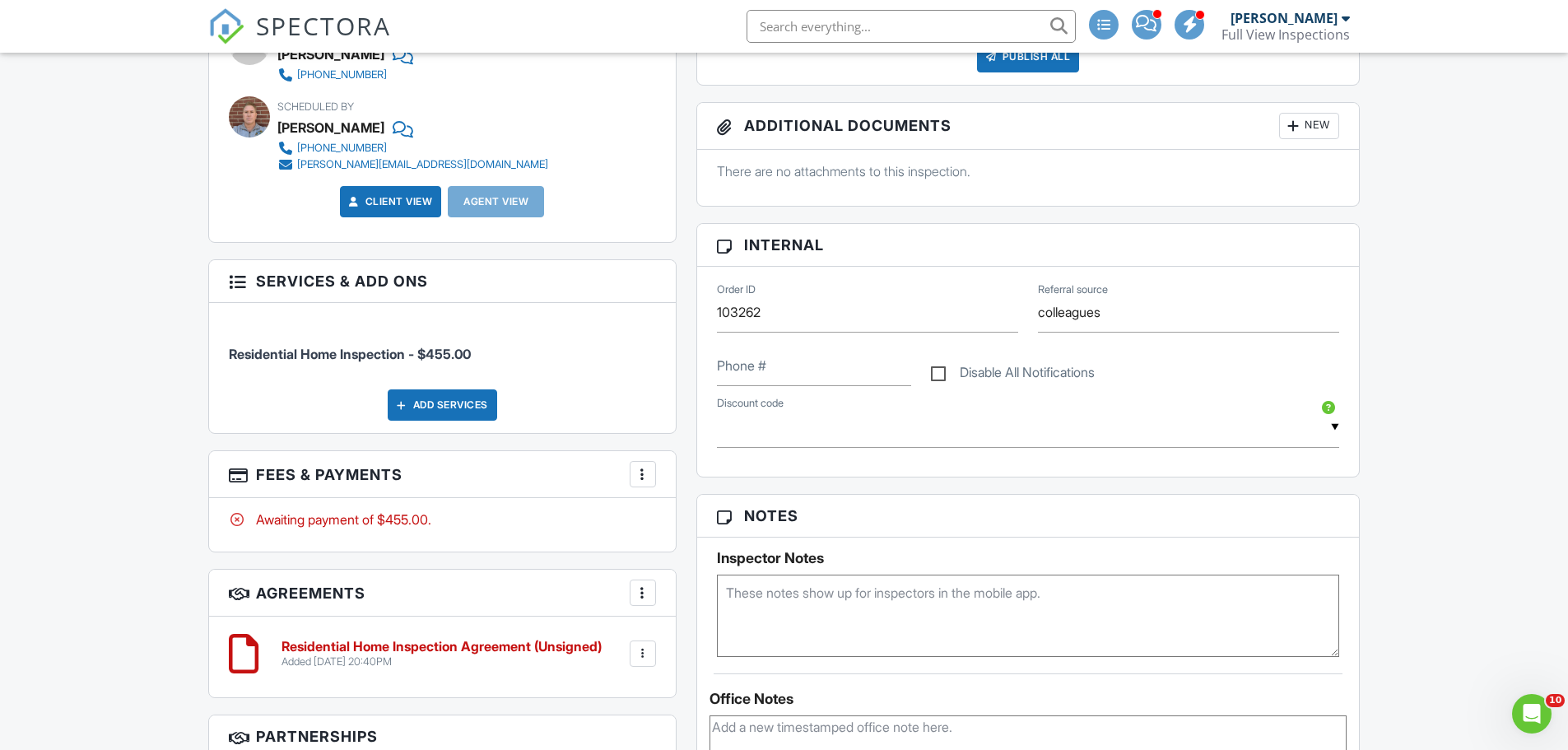
click at [423, 407] on div "Add Services" at bounding box center [442, 405] width 109 height 31
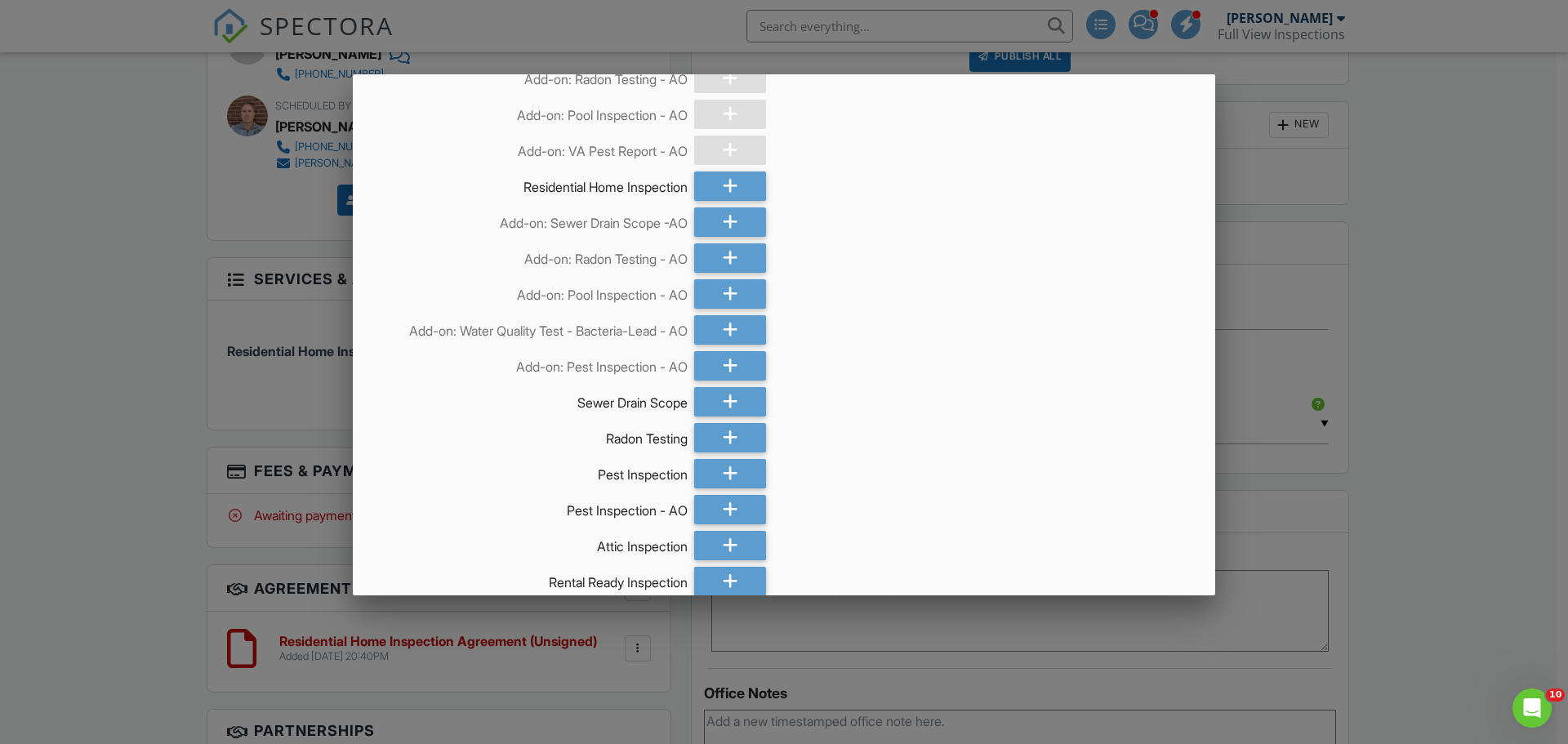
scroll to position [82, 0]
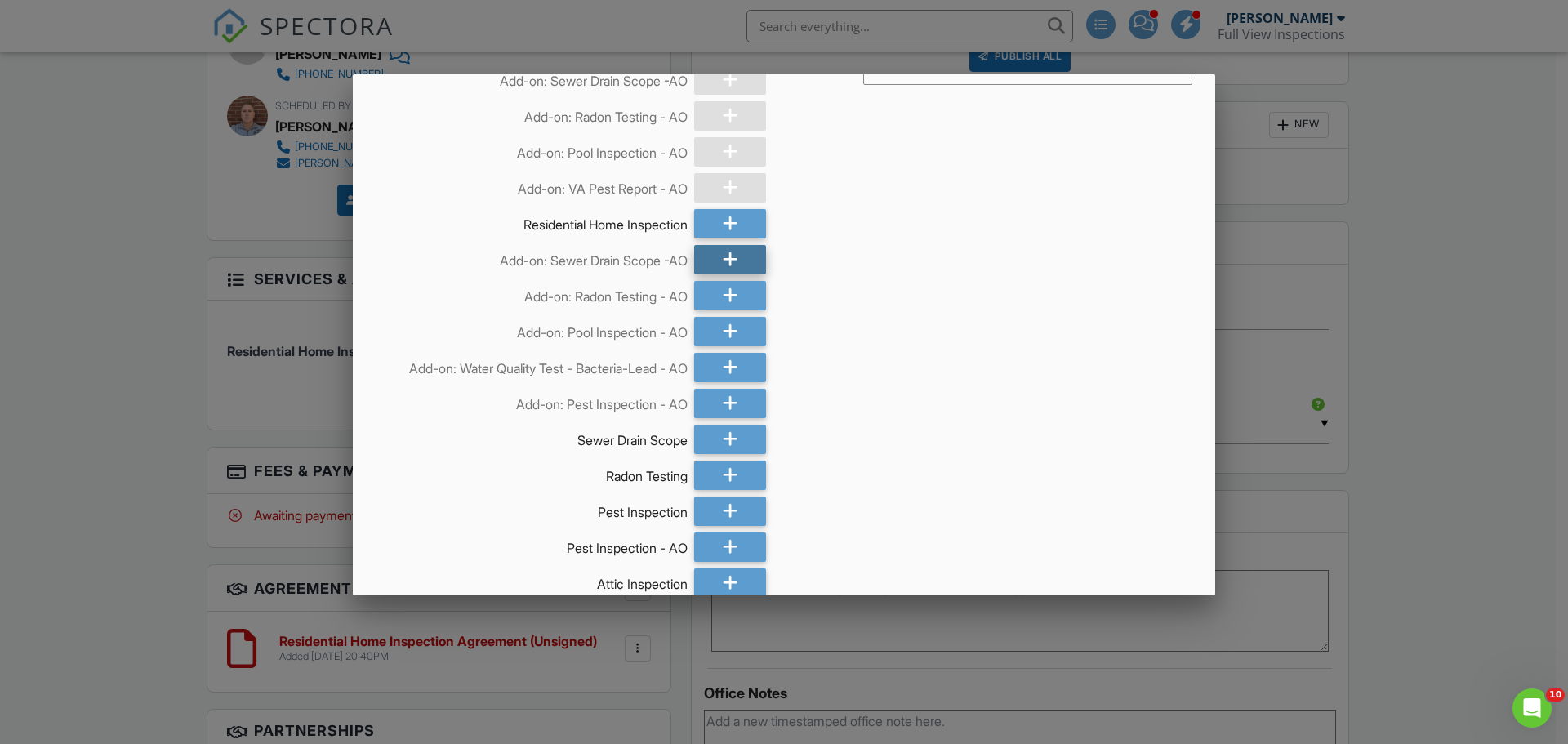
click at [728, 258] on icon at bounding box center [730, 260] width 15 height 29
click at [734, 297] on div at bounding box center [729, 296] width 72 height 29
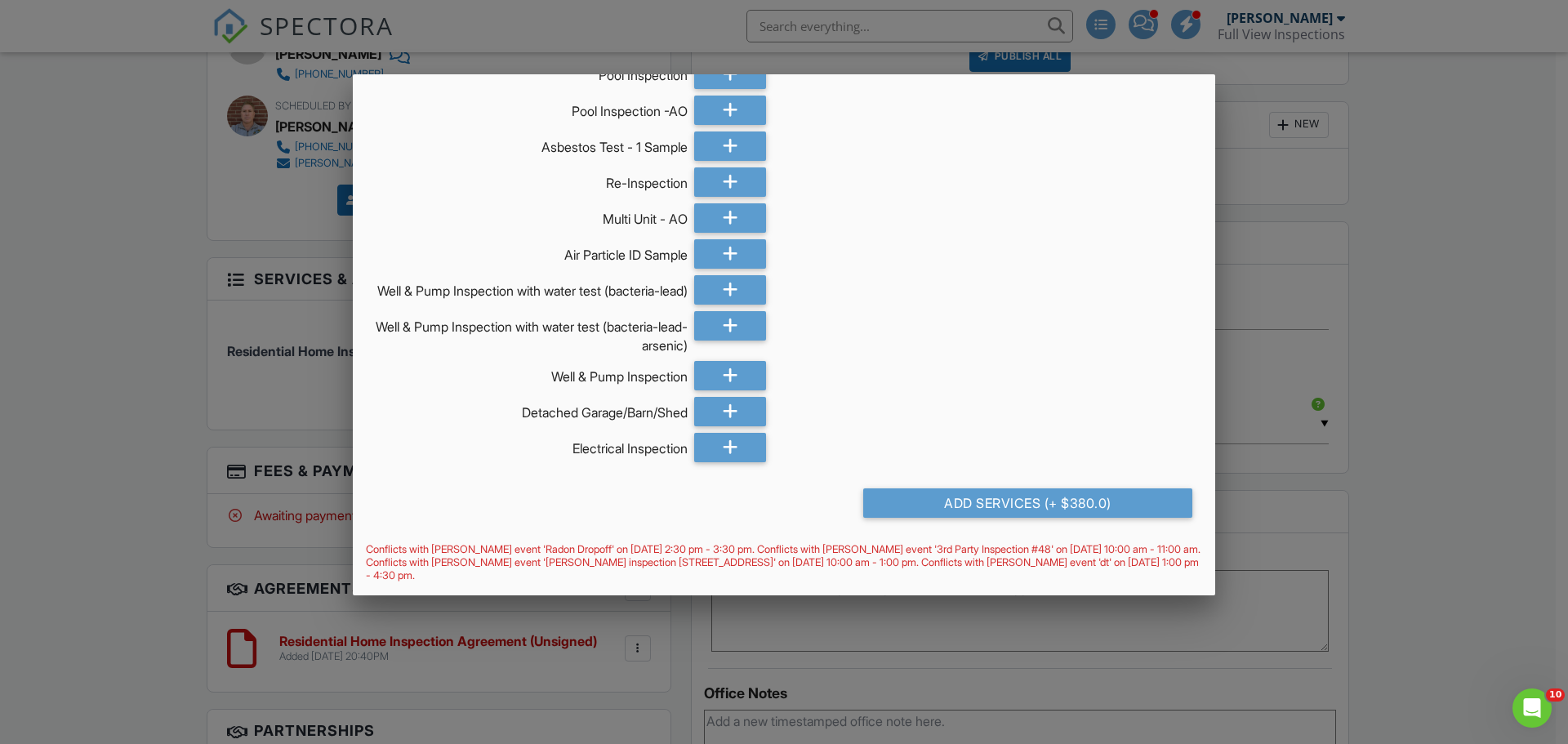
scroll to position [1251, 0]
click at [969, 501] on div "Add Services (+ $380.0)" at bounding box center [1027, 503] width 329 height 29
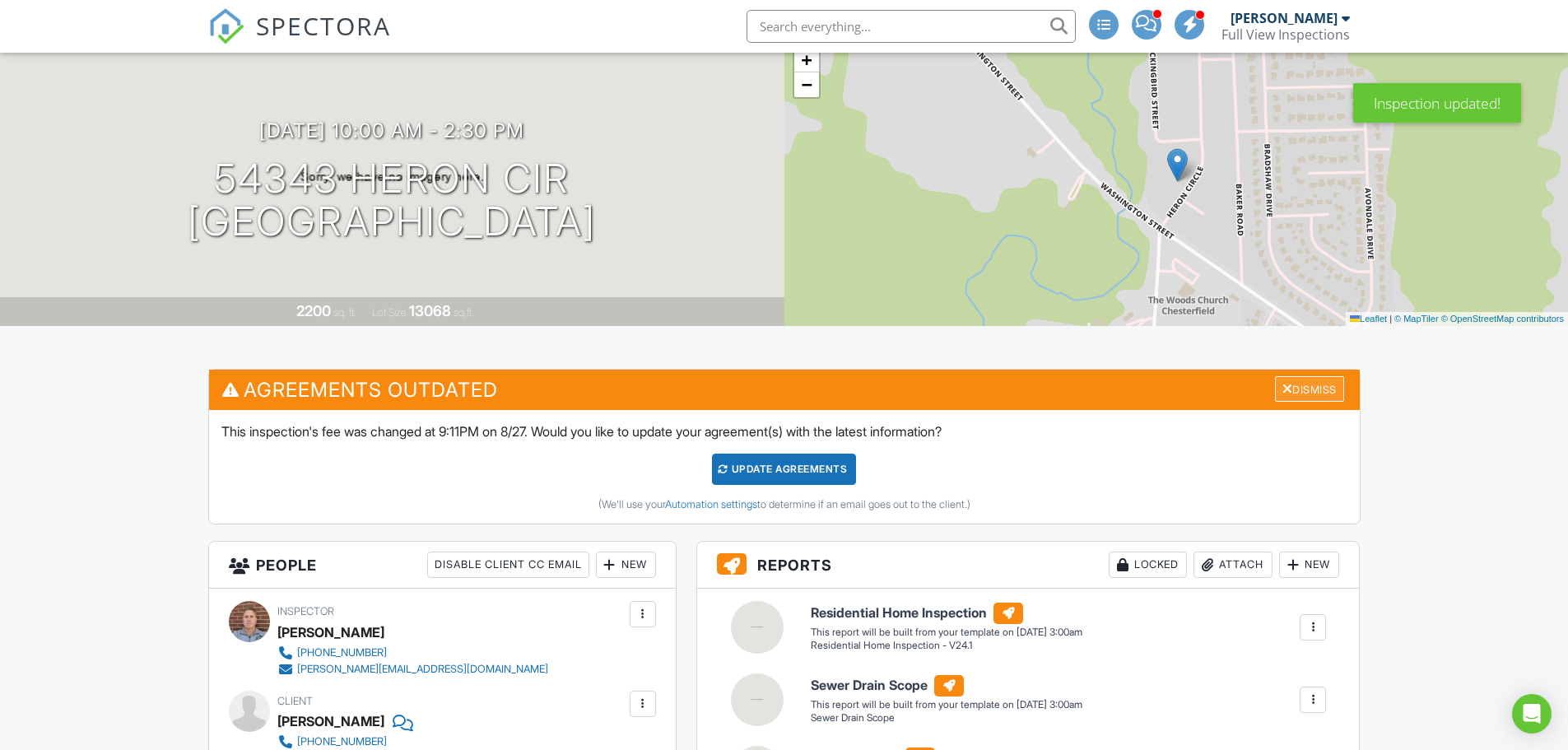
click at [1314, 395] on div "Dismiss" at bounding box center [1309, 389] width 69 height 26
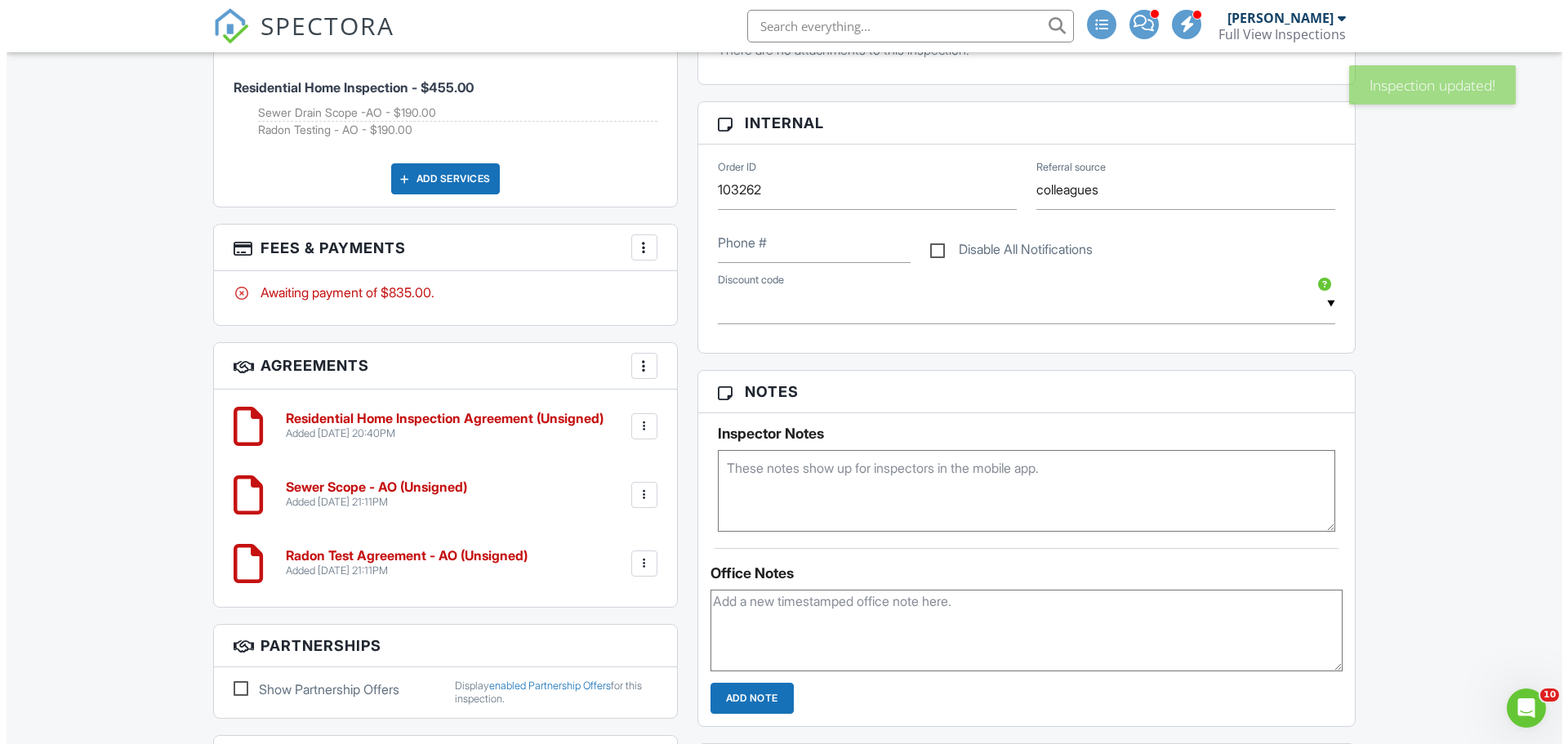
scroll to position [735, 0]
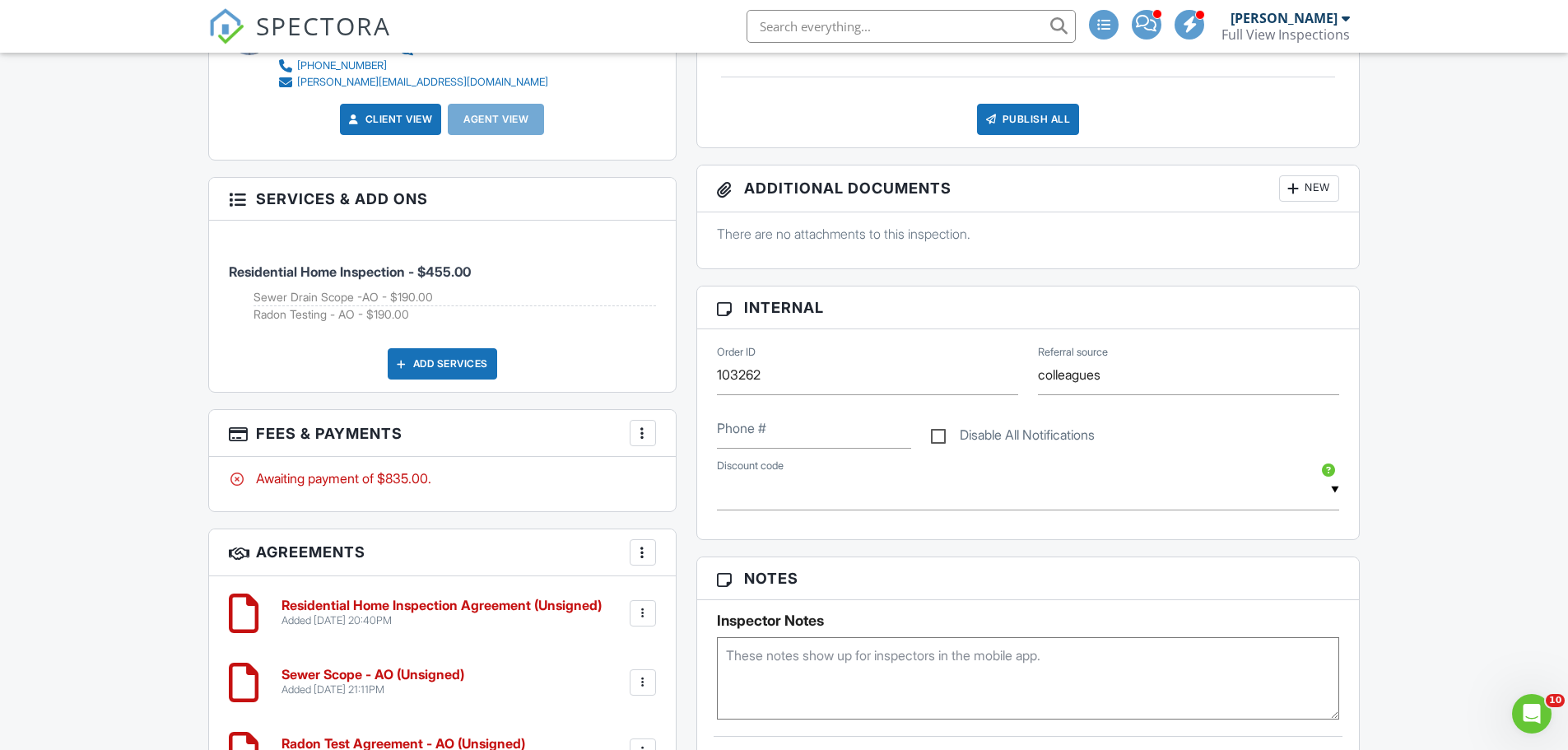
click at [647, 435] on div at bounding box center [643, 433] width 17 height 17
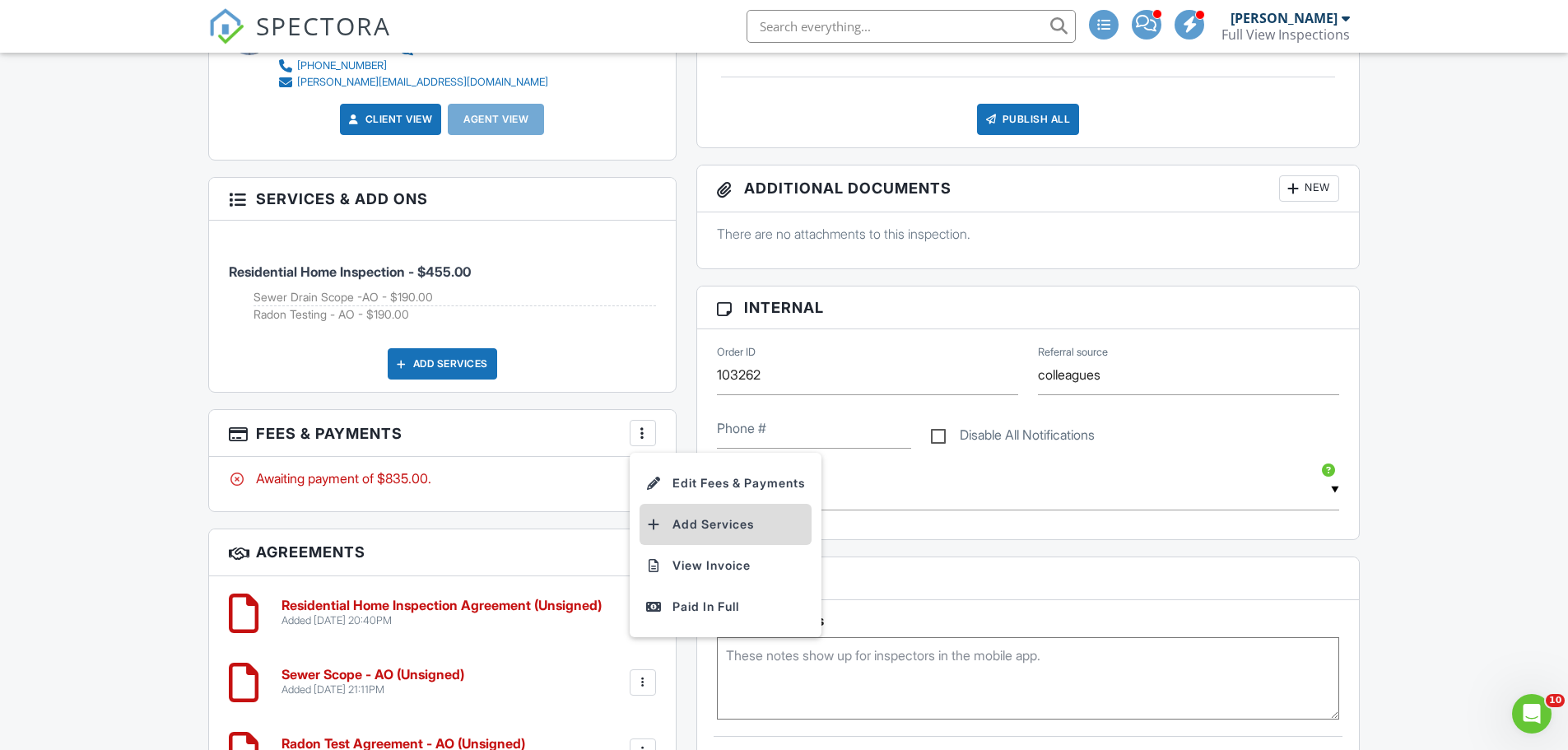
click at [711, 527] on li "Add Services" at bounding box center [725, 524] width 172 height 41
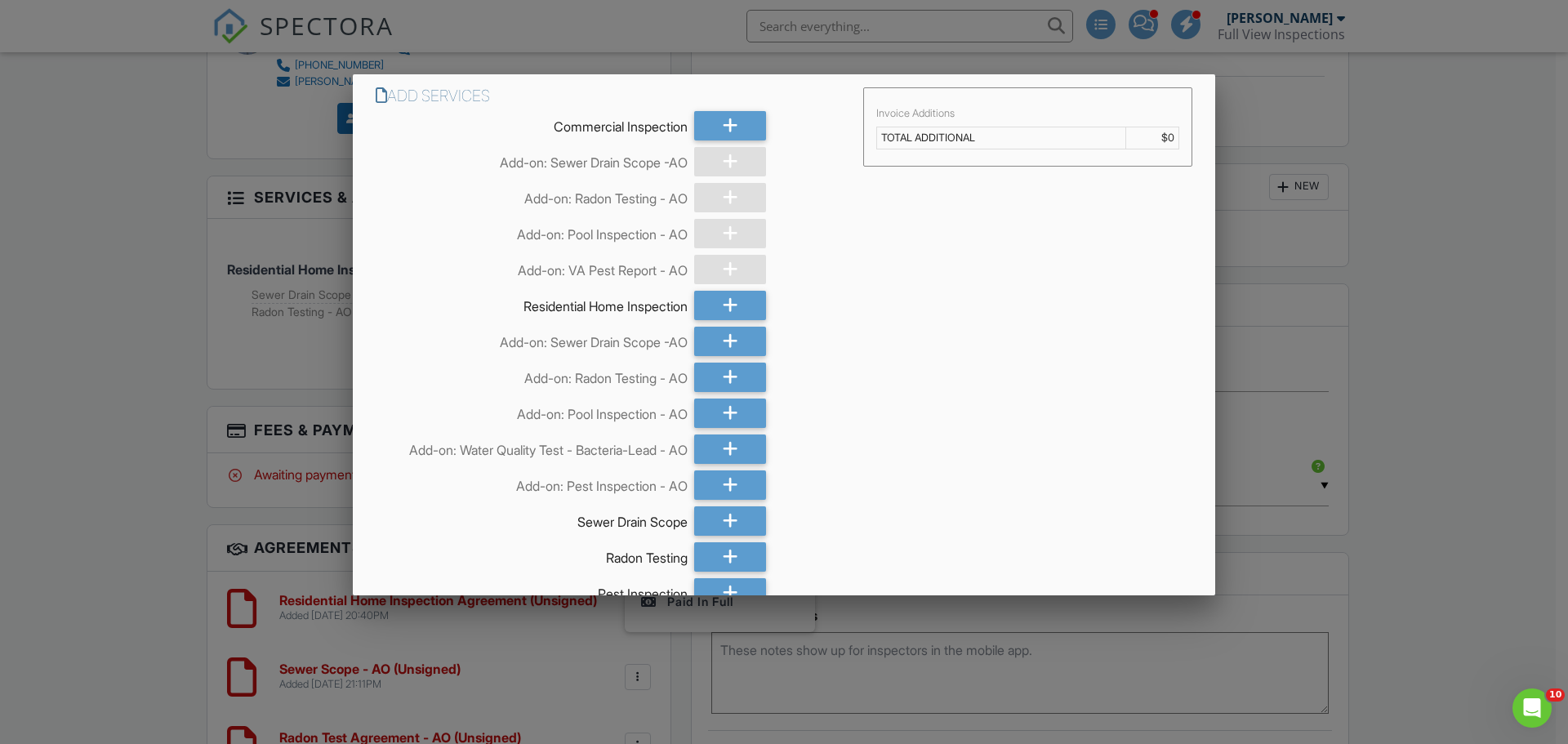
click at [1380, 343] on div at bounding box center [784, 382] width 1568 height 930
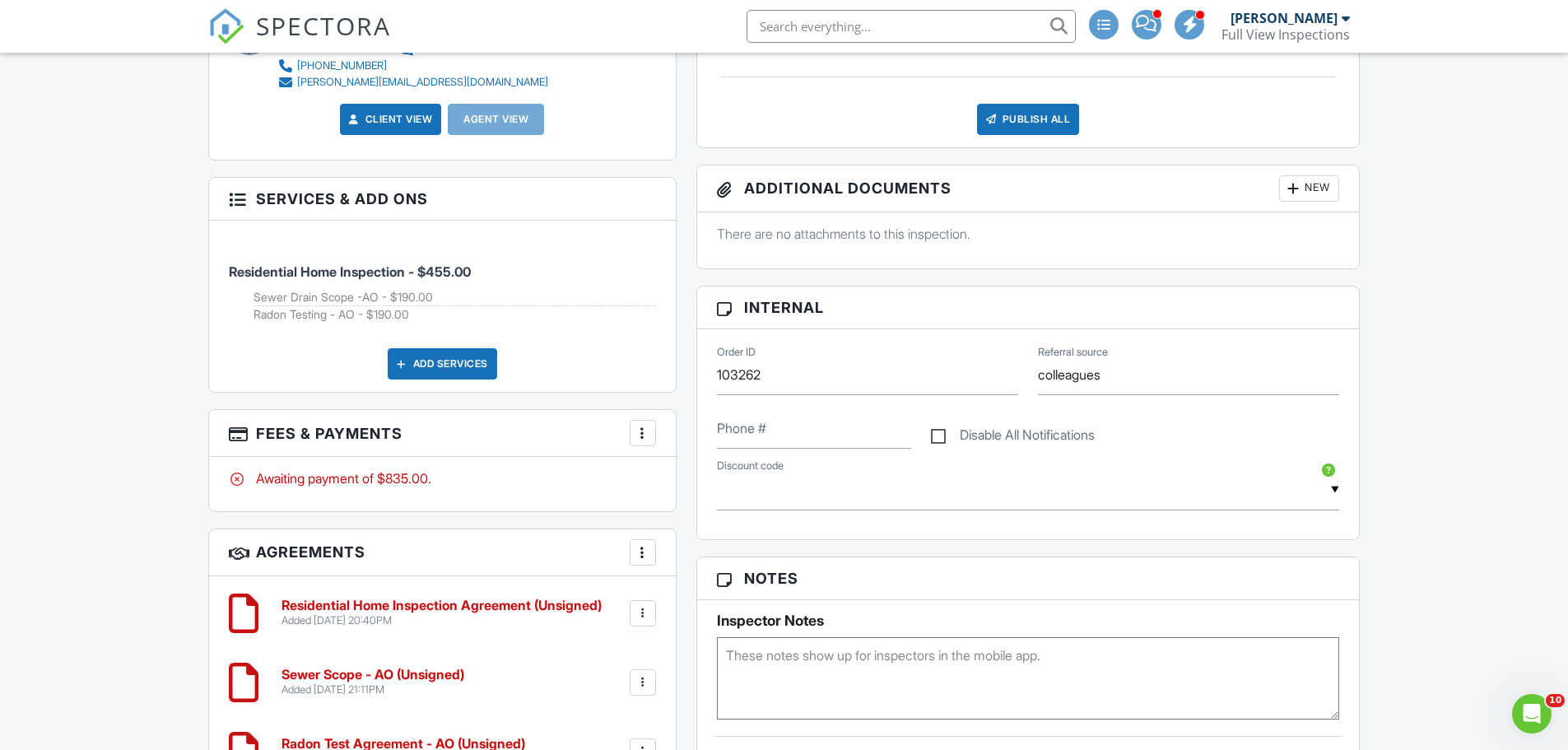
click at [647, 438] on div at bounding box center [643, 433] width 17 height 17
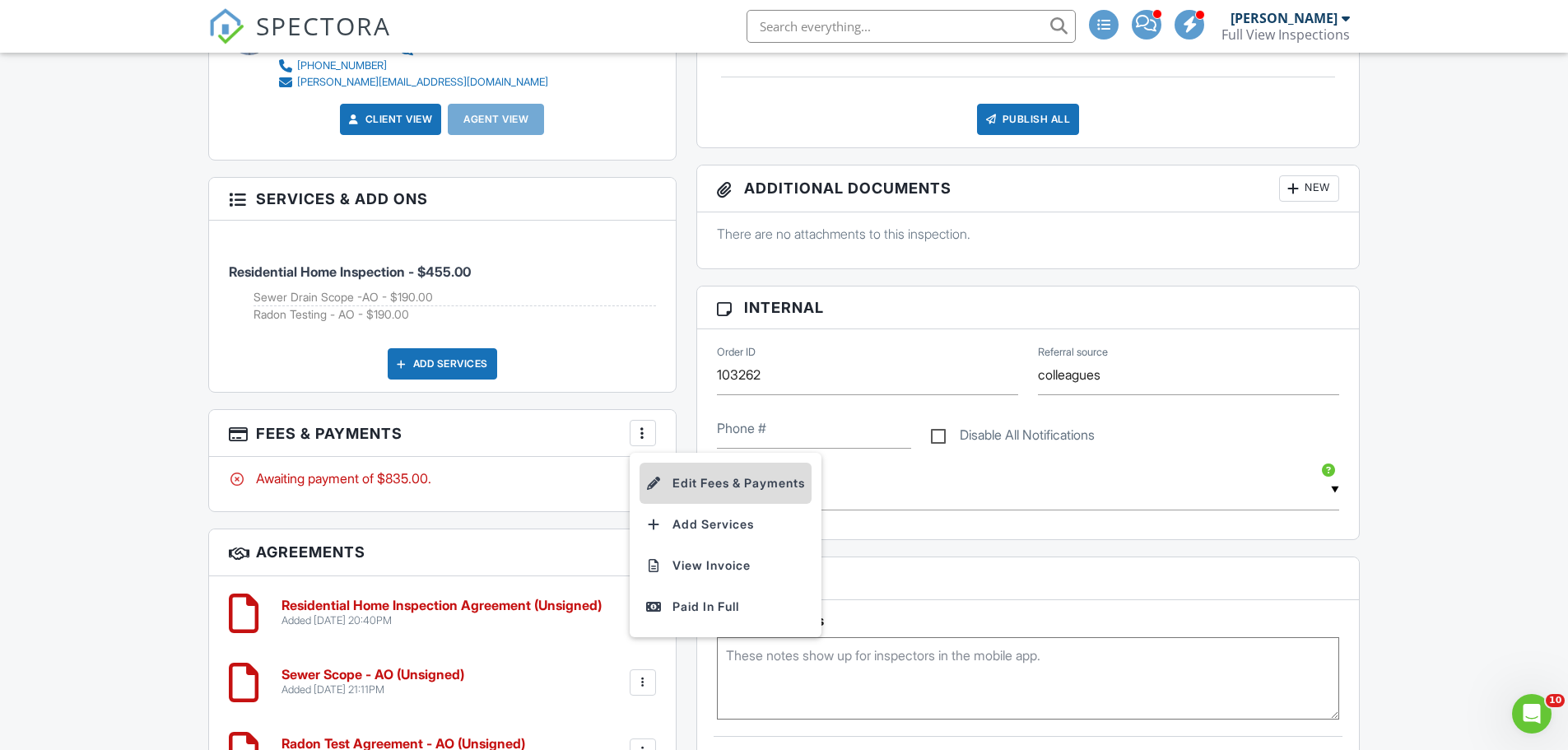
click at [707, 483] on li "Edit Fees & Payments" at bounding box center [725, 483] width 172 height 41
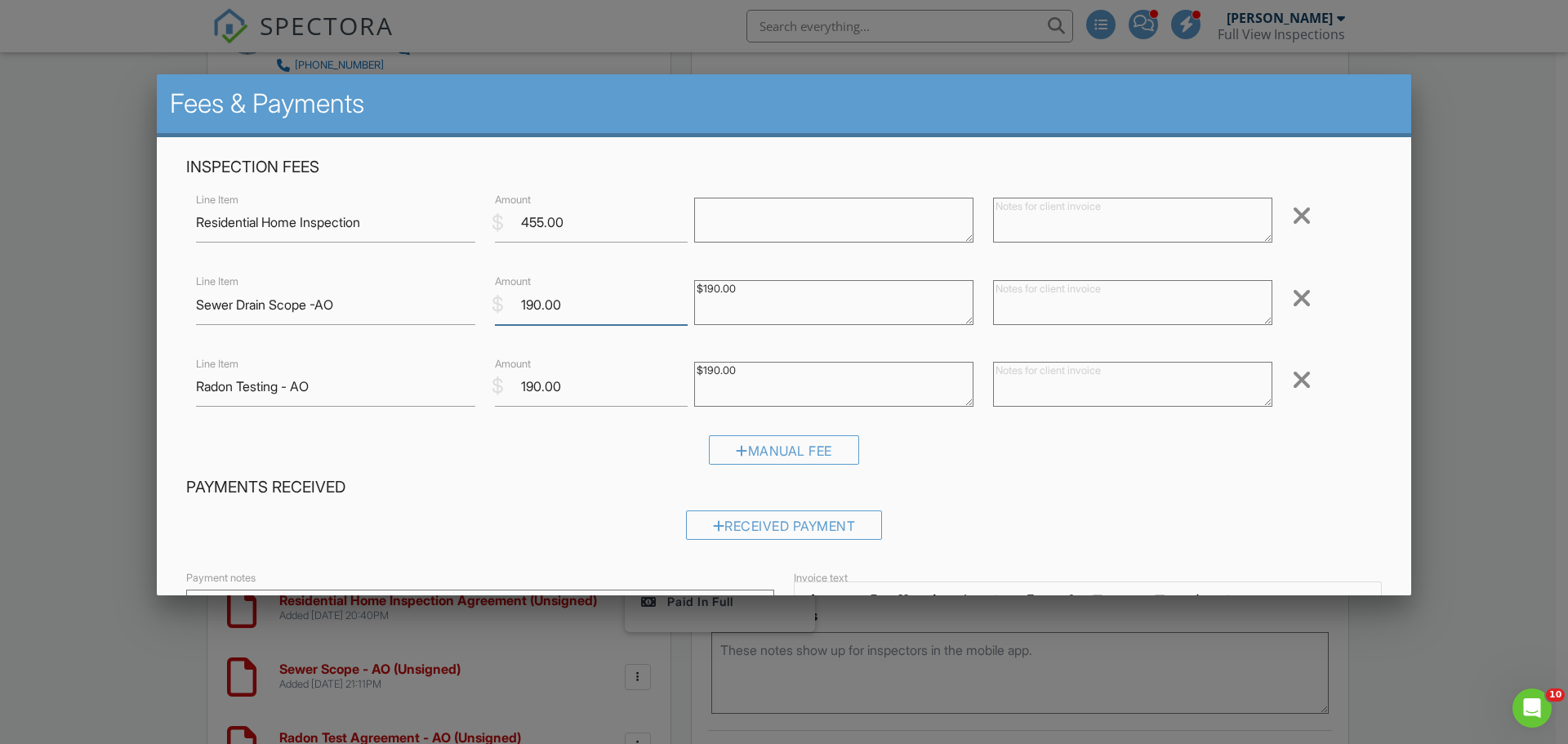
drag, startPoint x: 565, startPoint y: 303, endPoint x: 485, endPoint y: 312, distance: 80.5
click at [485, 312] on div "$ Amount 190.00" at bounding box center [585, 305] width 199 height 40
type input "0"
drag, startPoint x: 740, startPoint y: 289, endPoint x: 674, endPoint y: 284, distance: 66.2
click at [674, 284] on div "Line Item Sewer Drain Scope -AO $ Amount 0 $190.00 Remove" at bounding box center [783, 305] width 1196 height 66
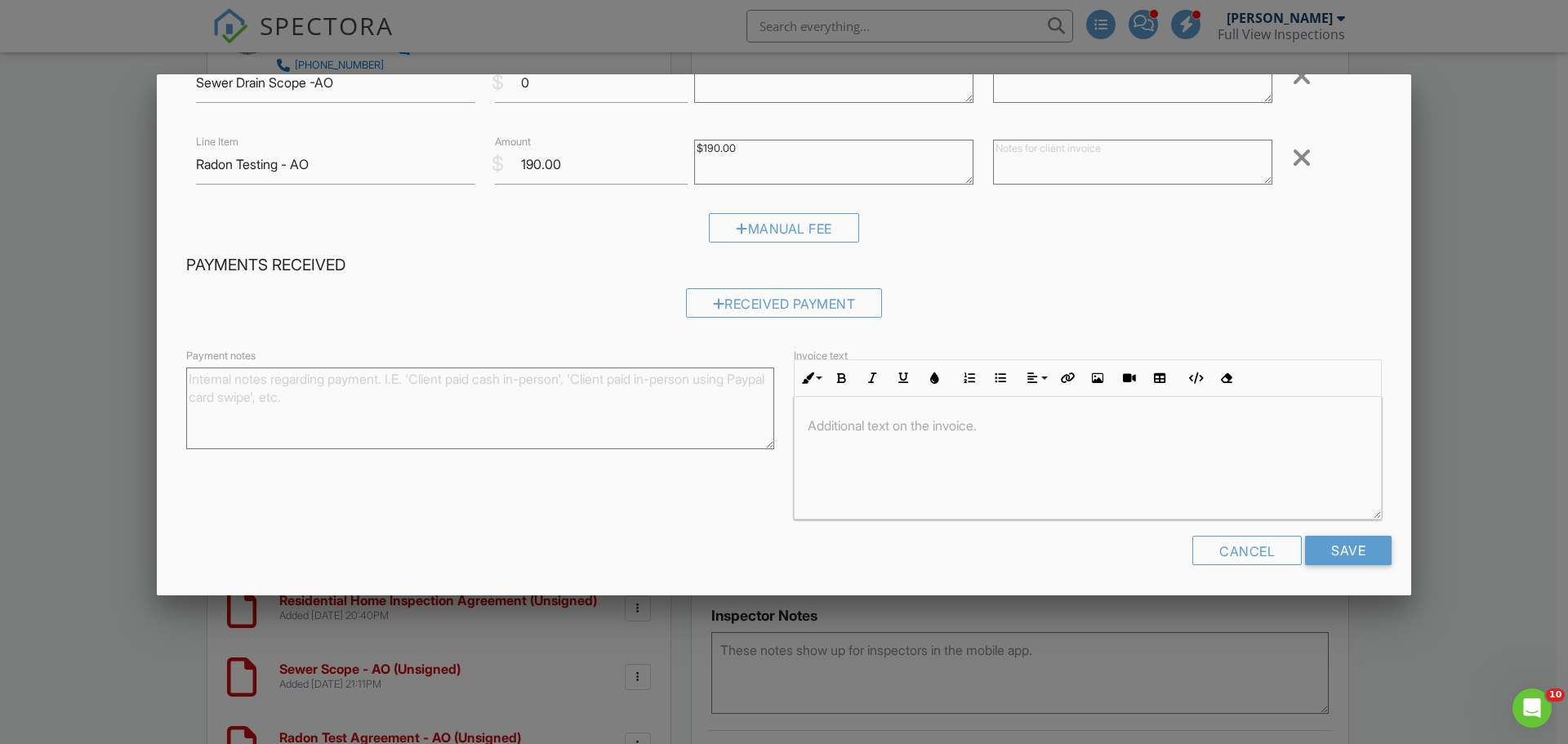
scroll to position [224, 0]
type textarea "0"
click at [1324, 546] on input "Save" at bounding box center [1348, 549] width 87 height 29
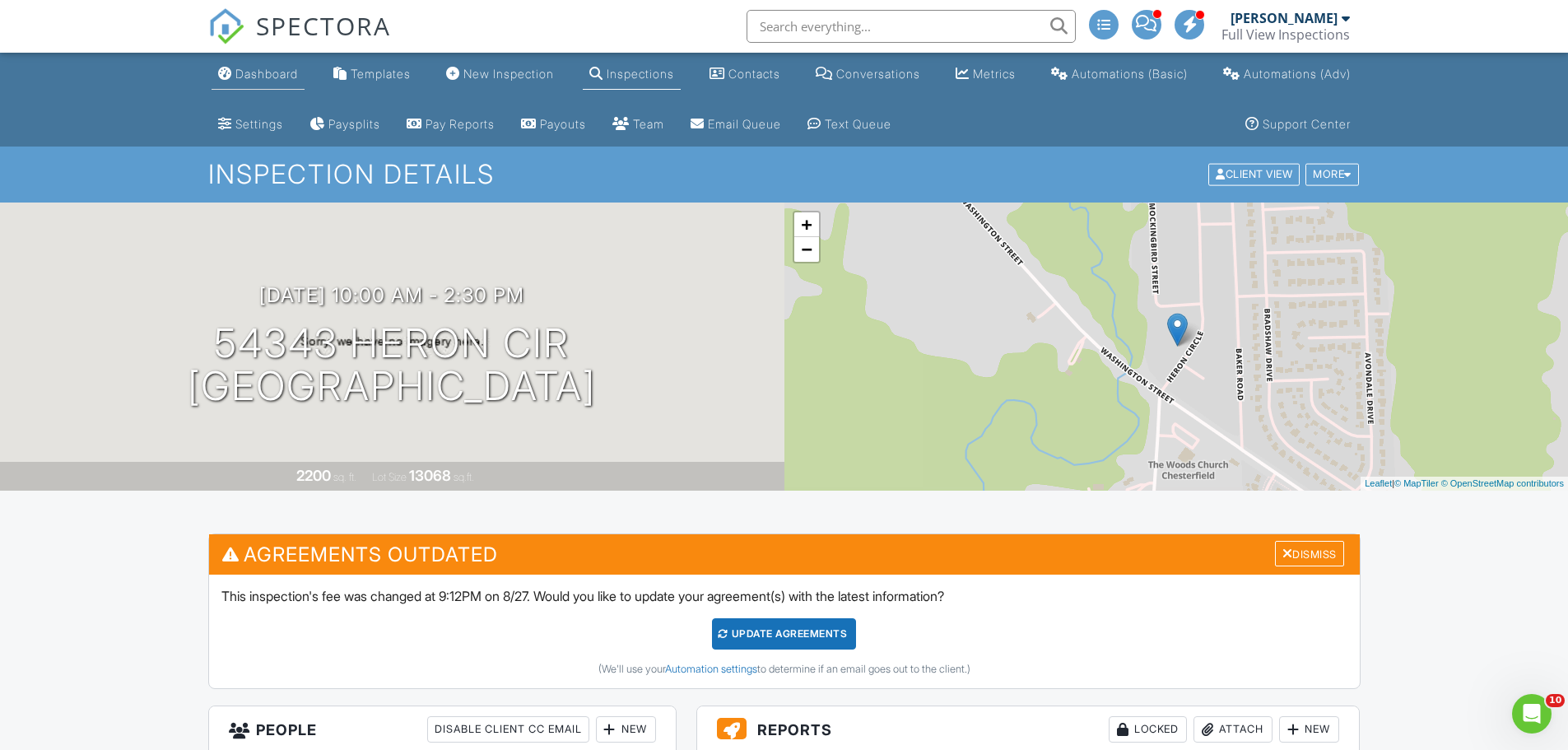
click at [261, 83] on link "Dashboard" at bounding box center [257, 74] width 93 height 30
